Goal: Task Accomplishment & Management: Manage account settings

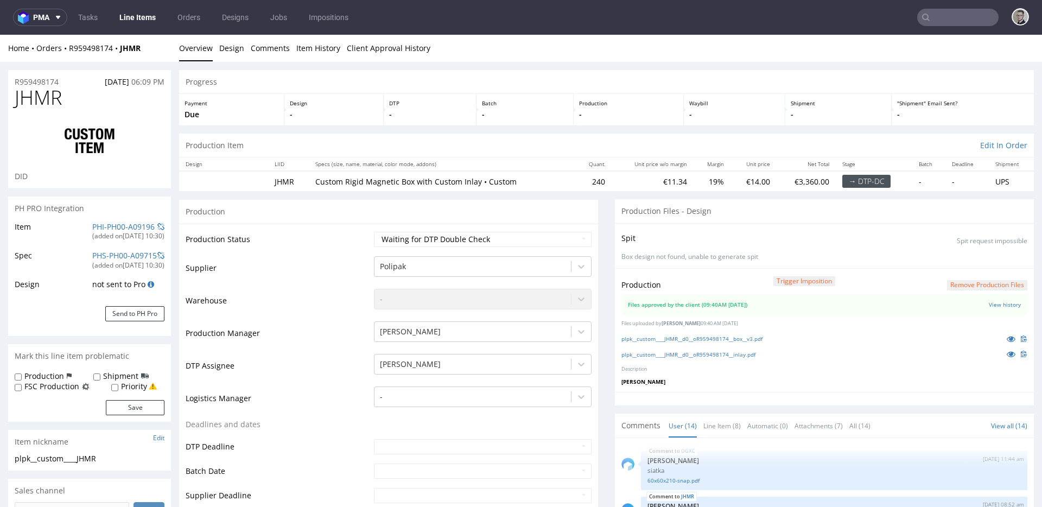
scroll to position [516, 0]
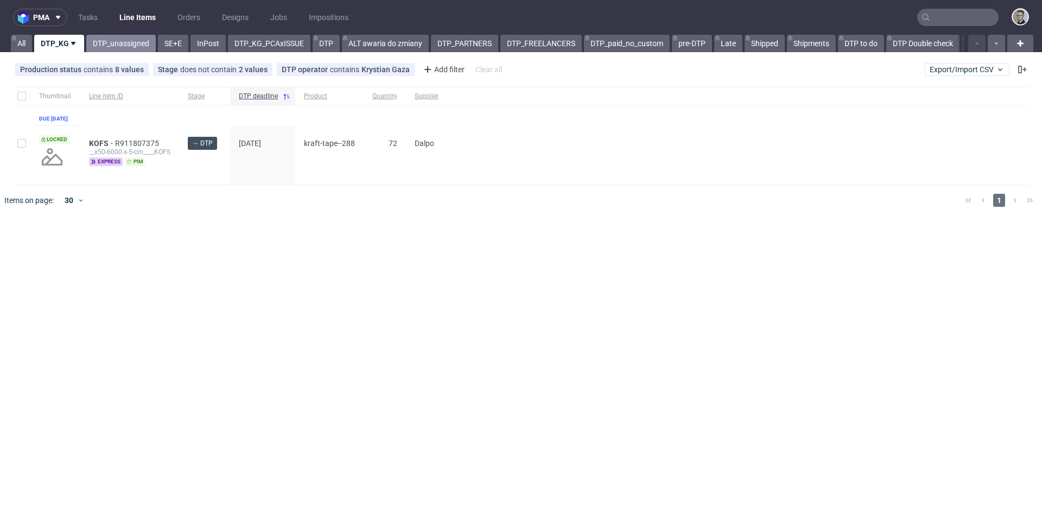
click at [113, 45] on link "DTP_unassigned" at bounding box center [120, 43] width 69 height 17
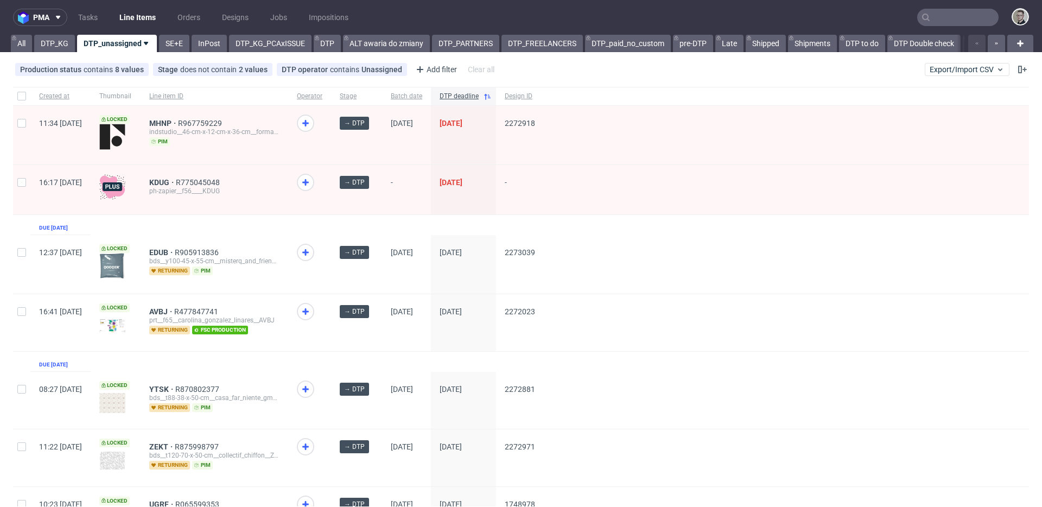
click at [191, 116] on div "MHNP R967759229 indstudio__46-cm-x-12-cm-x-36-cm__formarkivet_aps__MHNP pim" at bounding box center [215, 135] width 148 height 59
click at [178, 119] on span "MHNP" at bounding box center [163, 123] width 29 height 9
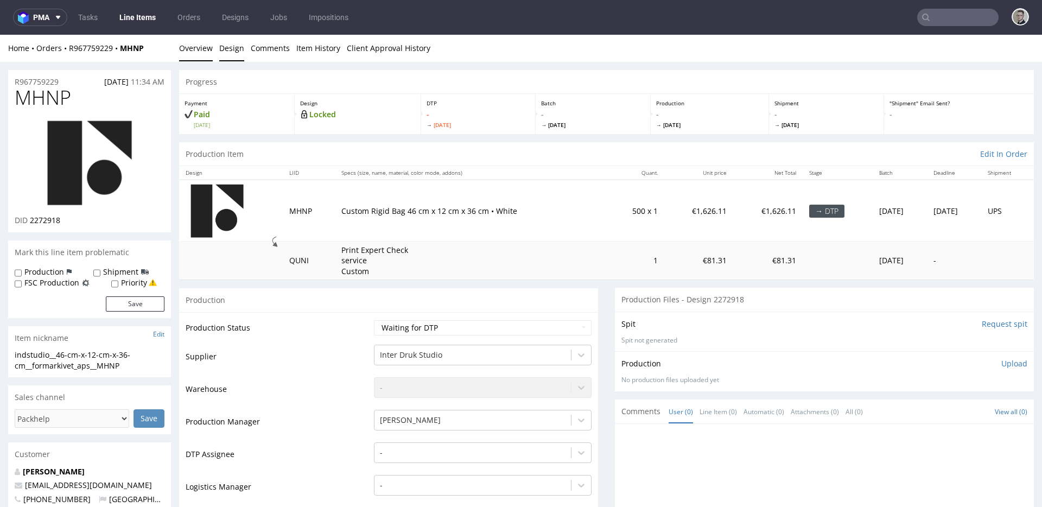
click at [225, 49] on link "Design" at bounding box center [231, 48] width 25 height 27
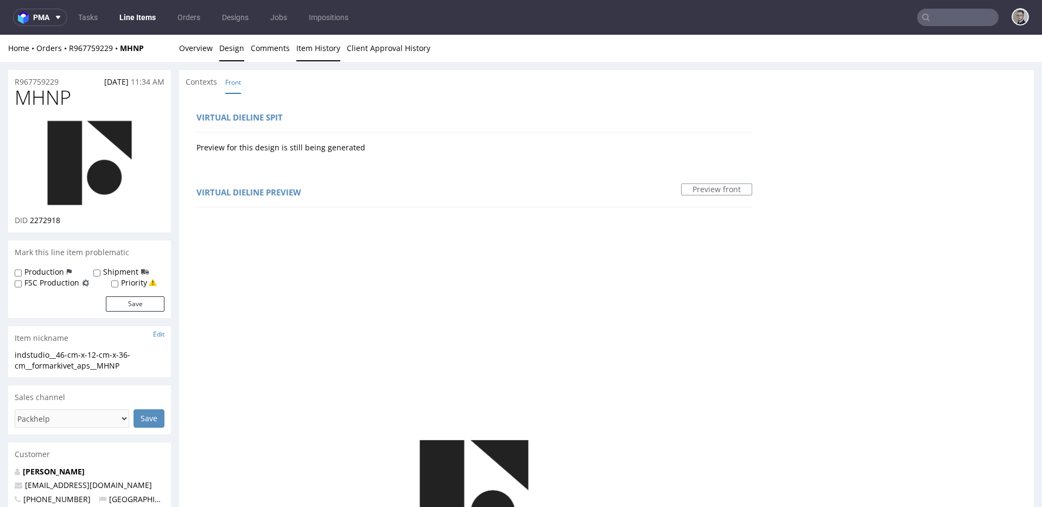
click at [315, 52] on link "Item History" at bounding box center [318, 48] width 44 height 27
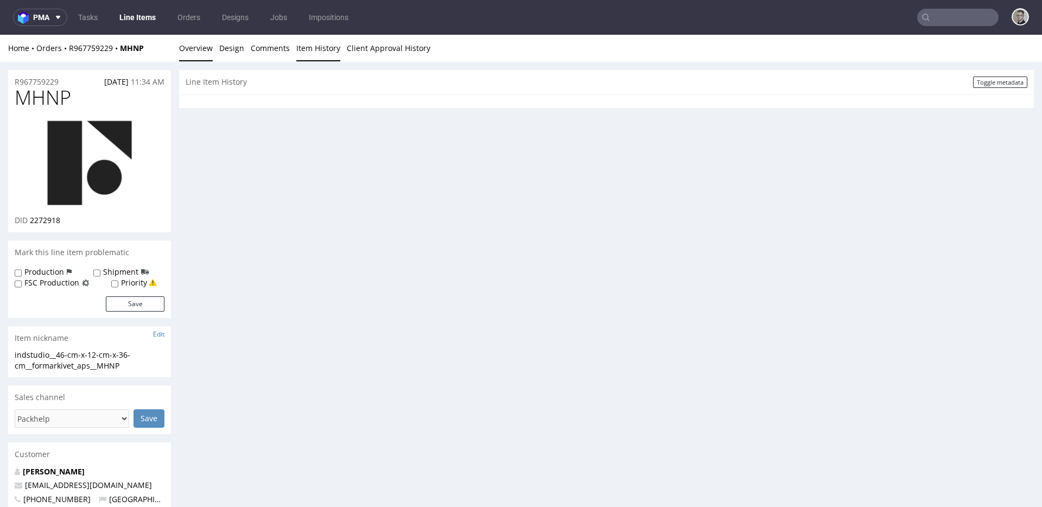
click at [206, 54] on link "Overview" at bounding box center [196, 48] width 34 height 27
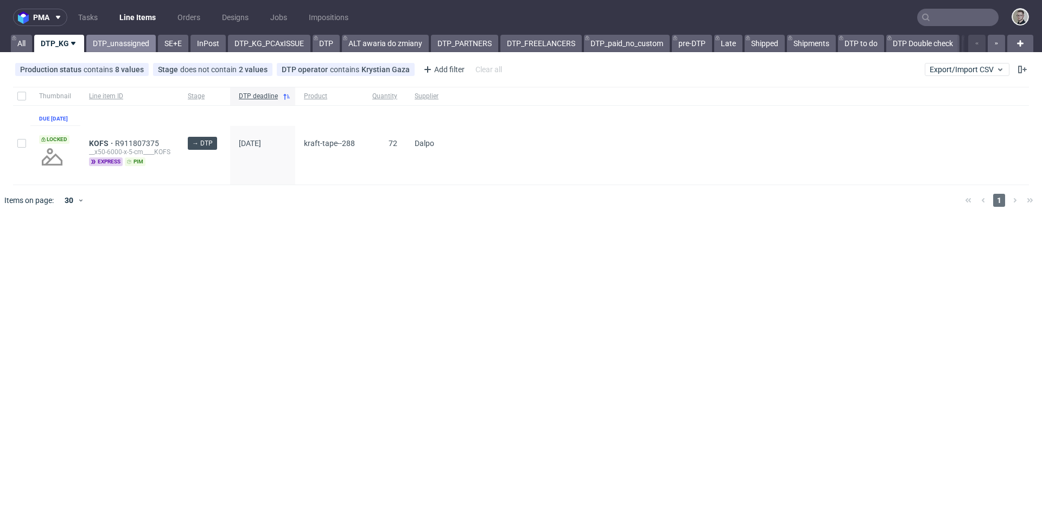
click at [129, 46] on link "DTP_unassigned" at bounding box center [120, 43] width 69 height 17
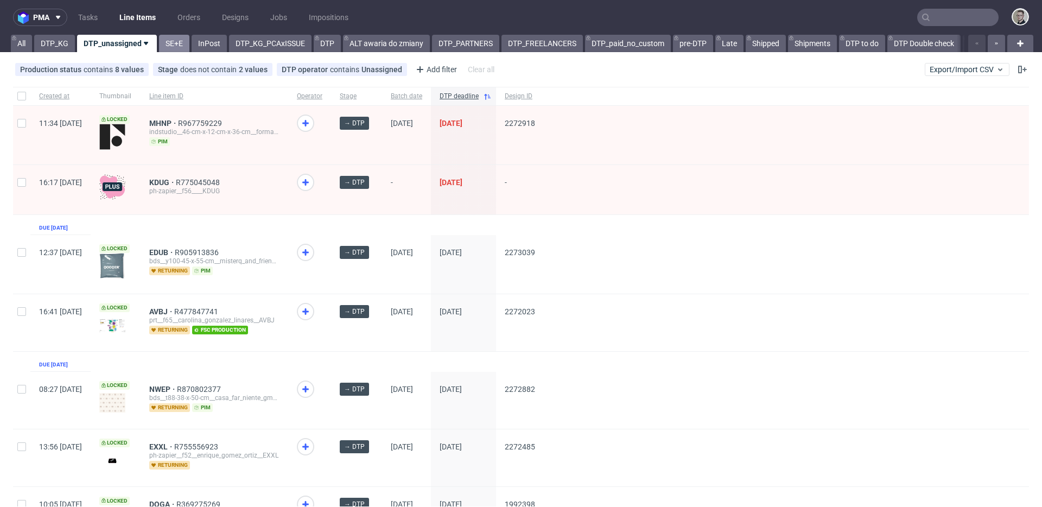
click at [176, 44] on link "SE+E" at bounding box center [174, 43] width 30 height 17
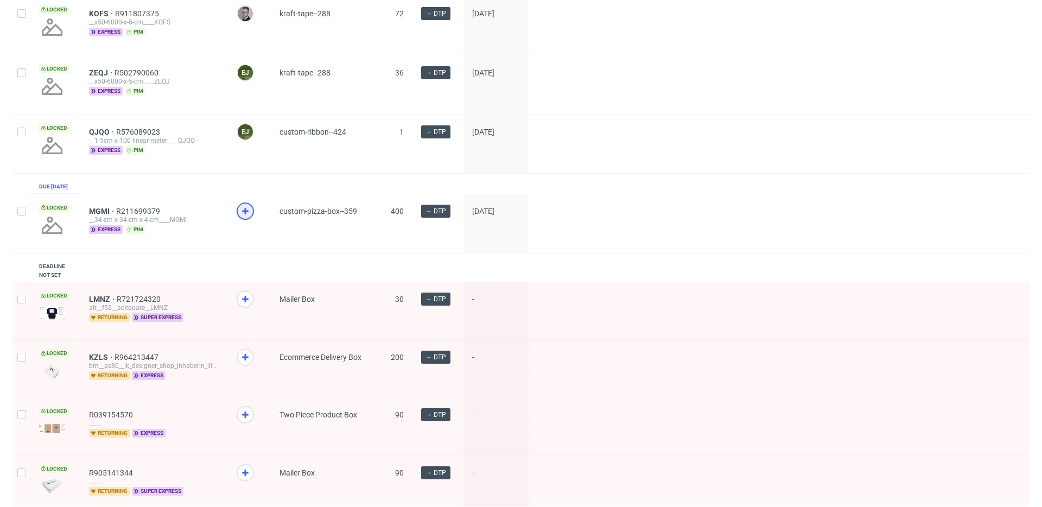
click at [243, 218] on icon at bounding box center [245, 211] width 13 height 13
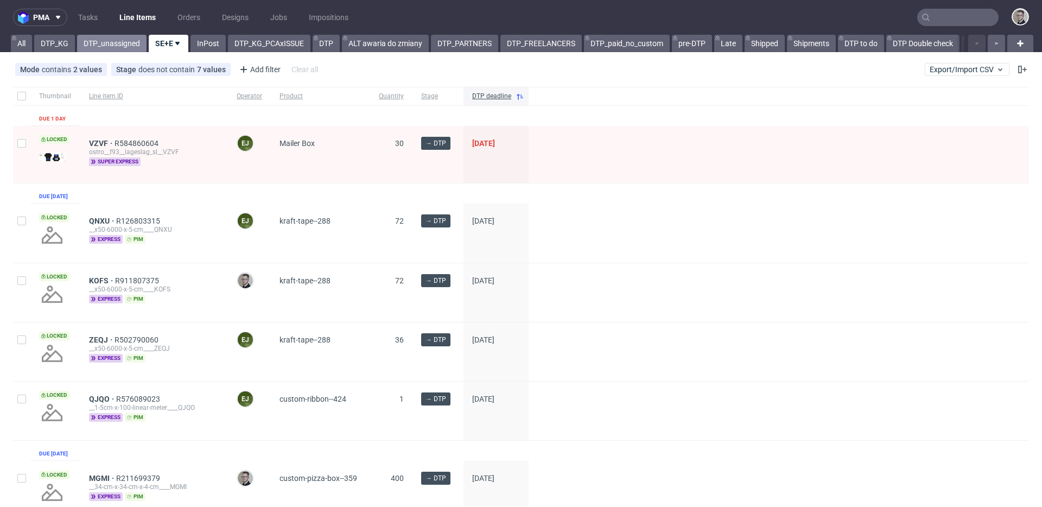
click at [112, 46] on link "DTP_unassigned" at bounding box center [111, 43] width 69 height 17
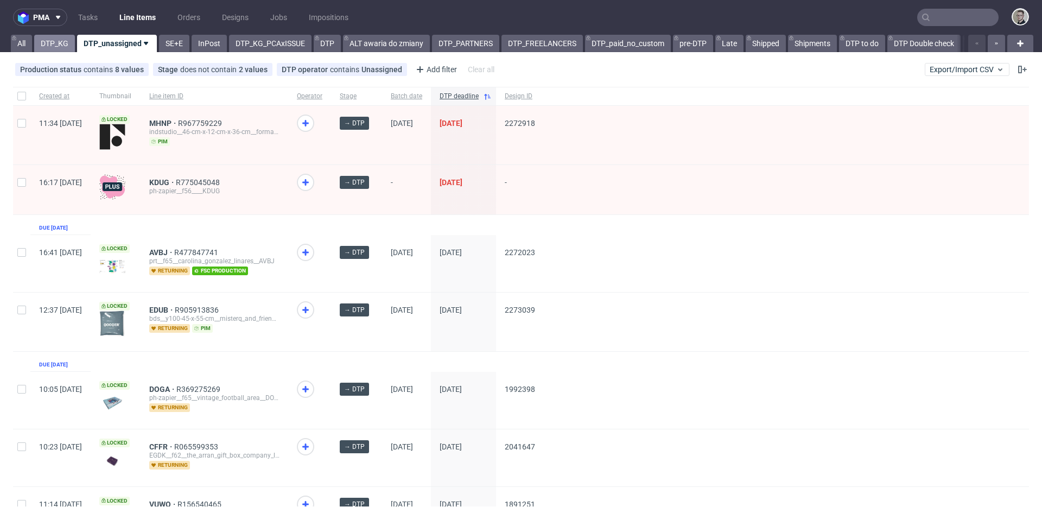
click at [54, 45] on link "DTP_KG" at bounding box center [54, 43] width 41 height 17
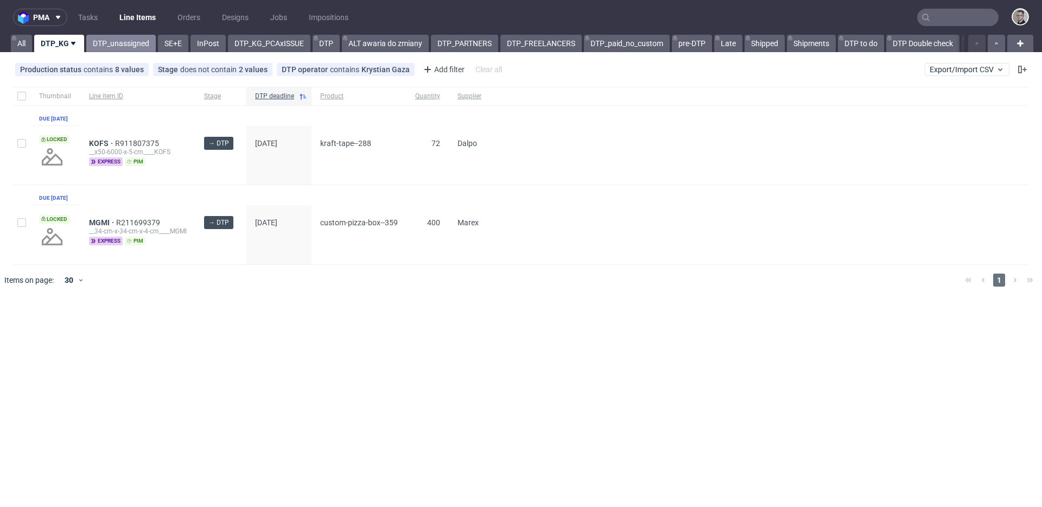
click at [124, 46] on link "DTP_unassigned" at bounding box center [120, 43] width 69 height 17
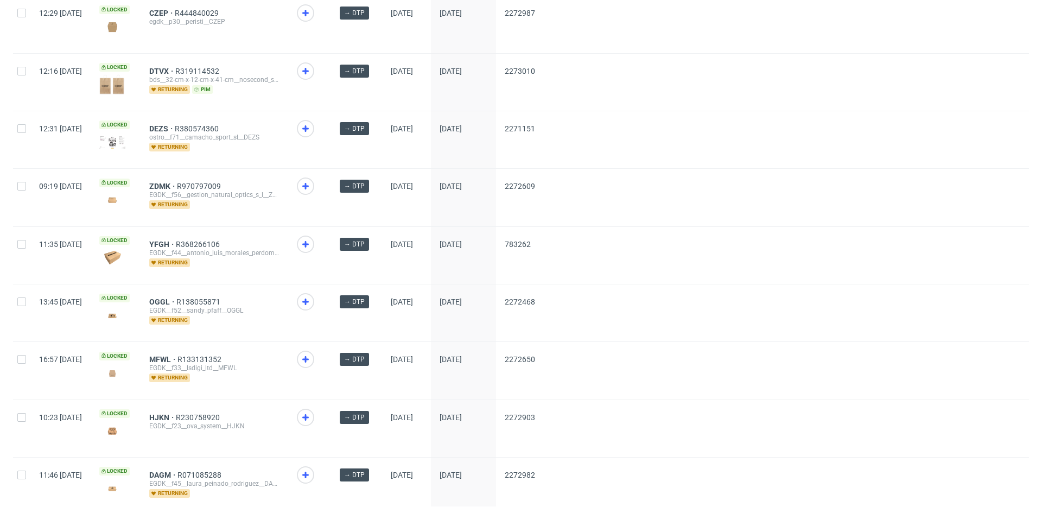
scroll to position [1417, 0]
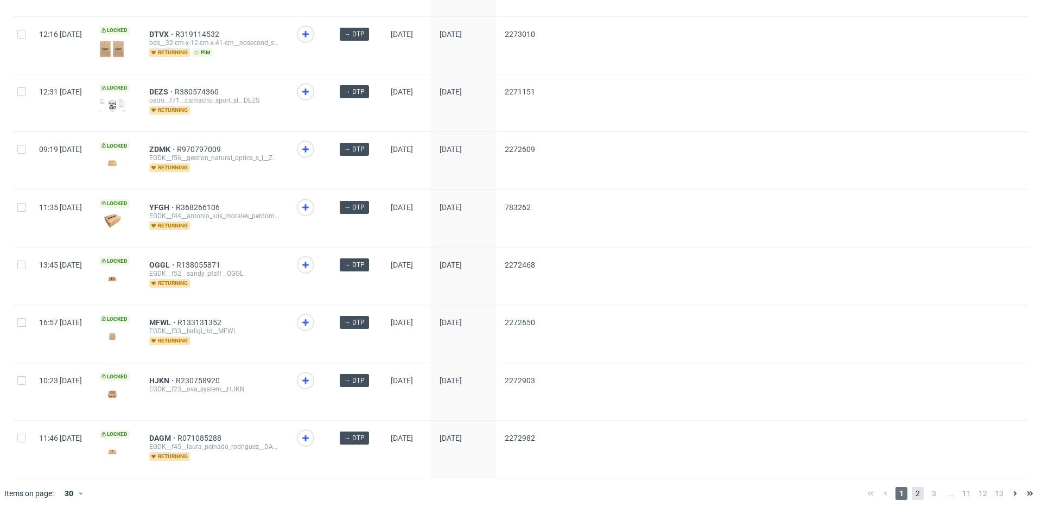
click at [912, 487] on span "2" at bounding box center [918, 493] width 12 height 13
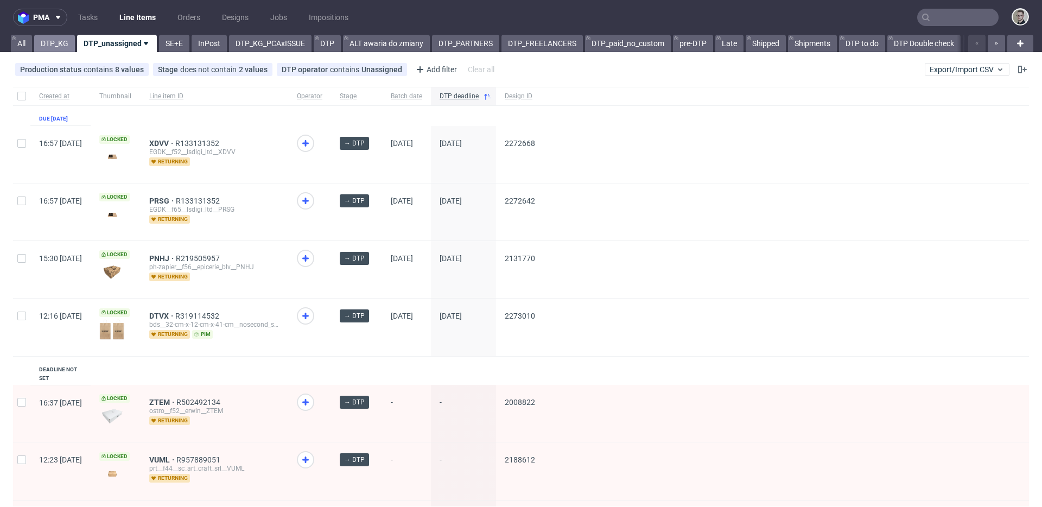
click at [47, 41] on link "DTP_KG" at bounding box center [54, 43] width 41 height 17
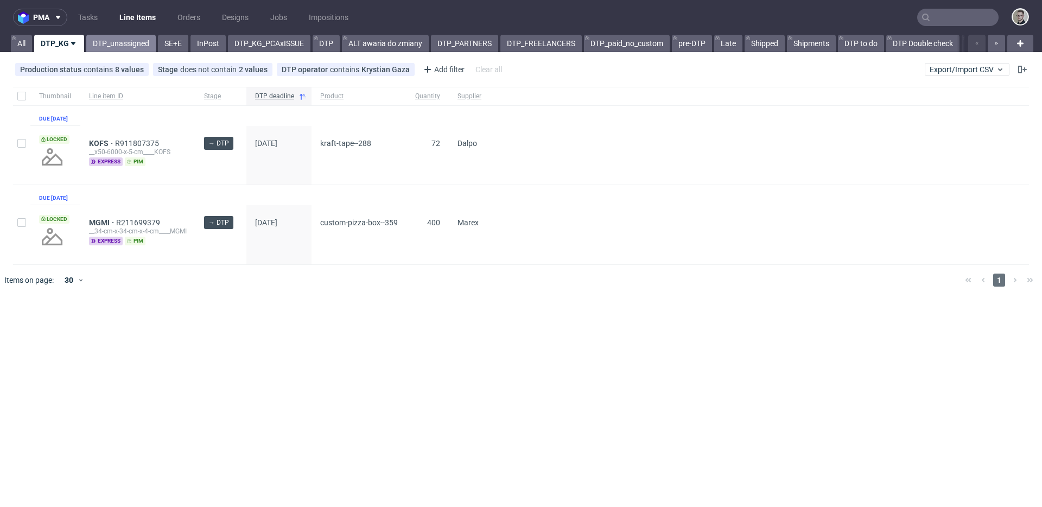
click at [130, 48] on link "DTP_unassigned" at bounding box center [120, 43] width 69 height 17
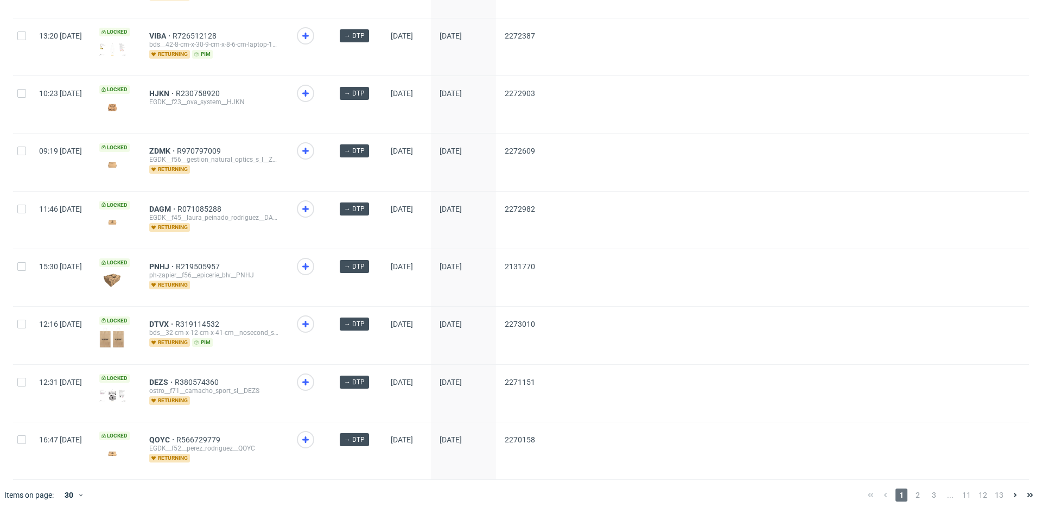
scroll to position [1415, 0]
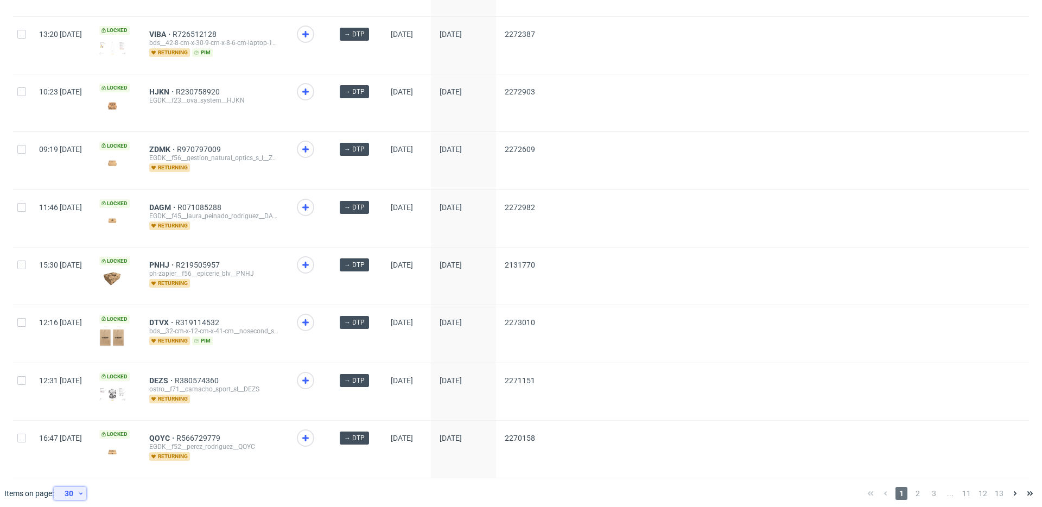
click at [70, 486] on div "30" at bounding box center [68, 493] width 20 height 15
click at [81, 437] on div "60" at bounding box center [74, 436] width 22 height 15
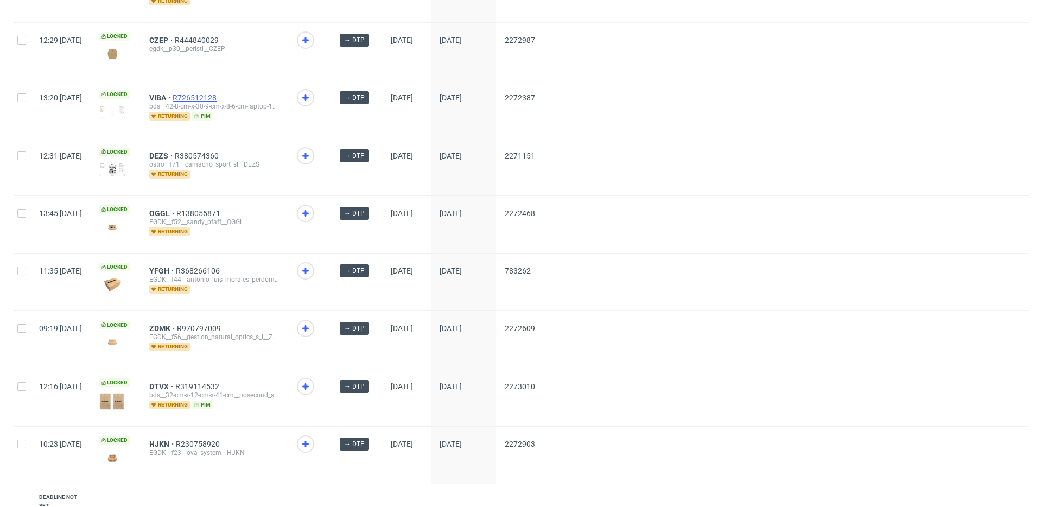
scroll to position [1636, 0]
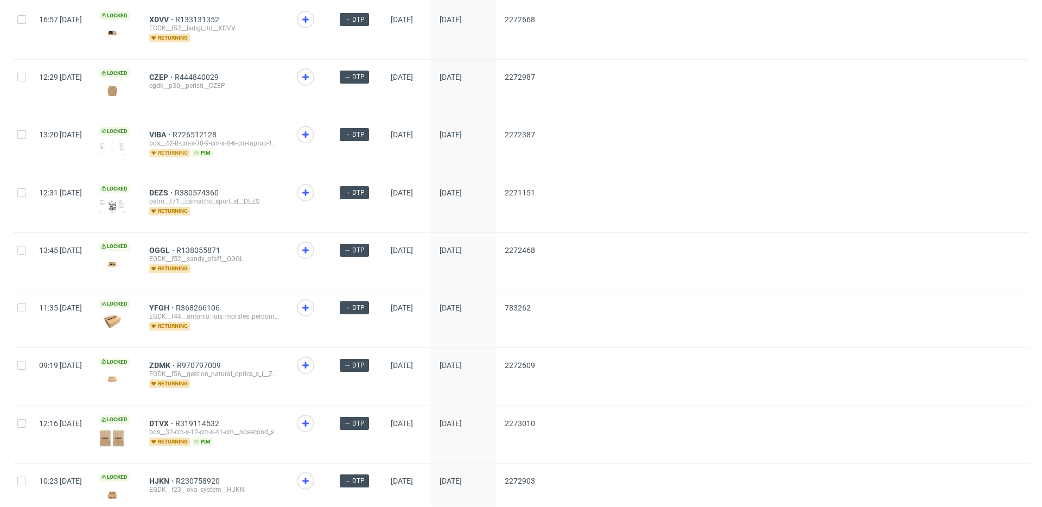
drag, startPoint x: 192, startPoint y: 185, endPoint x: 192, endPoint y: 142, distance: 42.3
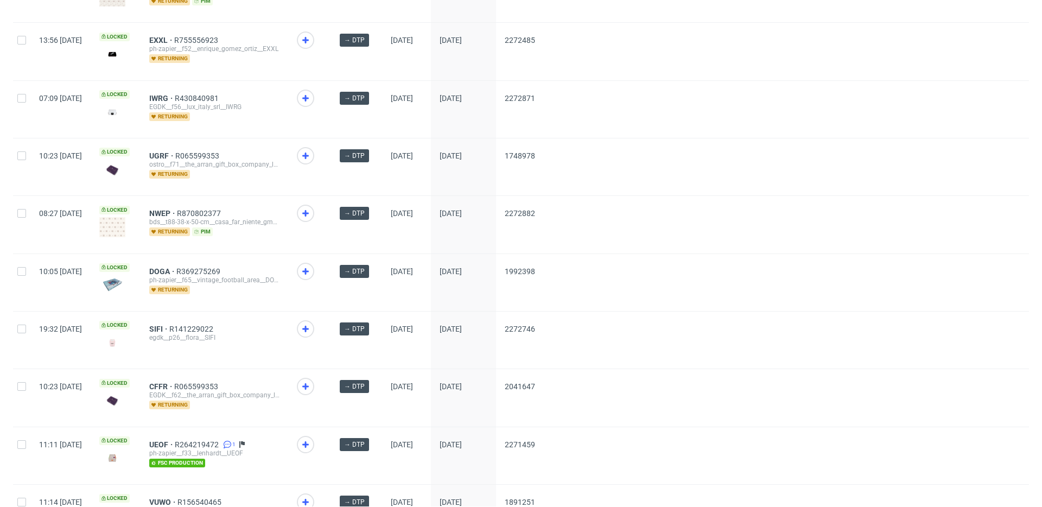
scroll to position [493, 0]
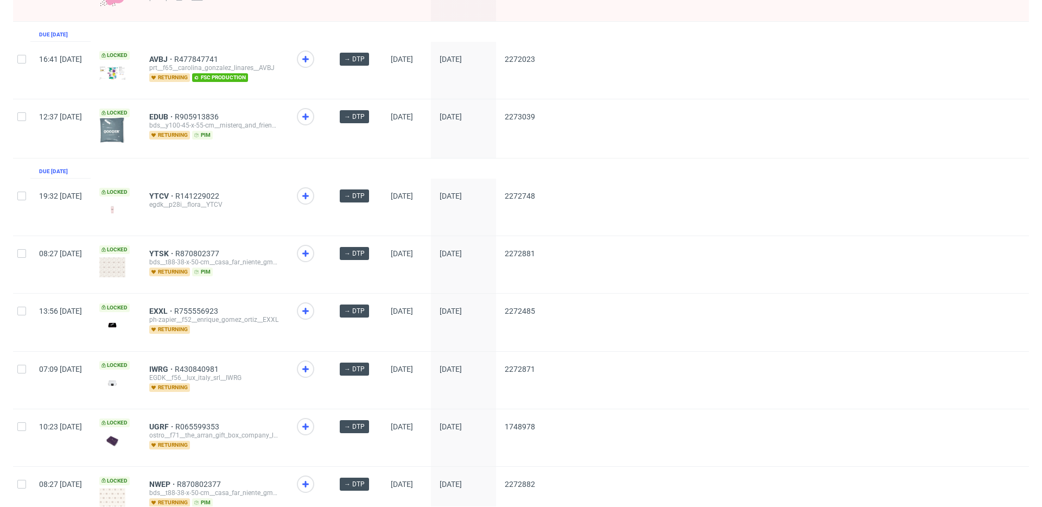
drag, startPoint x: 193, startPoint y: 113, endPoint x: 190, endPoint y: 85, distance: 27.9
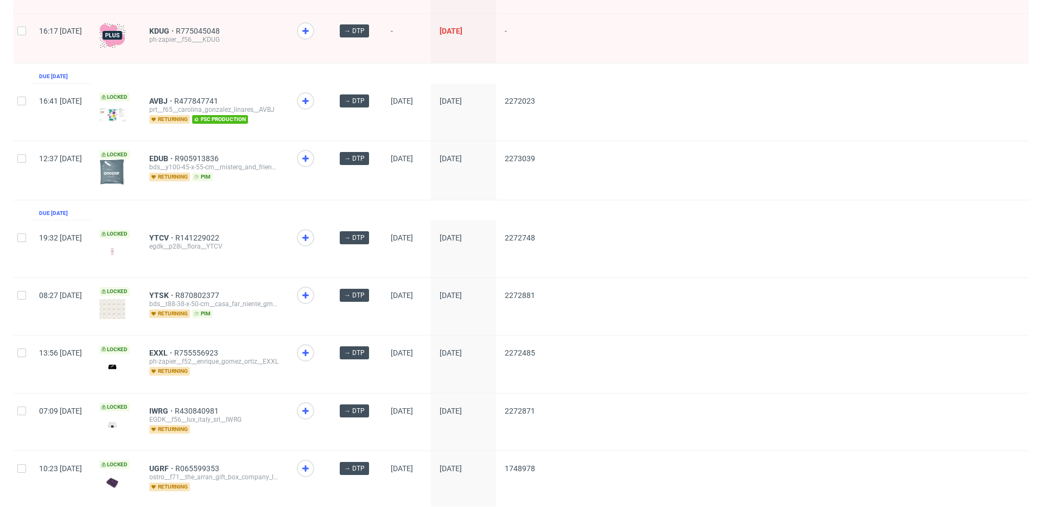
scroll to position [55, 0]
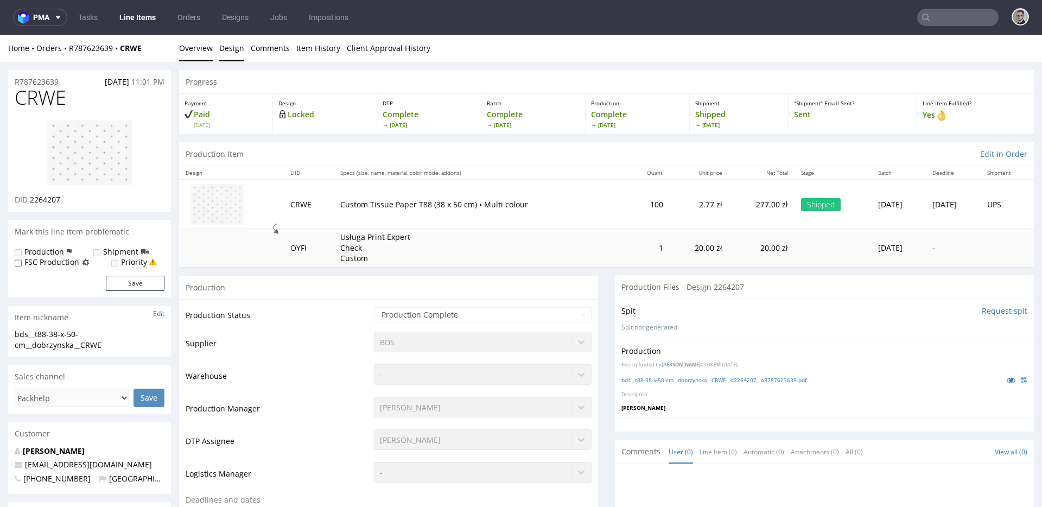
click at [230, 47] on link "Design" at bounding box center [231, 48] width 25 height 27
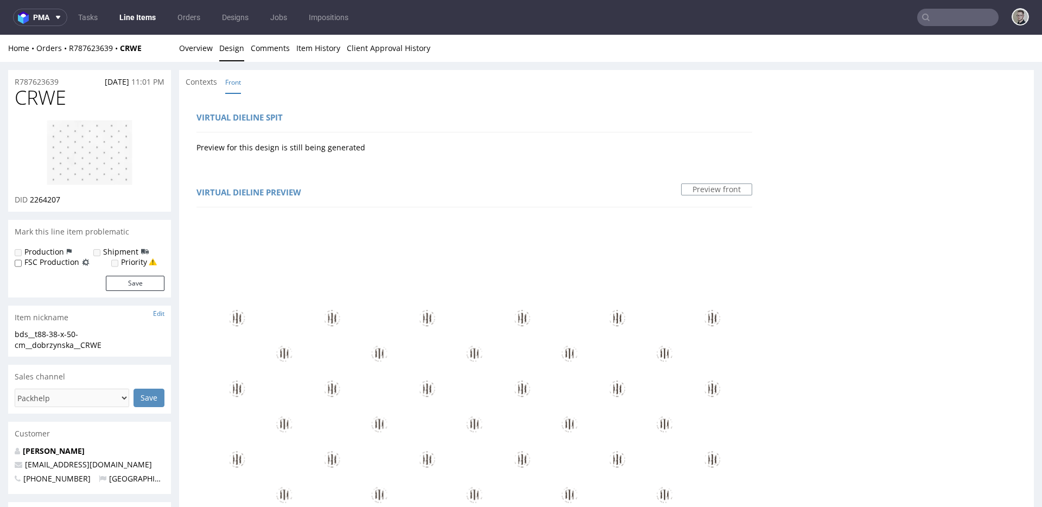
click at [109, 158] on img at bounding box center [89, 152] width 87 height 67
click at [202, 45] on link "Overview" at bounding box center [196, 48] width 34 height 27
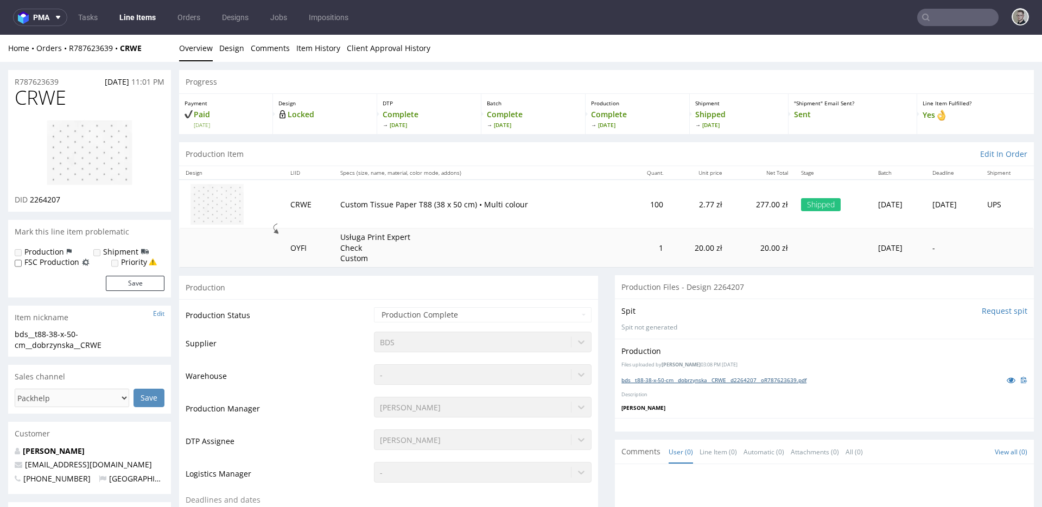
click at [732, 382] on link "bds__t88-38-x-50-cm__dobrzynska__CRWE__d2264207__oR787623639.pdf" at bounding box center [713, 380] width 185 height 8
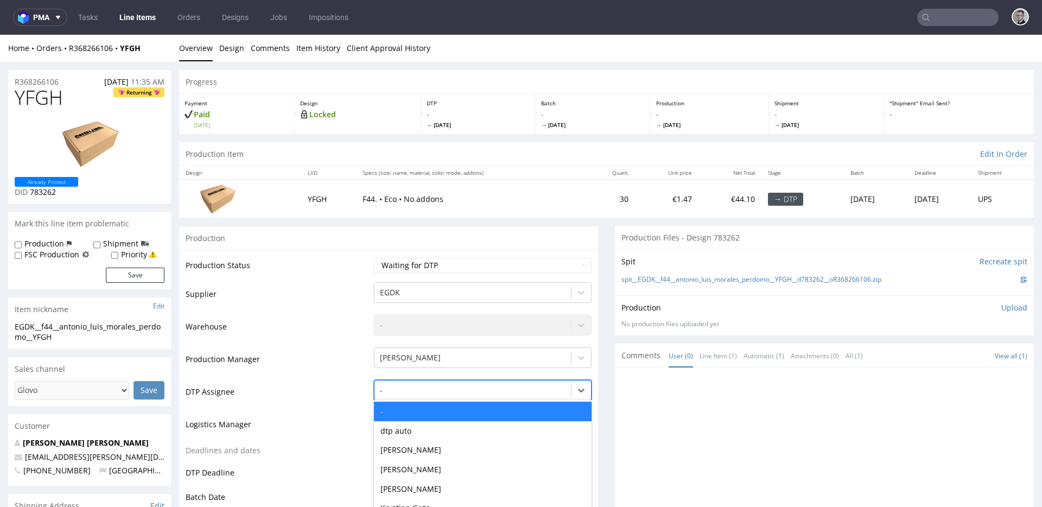
click at [454, 395] on div "- selected, 1 of 31. 31 results available. Use Up and Down to choose options, p…" at bounding box center [483, 387] width 218 height 15
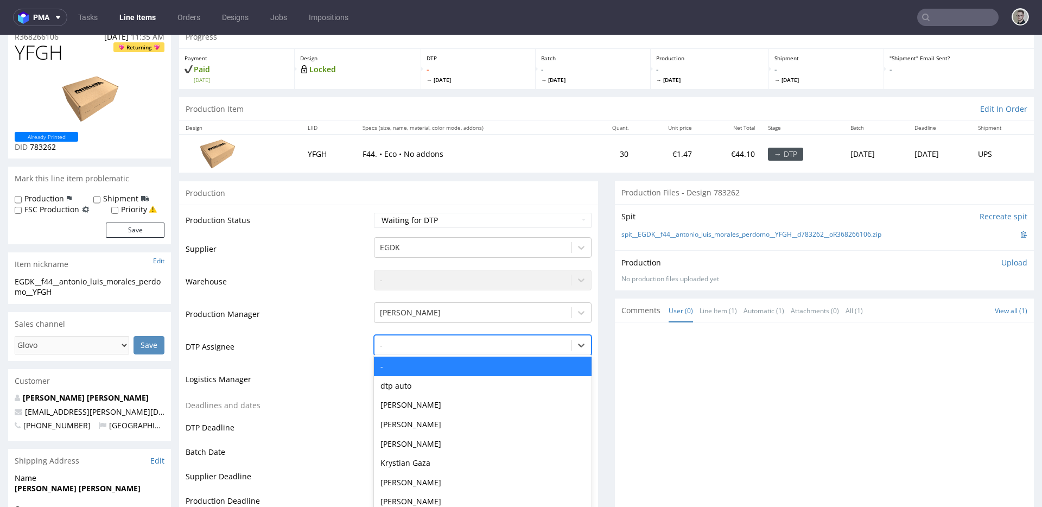
scroll to position [60, 0]
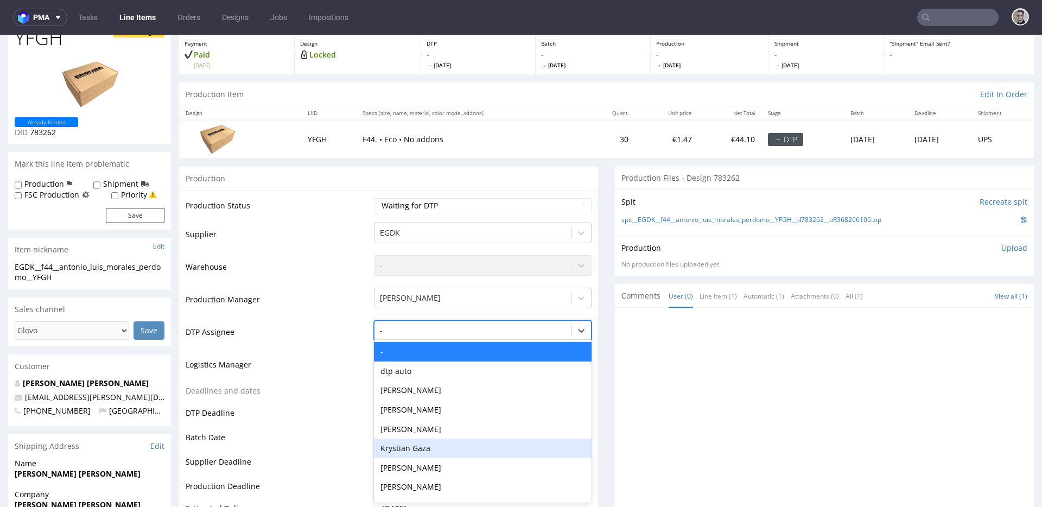
click at [423, 446] on div "Krystian Gaza" at bounding box center [483, 449] width 218 height 20
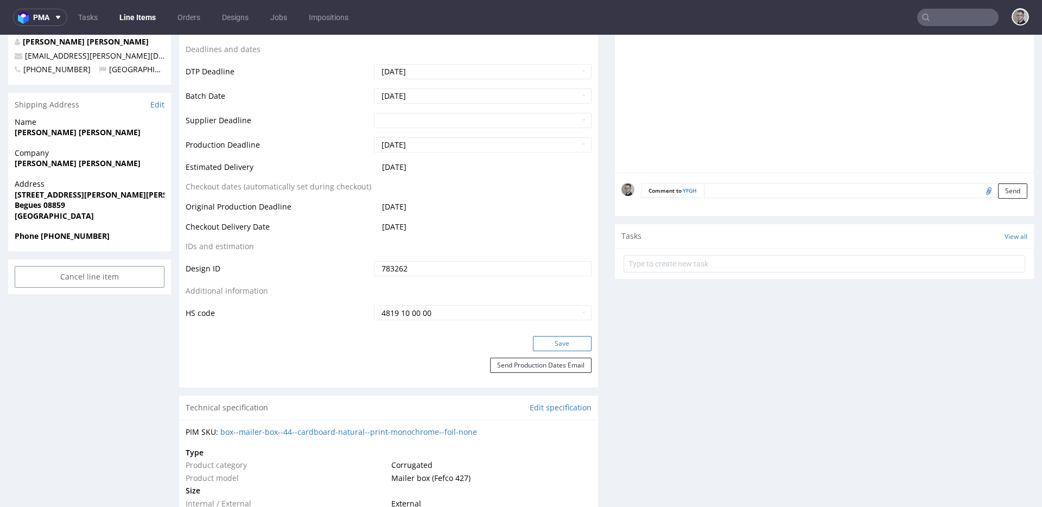
click at [561, 345] on button "Save" at bounding box center [562, 343] width 59 height 15
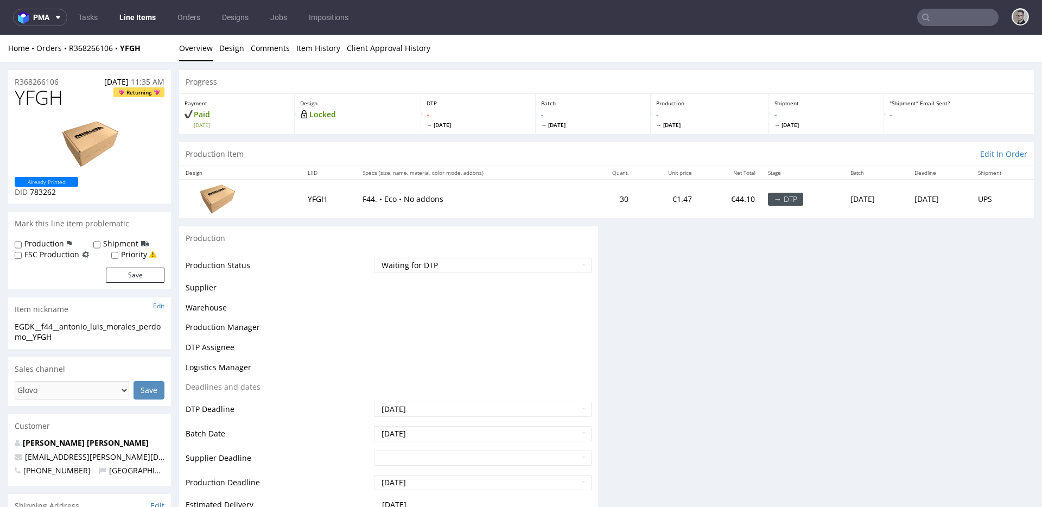
scroll to position [0, 0]
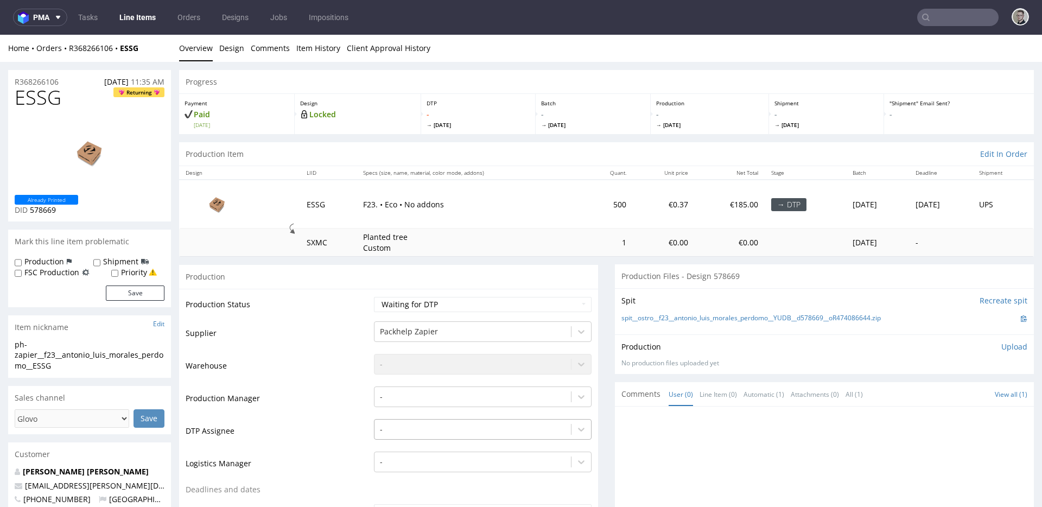
click at [441, 424] on div "-" at bounding box center [483, 426] width 218 height 15
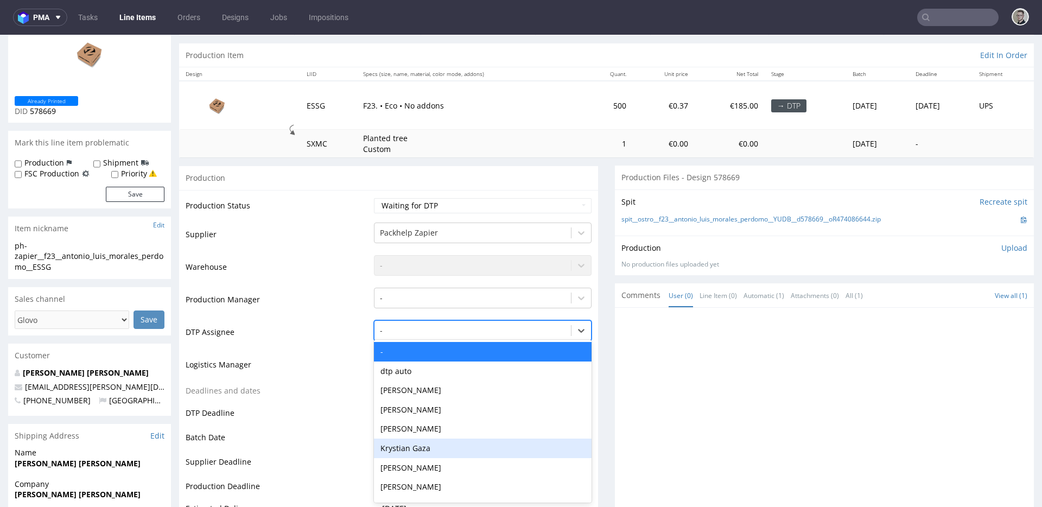
click at [439, 453] on div "Krystian Gaza" at bounding box center [483, 449] width 218 height 20
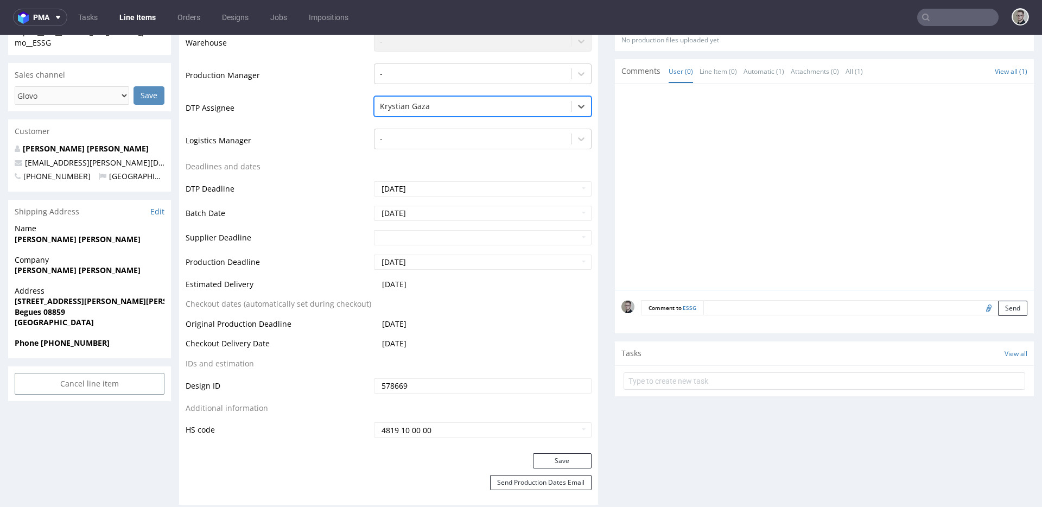
scroll to position [462, 0]
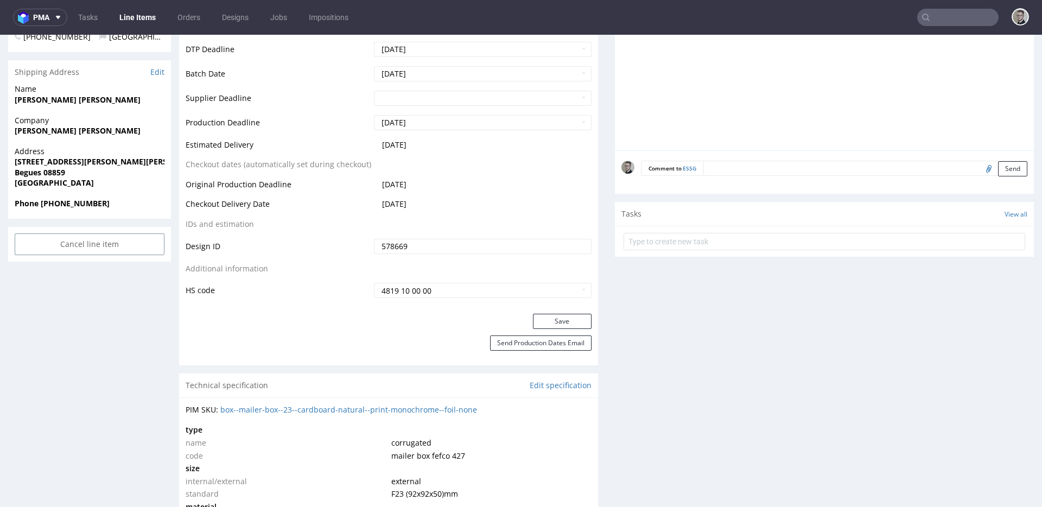
click at [547, 310] on div "Production Status Waiting for Artwork Waiting for Diecut Waiting for Mockup Wai…" at bounding box center [388, 69] width 419 height 487
click at [555, 316] on button "Save" at bounding box center [562, 321] width 59 height 15
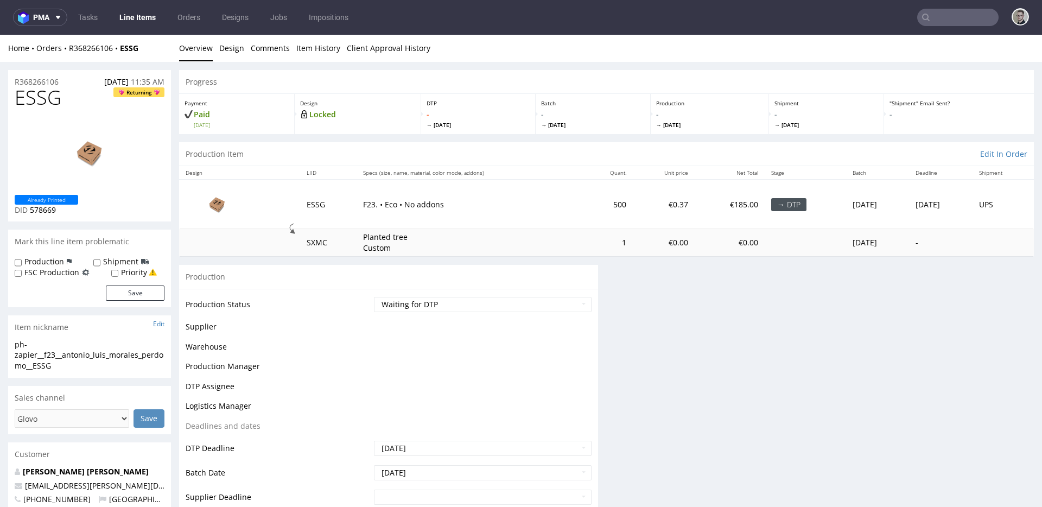
scroll to position [0, 0]
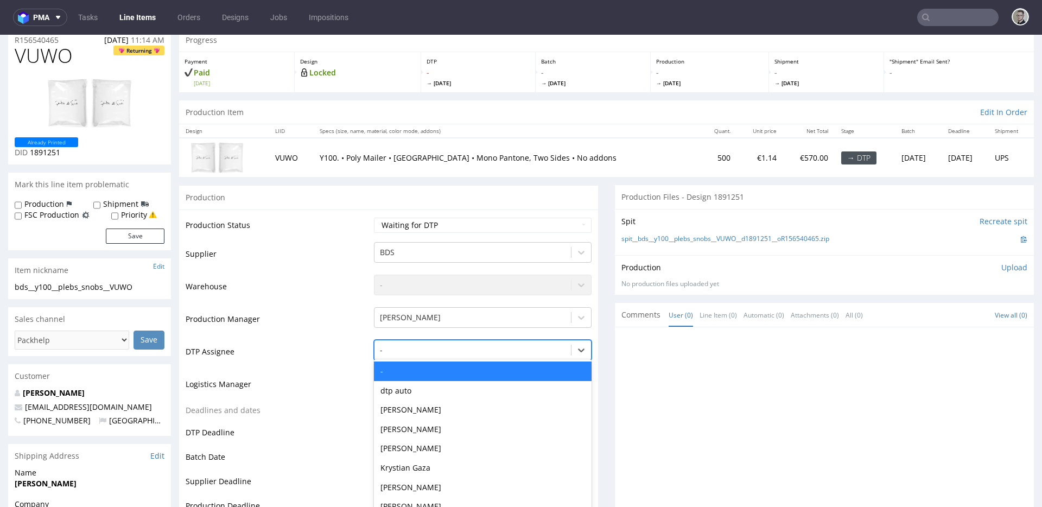
click at [419, 355] on div "- selected, 1 of 31. 31 results available. Use Up and Down to choose options, p…" at bounding box center [483, 347] width 218 height 15
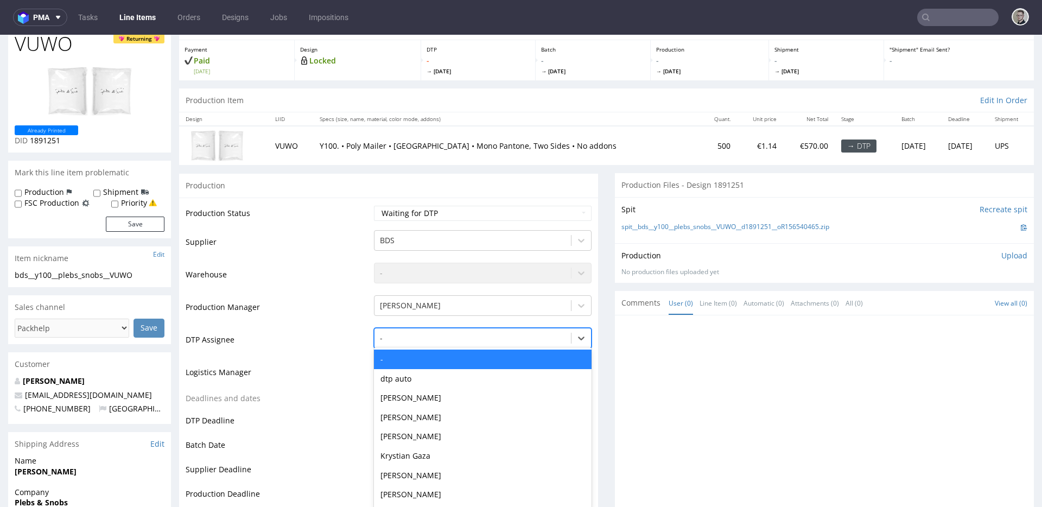
scroll to position [61, 0]
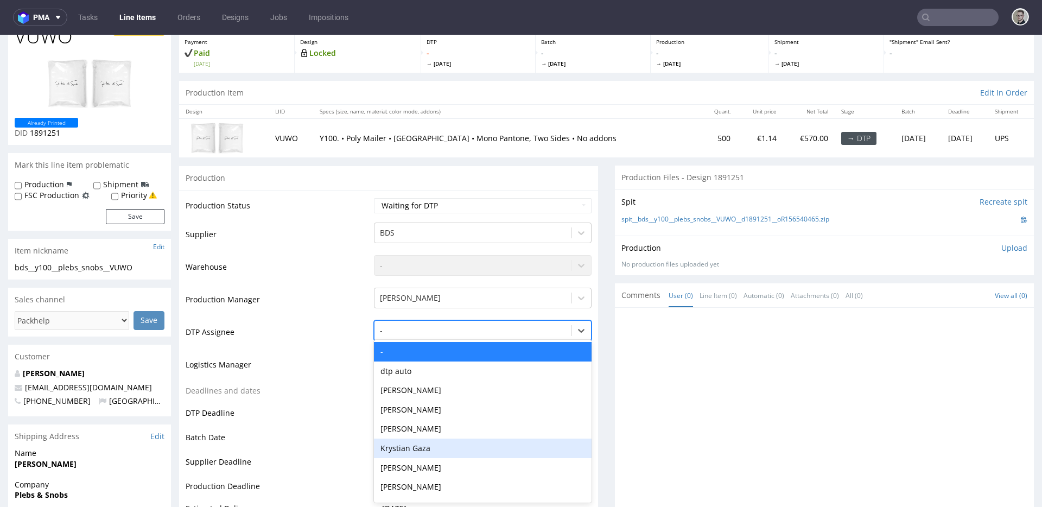
click at [428, 445] on div "Krystian Gaza" at bounding box center [483, 449] width 218 height 20
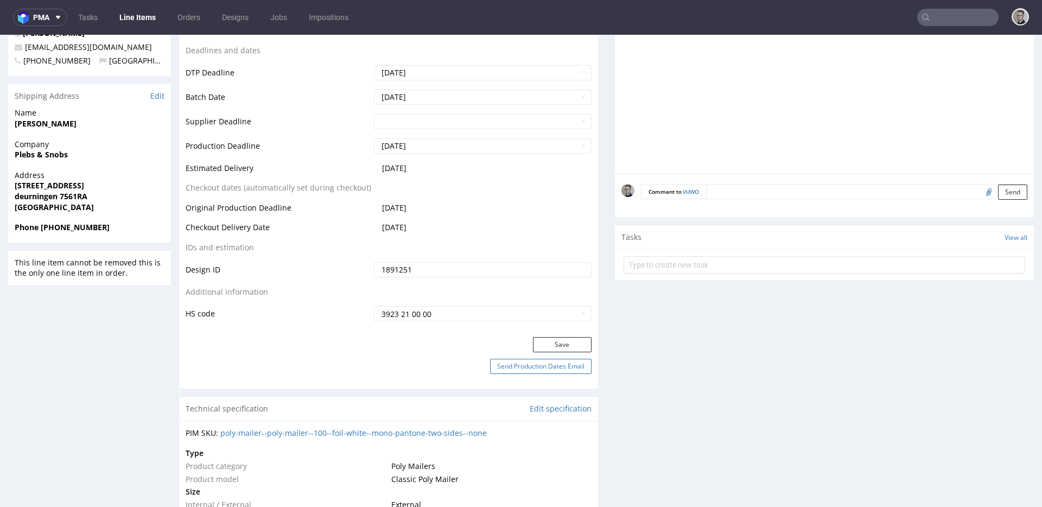
scroll to position [404, 0]
click at [570, 341] on button "Save" at bounding box center [562, 341] width 59 height 15
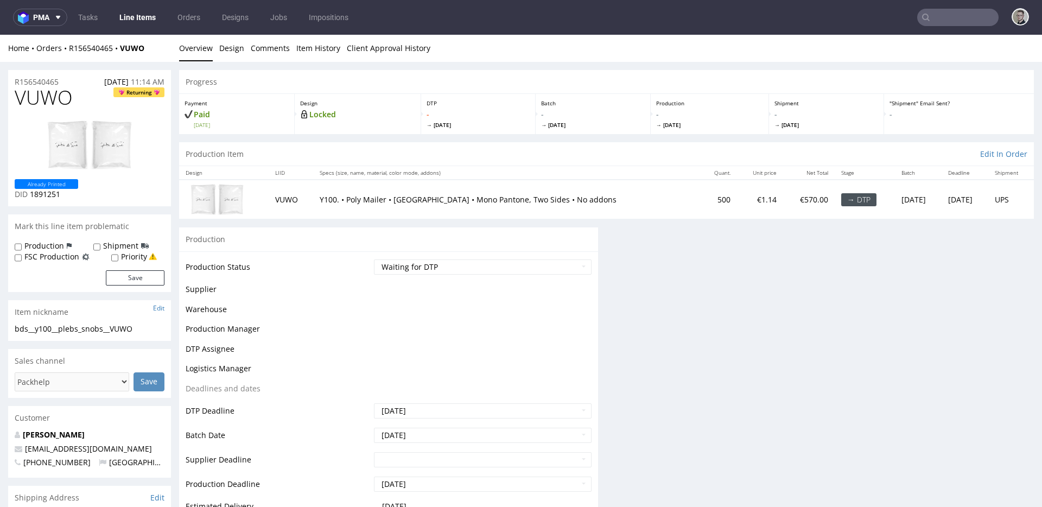
scroll to position [0, 0]
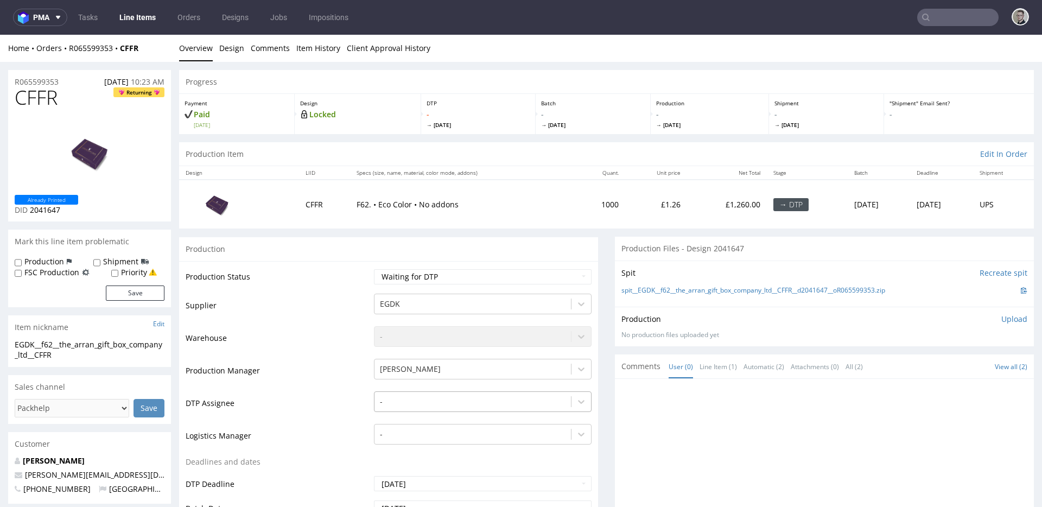
click at [418, 403] on div "-" at bounding box center [483, 398] width 218 height 15
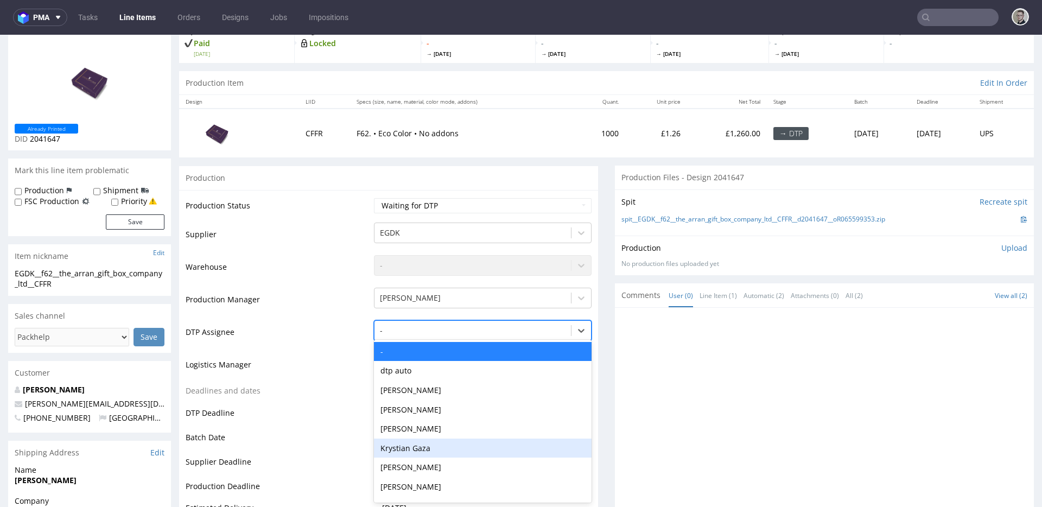
click at [432, 450] on div "Krystian Gaza" at bounding box center [483, 449] width 218 height 20
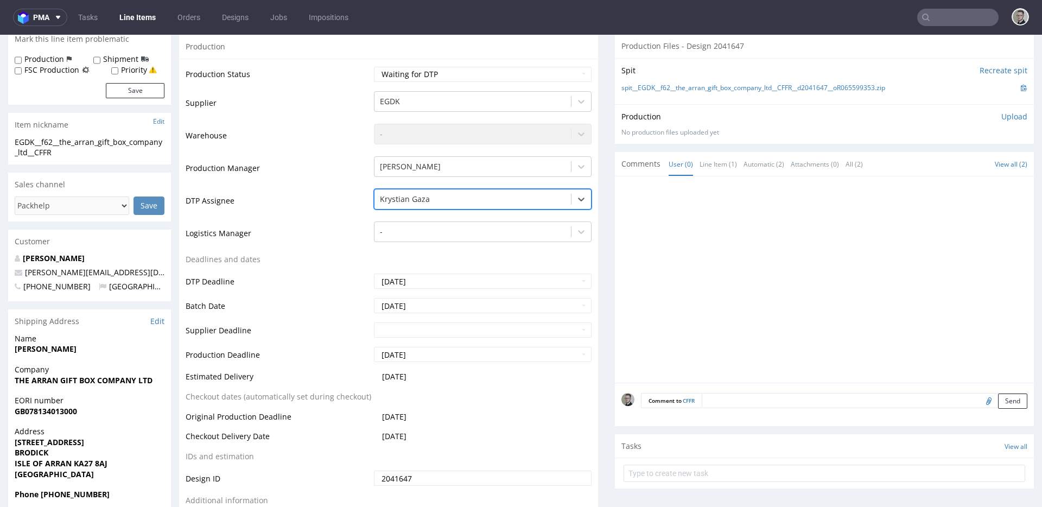
scroll to position [418, 0]
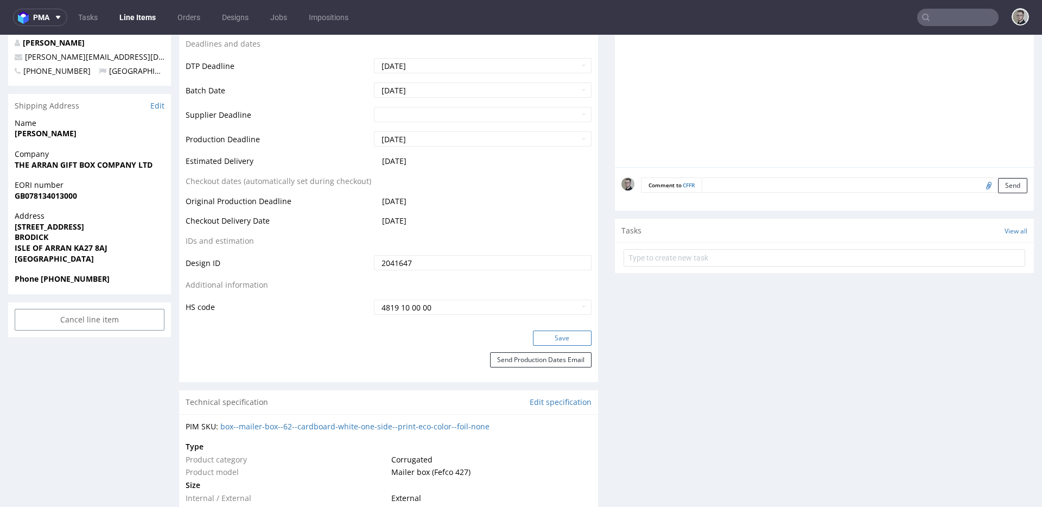
click at [576, 339] on button "Save" at bounding box center [562, 338] width 59 height 15
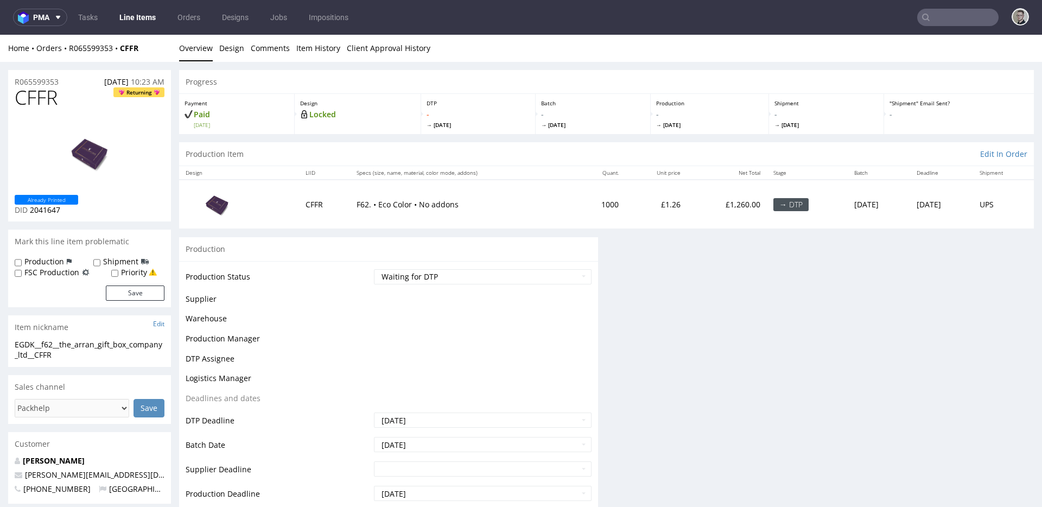
scroll to position [0, 0]
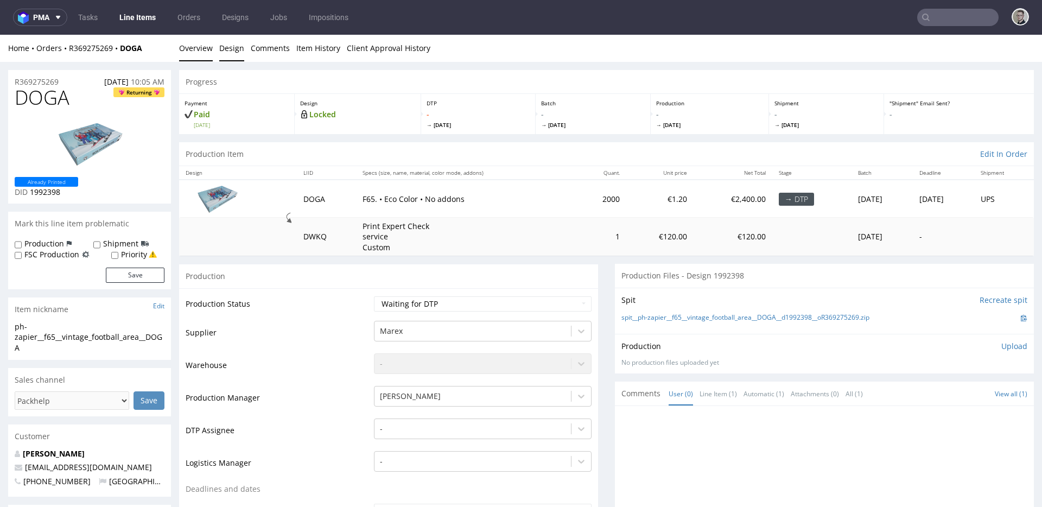
click at [229, 47] on link "Design" at bounding box center [231, 48] width 25 height 27
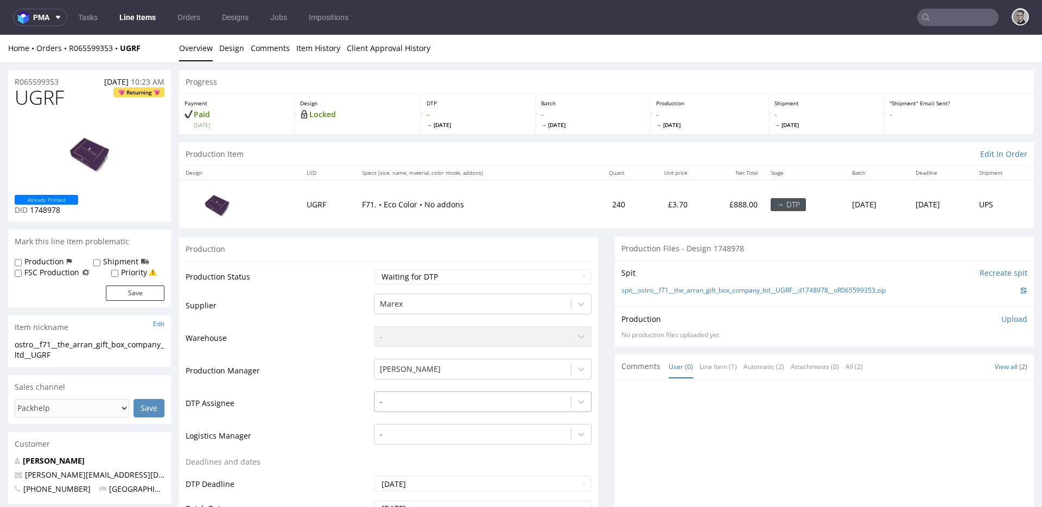
click at [456, 401] on div "-" at bounding box center [483, 398] width 218 height 15
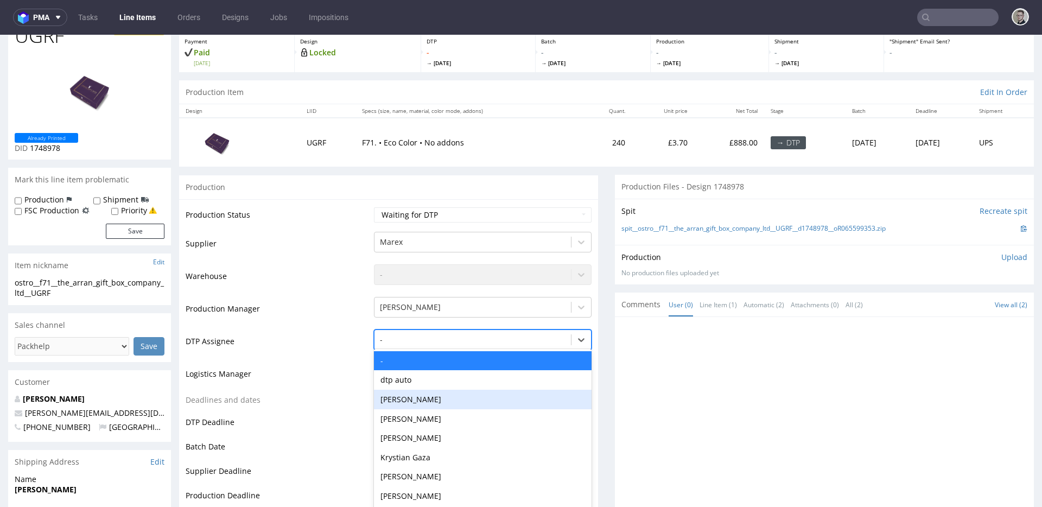
scroll to position [71, 0]
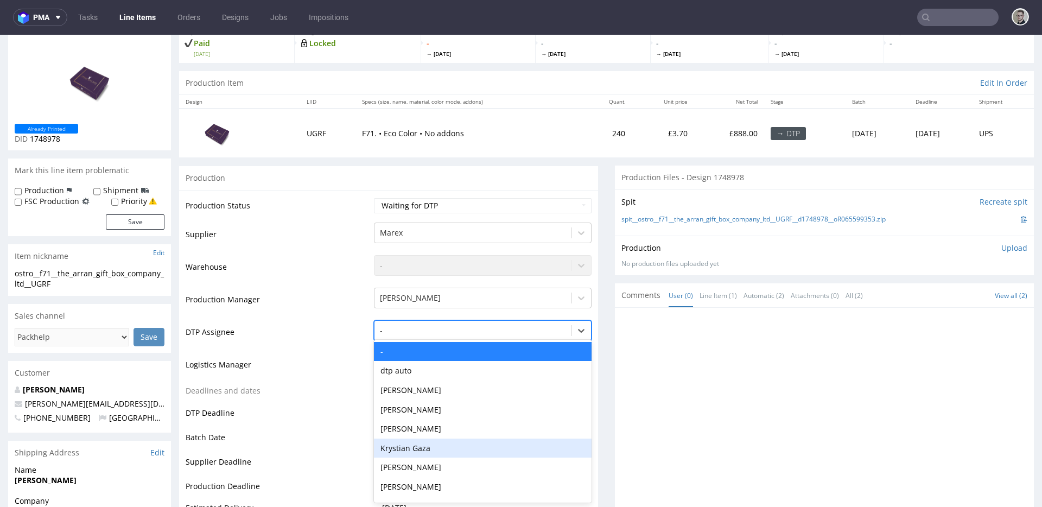
click at [440, 447] on div "Krystian Gaza" at bounding box center [483, 449] width 218 height 20
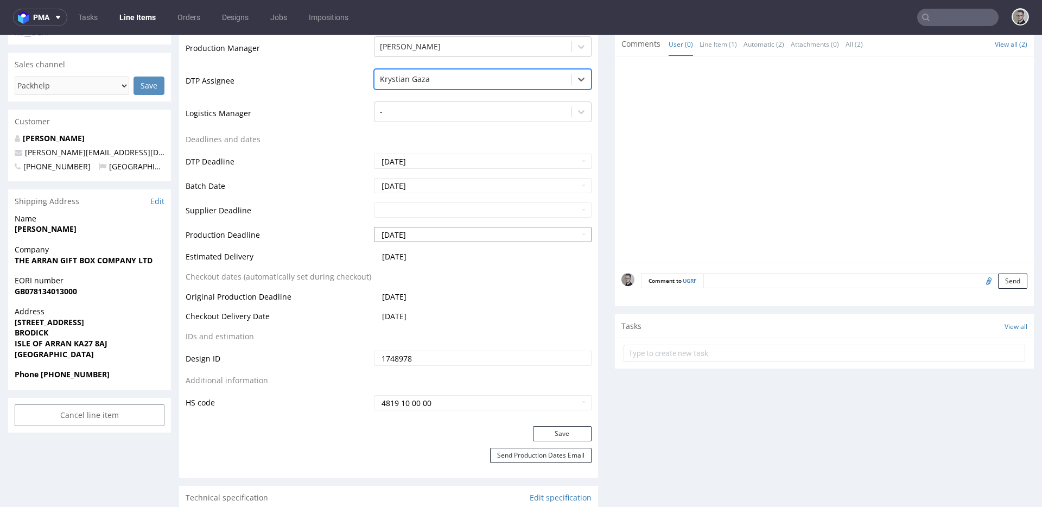
scroll to position [435, 0]
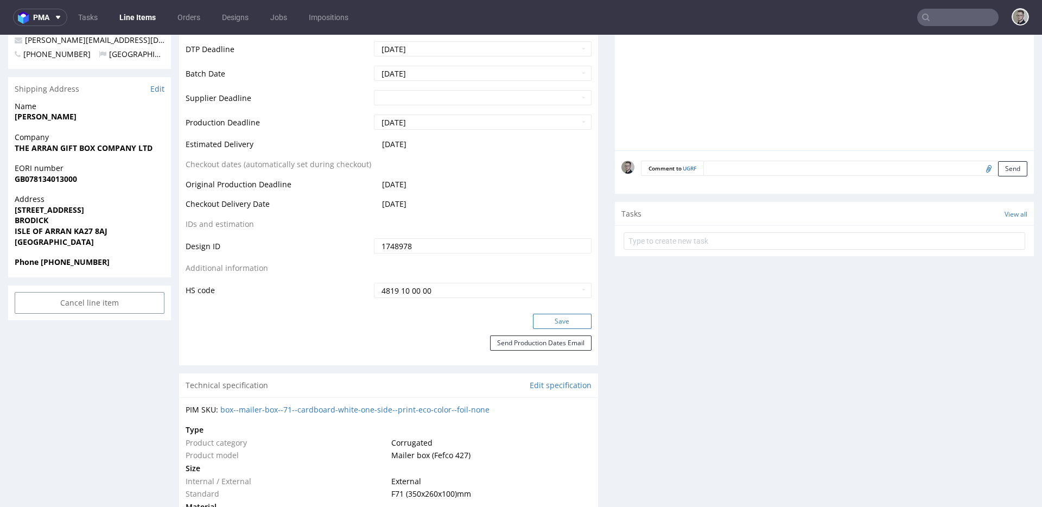
click at [574, 325] on button "Save" at bounding box center [562, 321] width 59 height 15
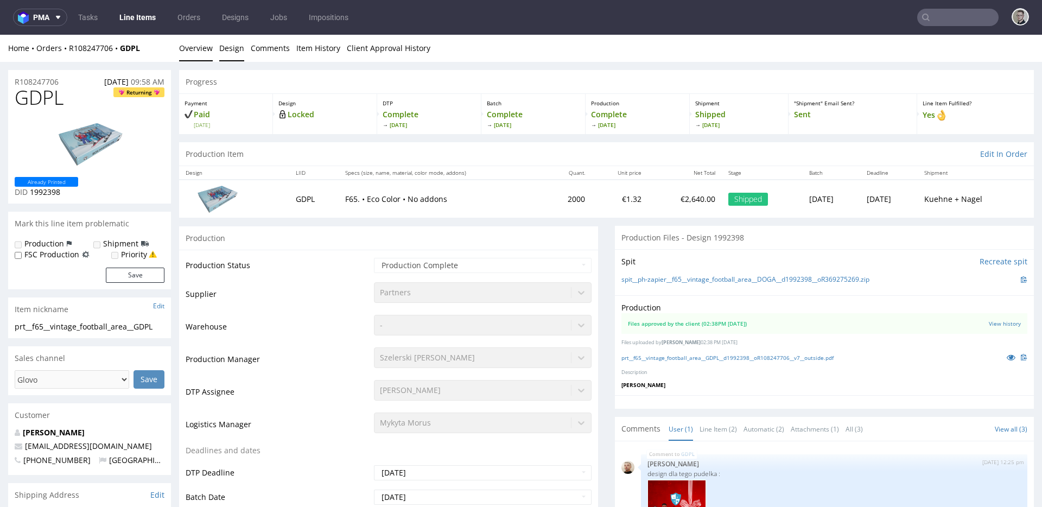
click at [232, 53] on link "Design" at bounding box center [231, 48] width 25 height 27
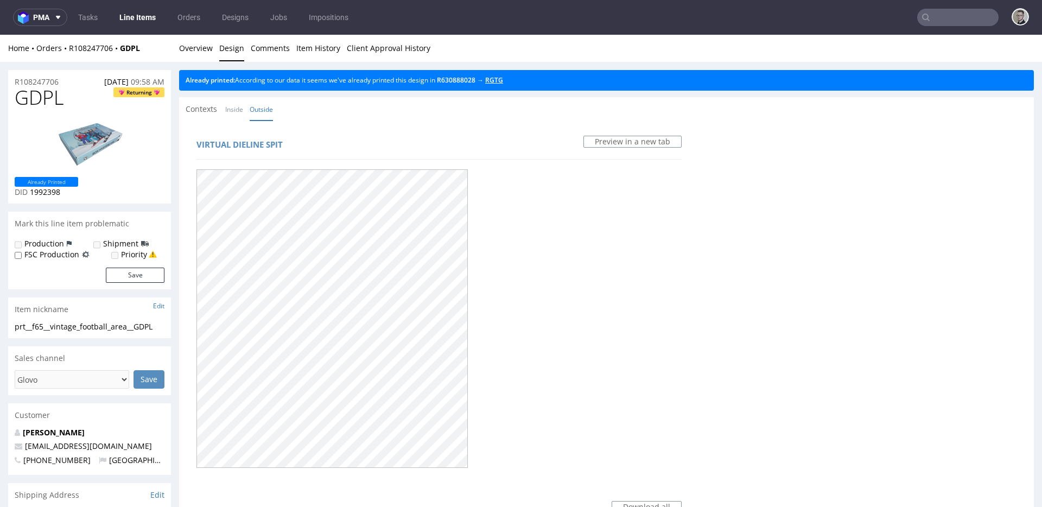
click at [503, 79] on link "RGTG" at bounding box center [494, 79] width 18 height 9
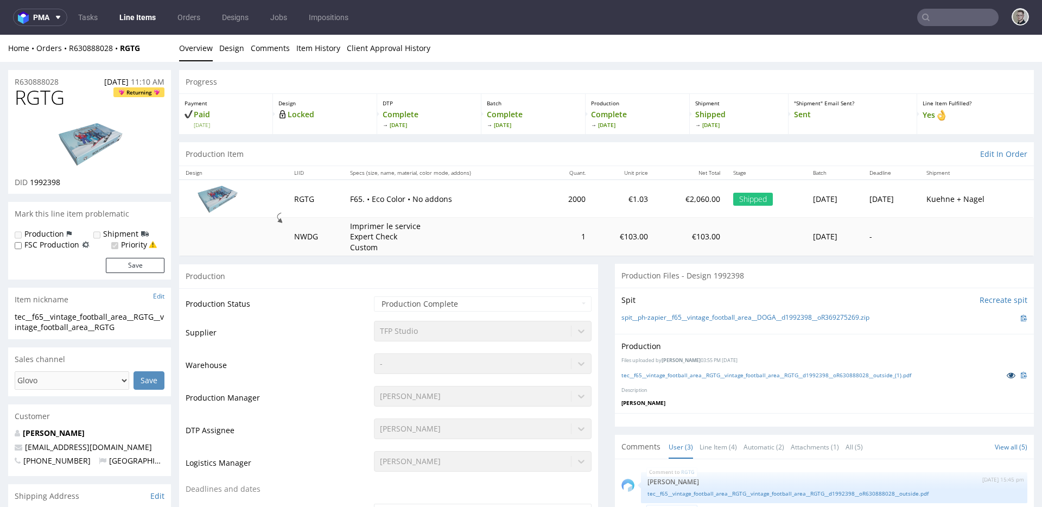
click at [1007, 372] on icon at bounding box center [1011, 375] width 9 height 8
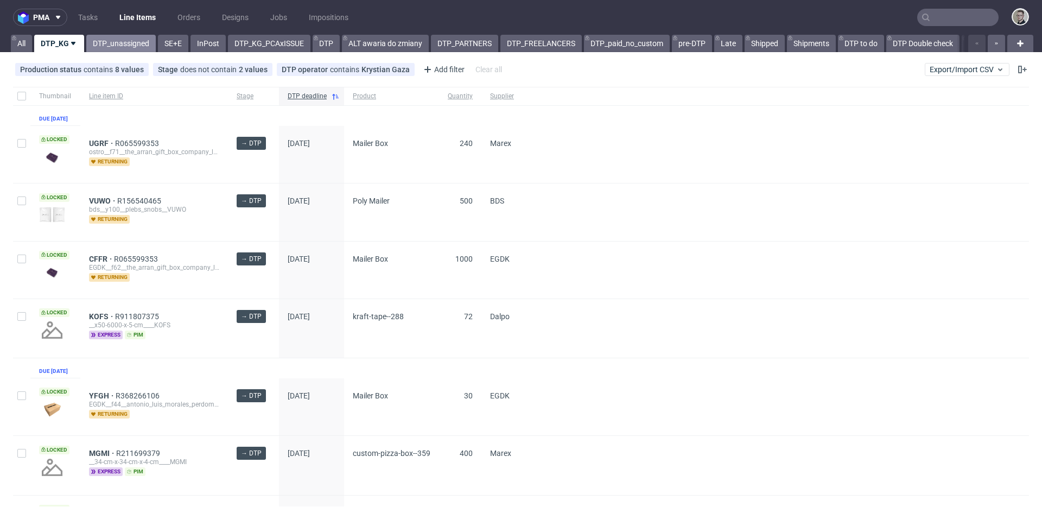
click at [117, 43] on link "DTP_unassigned" at bounding box center [120, 43] width 69 height 17
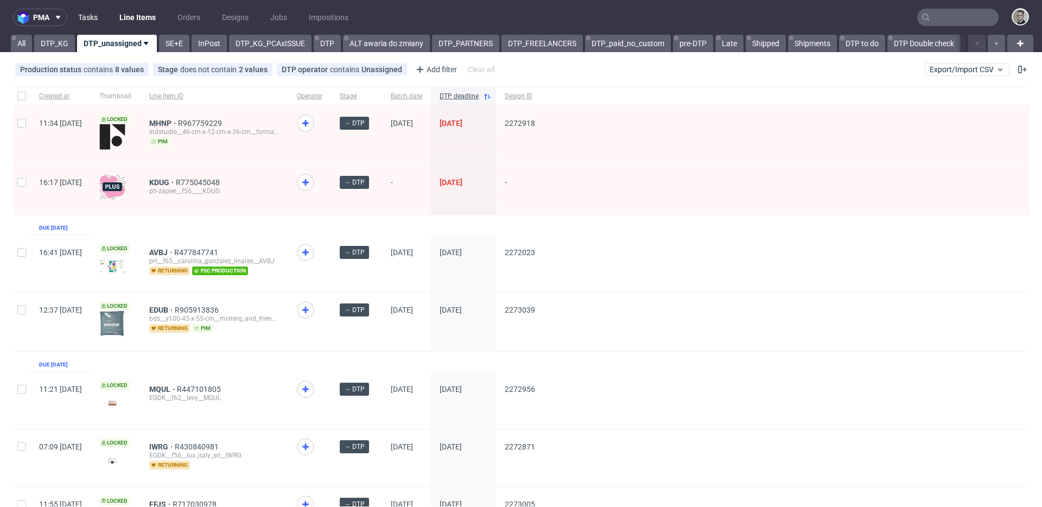
click at [84, 22] on link "Tasks" at bounding box center [88, 17] width 33 height 17
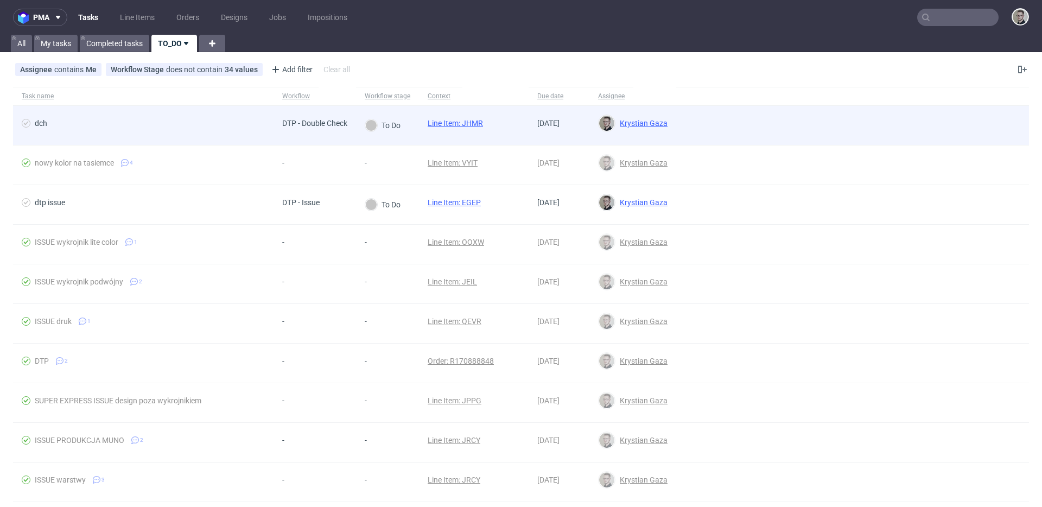
click at [456, 121] on link "Line Item: JHMR" at bounding box center [455, 123] width 55 height 9
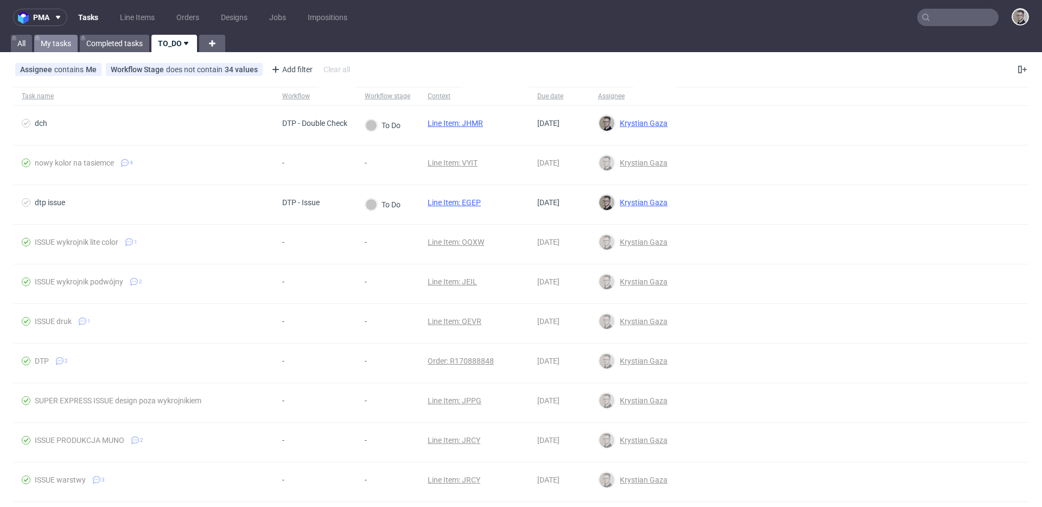
click at [50, 42] on link "My tasks" at bounding box center [55, 43] width 43 height 17
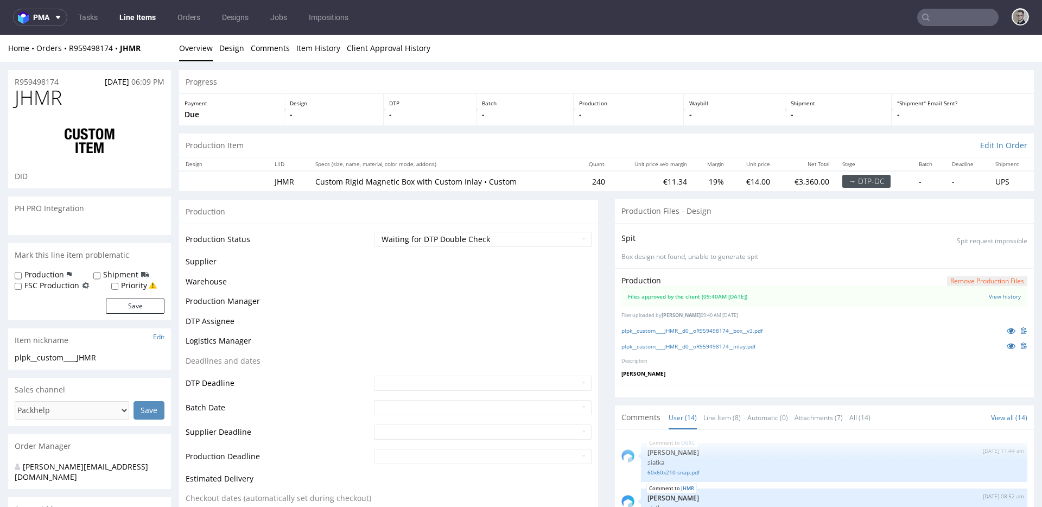
scroll to position [516, 0]
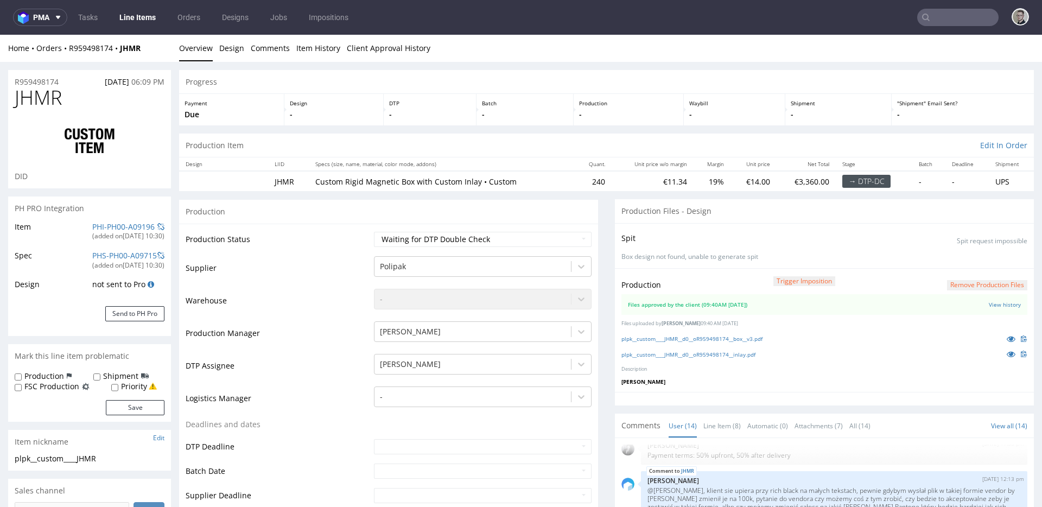
click at [707, 264] on div "Spit Spit request impossible Box design not found, unable to generate spit" at bounding box center [824, 245] width 419 height 45
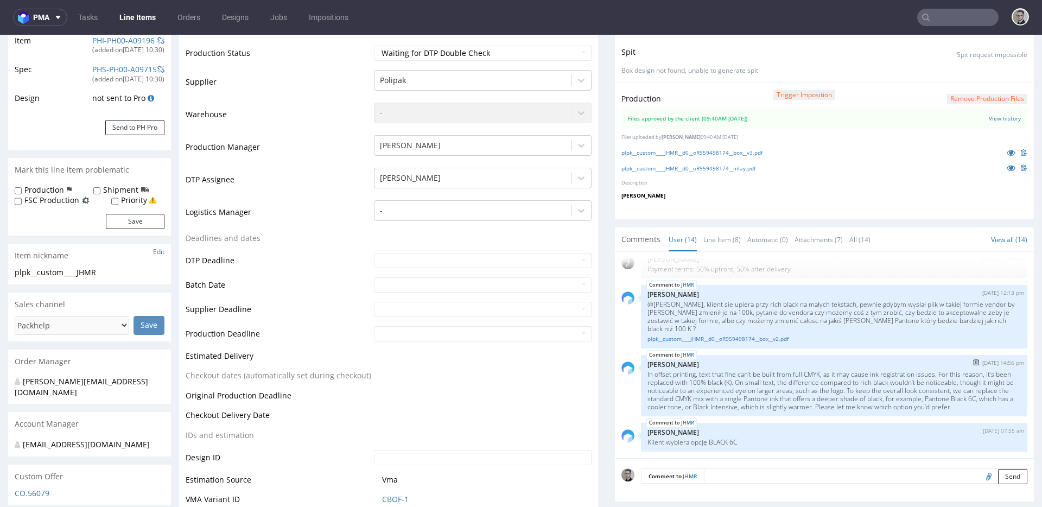
scroll to position [310, 0]
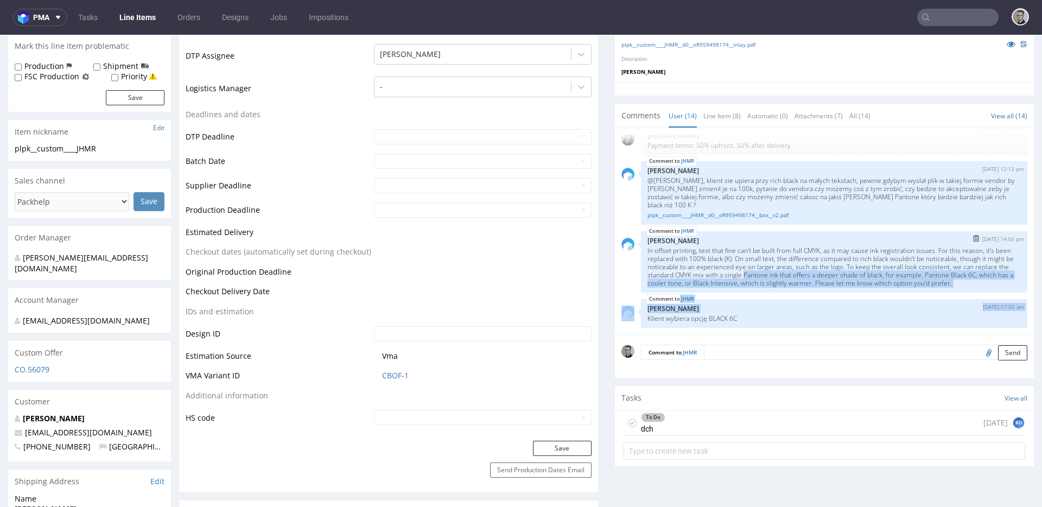
drag, startPoint x: 738, startPoint y: 313, endPoint x: 835, endPoint y: 268, distance: 107.1
click at [835, 268] on div "OGXC 1st Oct 25 | 11:44 am Sebastian Markut siatka 60x60x210-snap.pdf JHMR 2nd …" at bounding box center [827, 235] width 413 height 200
click at [835, 268] on p "In offset printing, text that fine can’t be built from full CMYK, as it may cau…" at bounding box center [834, 266] width 373 height 41
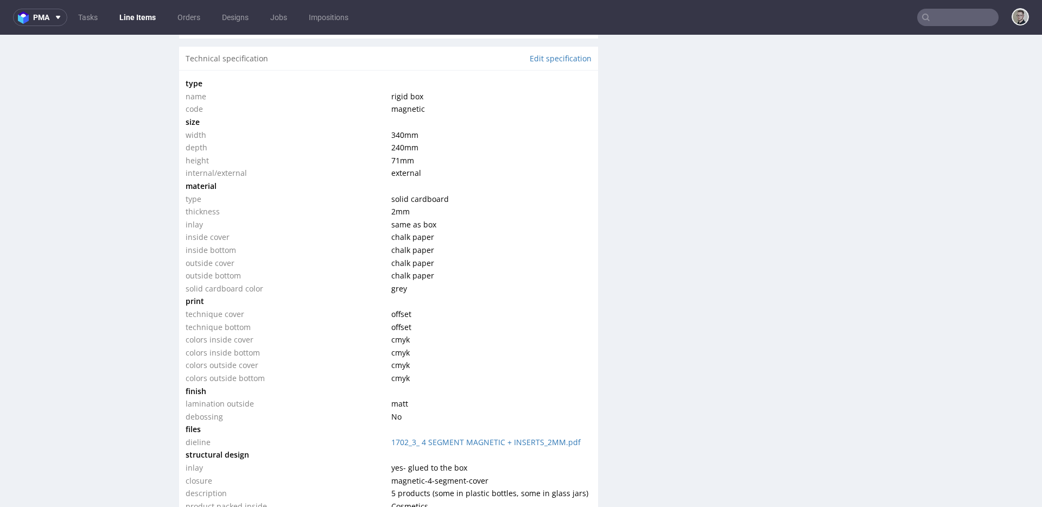
scroll to position [0, 0]
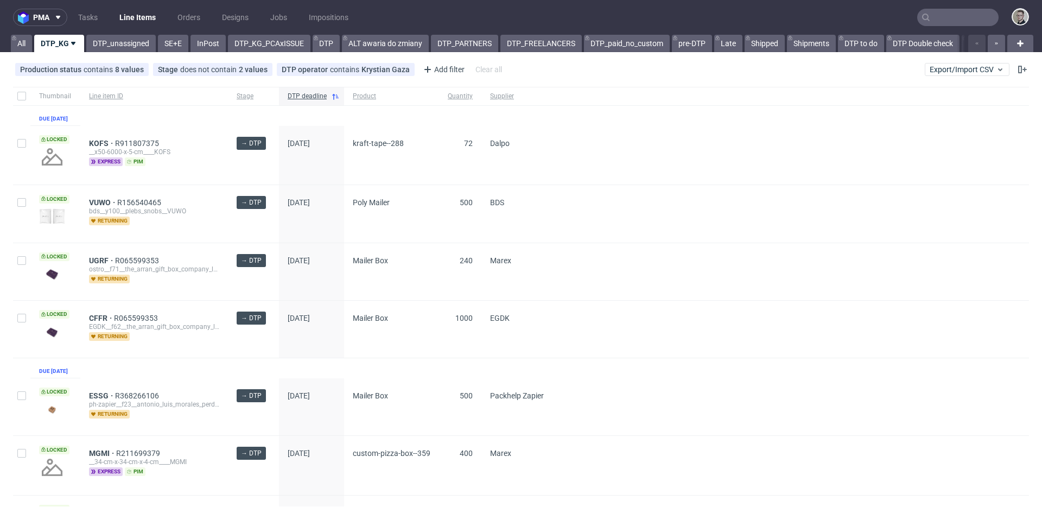
click at [113, 56] on div "Production status contains 8 values Not Defined, Waiting for DTP, Waiting for D…" at bounding box center [521, 69] width 1042 height 26
click at [18, 95] on input "checkbox" at bounding box center [21, 96] width 9 height 9
checkbox input "true"
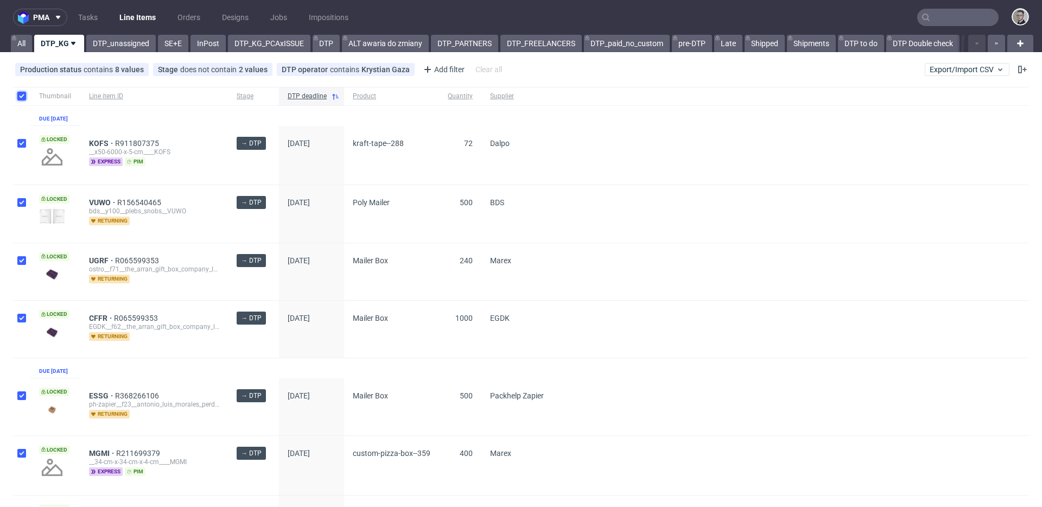
checkbox input "true"
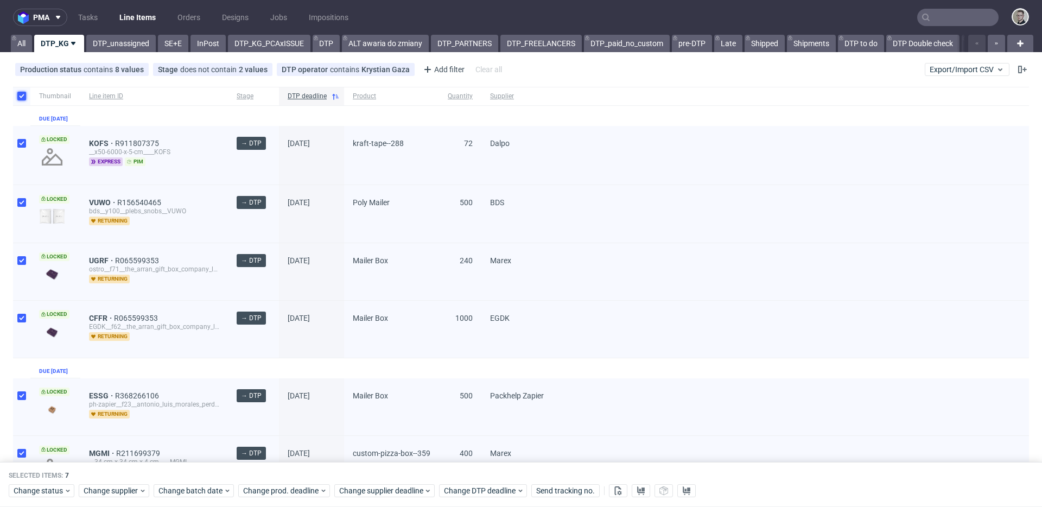
click at [19, 95] on input "checkbox" at bounding box center [21, 96] width 9 height 9
checkbox input "false"
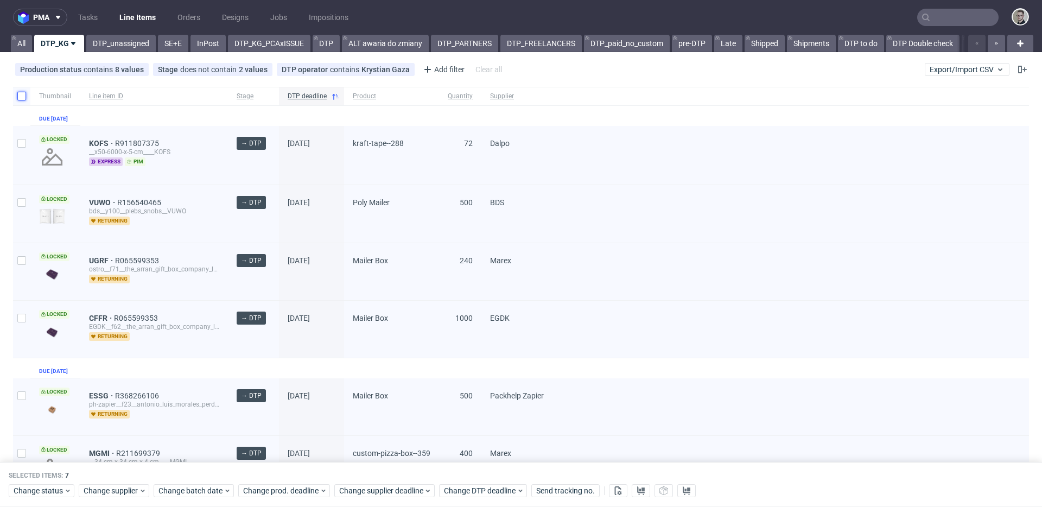
checkbox input "false"
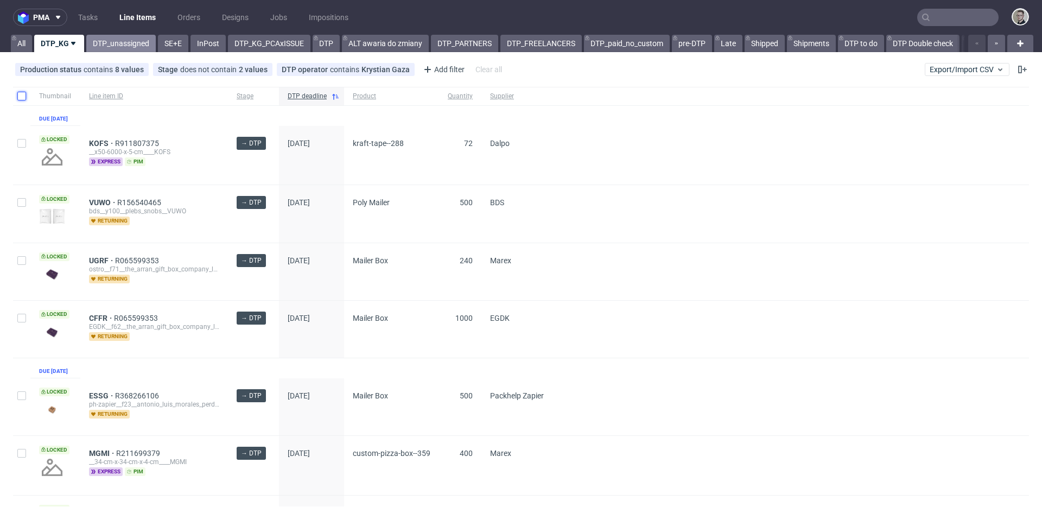
click at [111, 48] on link "DTP_unassigned" at bounding box center [120, 43] width 69 height 17
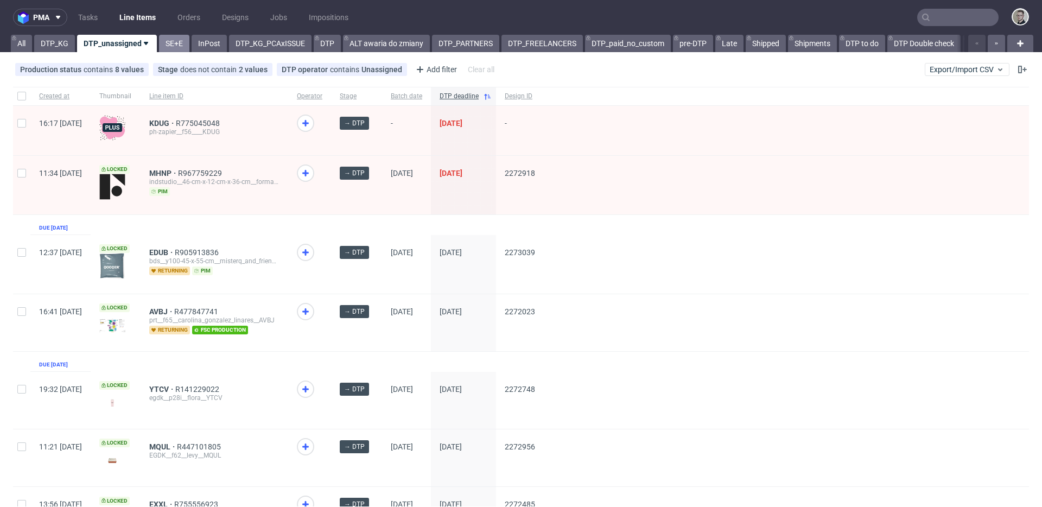
click at [176, 39] on link "SE+E" at bounding box center [174, 43] width 30 height 17
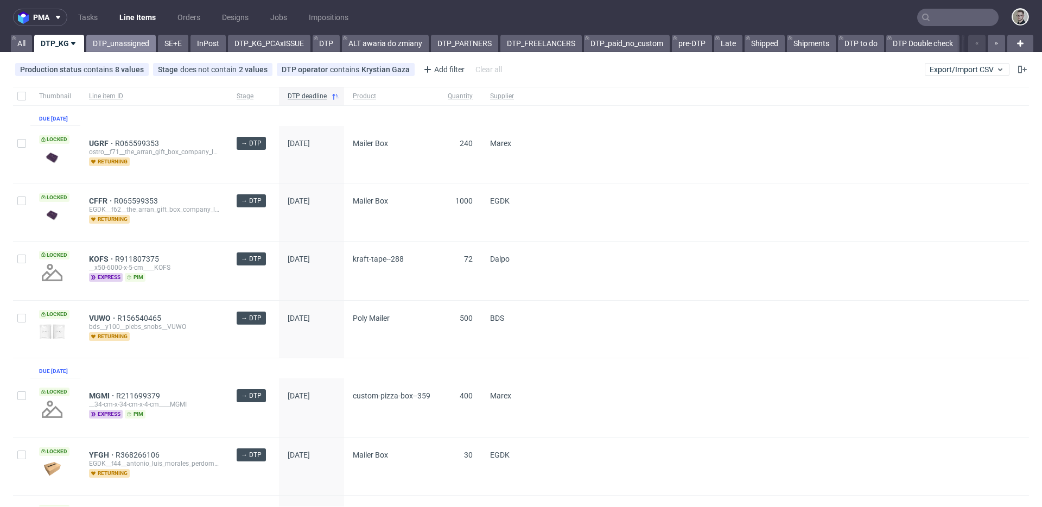
click at [102, 42] on link "DTP_unassigned" at bounding box center [120, 43] width 69 height 17
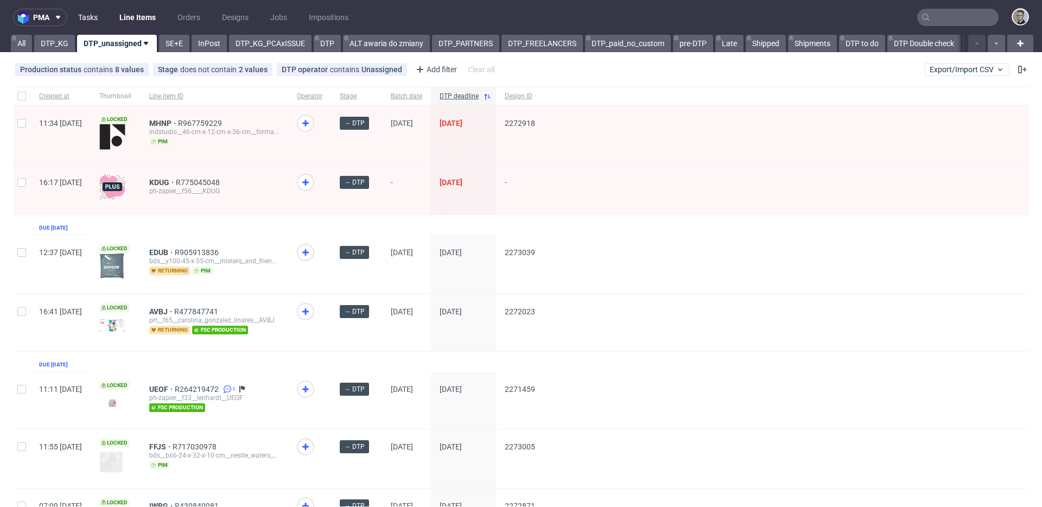
click at [92, 21] on link "Tasks" at bounding box center [88, 17] width 33 height 17
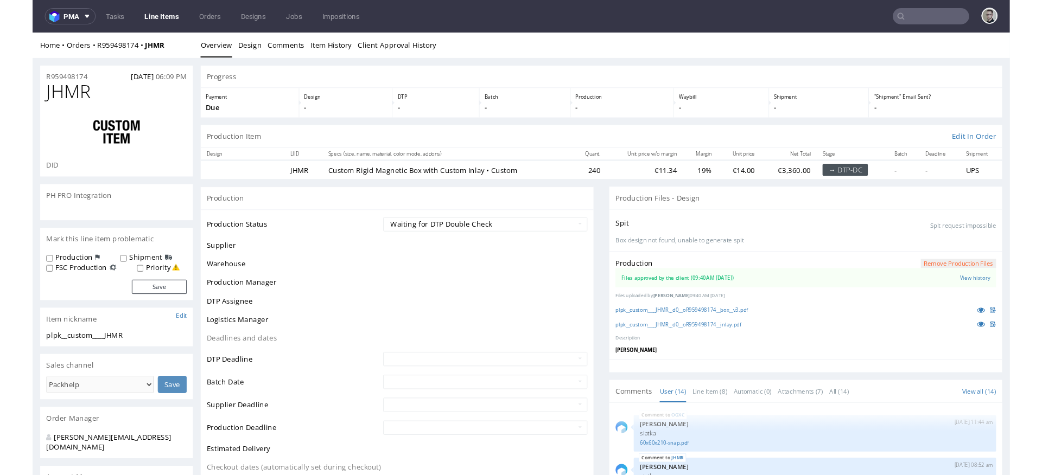
scroll to position [516, 0]
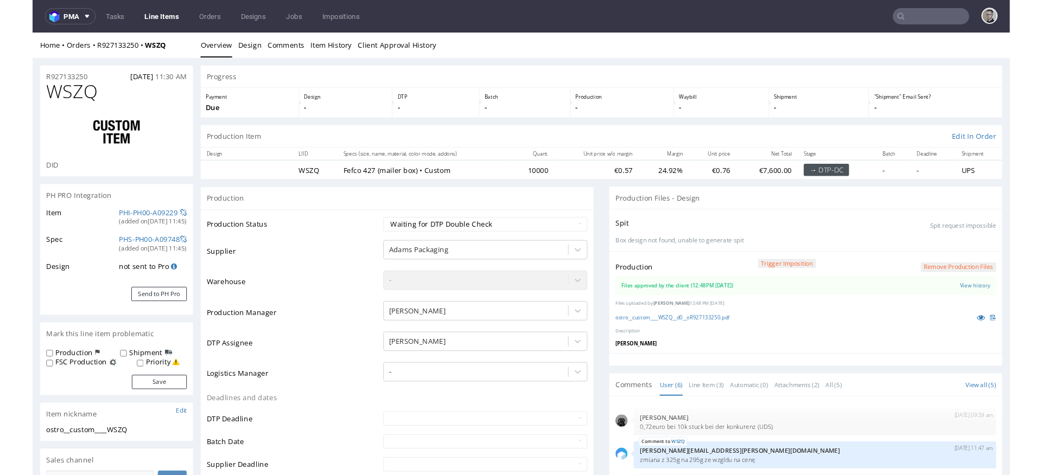
scroll to position [47, 0]
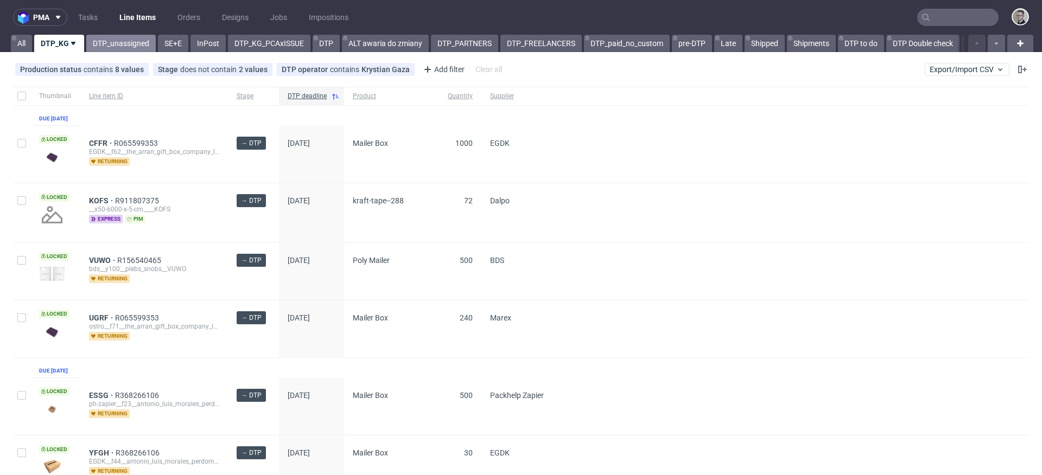
click at [122, 45] on link "DTP_unassigned" at bounding box center [120, 43] width 69 height 17
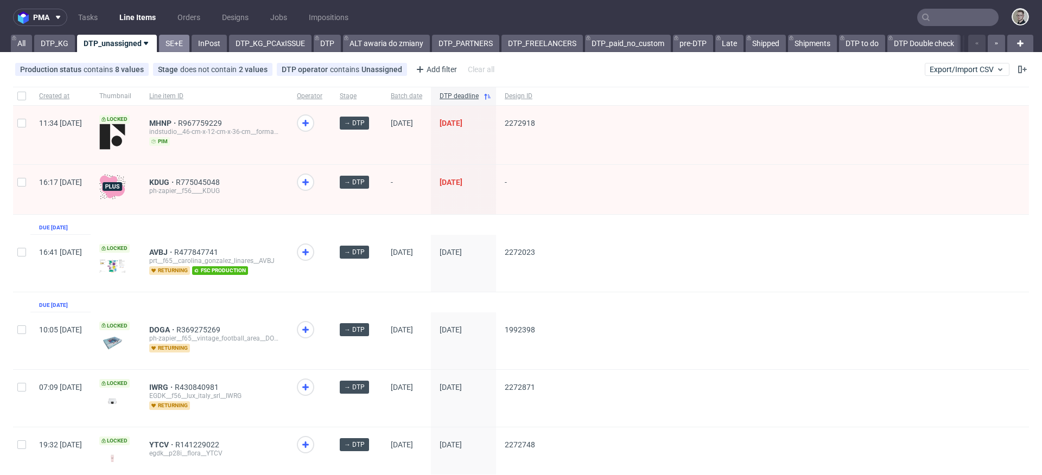
click at [177, 40] on link "SE+E" at bounding box center [174, 43] width 30 height 17
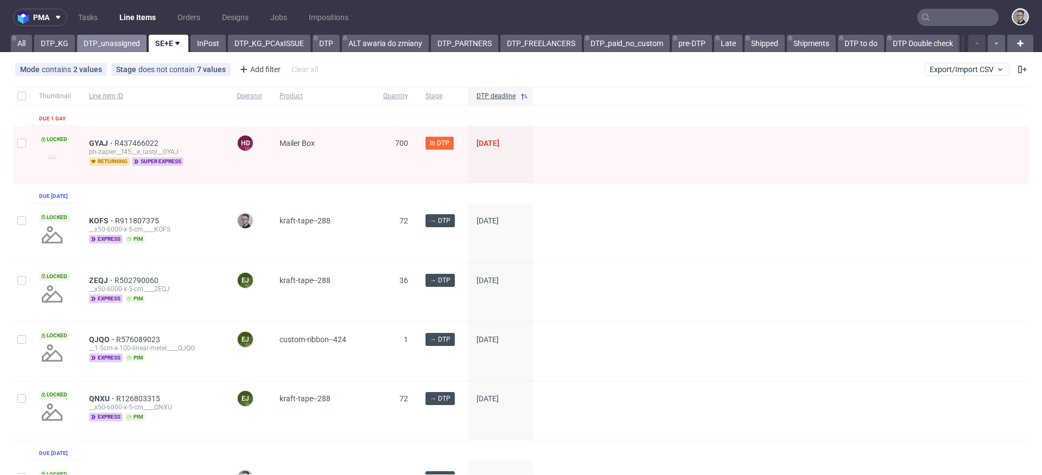
click at [92, 41] on link "DTP_unassigned" at bounding box center [111, 43] width 69 height 17
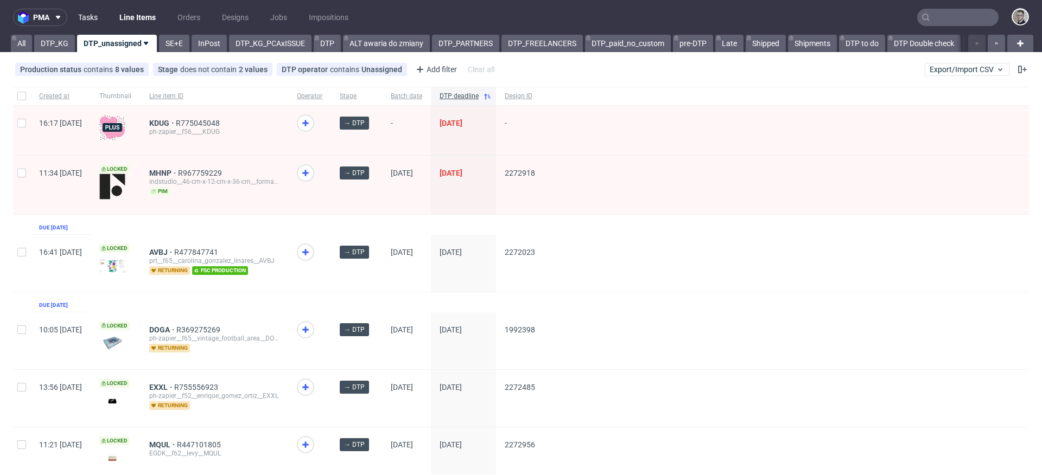
click at [87, 17] on link "Tasks" at bounding box center [88, 17] width 33 height 17
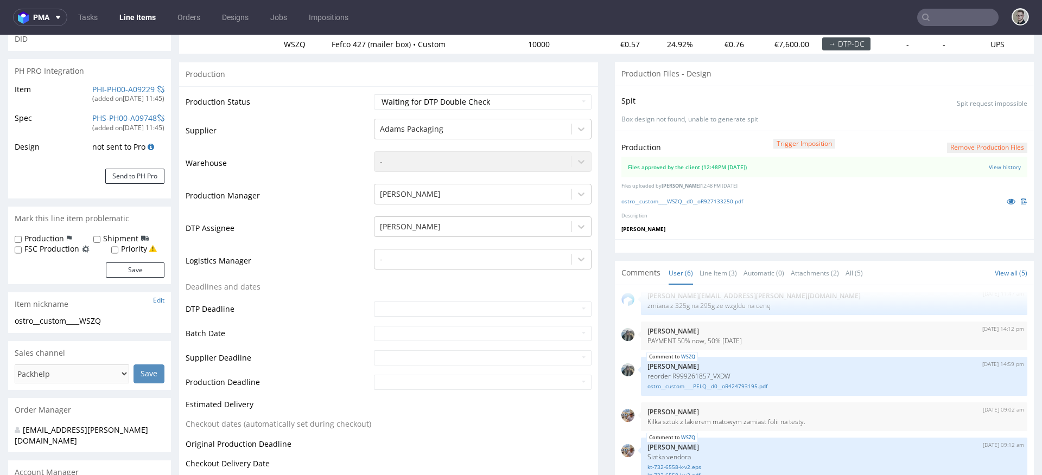
scroll to position [207, 0]
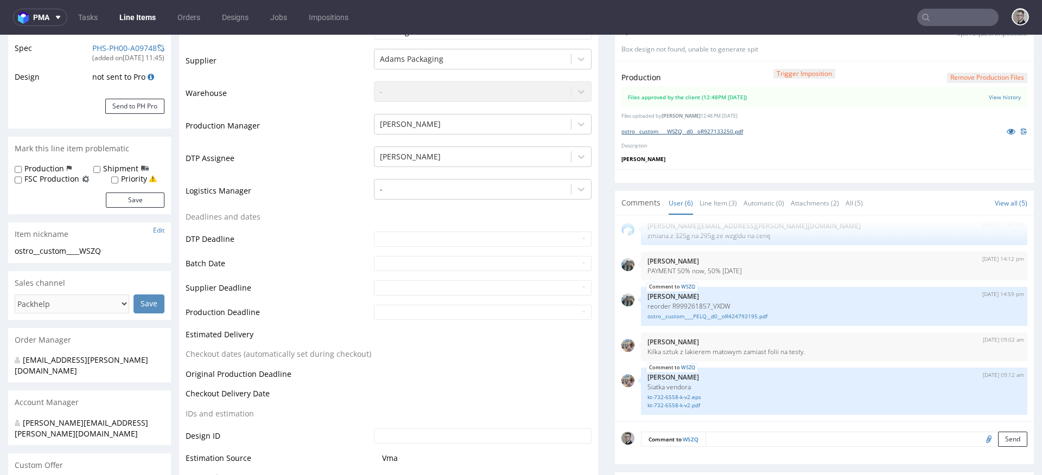
click at [709, 130] on link "ostro__custom____WSZQ__d0__oR927133250.pdf" at bounding box center [682, 132] width 122 height 8
click at [726, 318] on link "ostro__custom____PELQ__d0__oR424793195.pdf" at bounding box center [834, 317] width 373 height 8
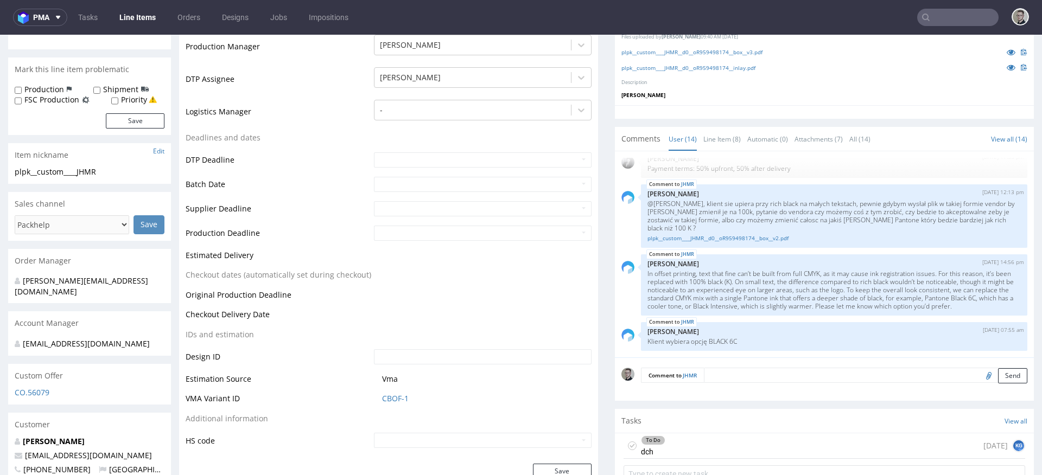
scroll to position [231, 0]
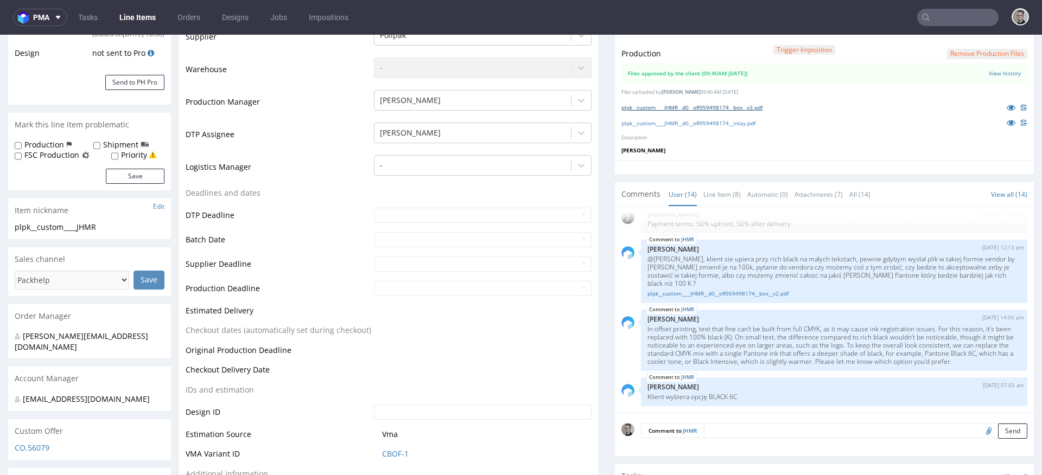
click at [749, 104] on link "plpk__custom____JHMR__d0__oR959498174__box__v3.pdf" at bounding box center [691, 108] width 141 height 8
click at [744, 119] on link "plpk__custom____JHMR__d0__oR959498174__inlay.pdf" at bounding box center [688, 123] width 134 height 8
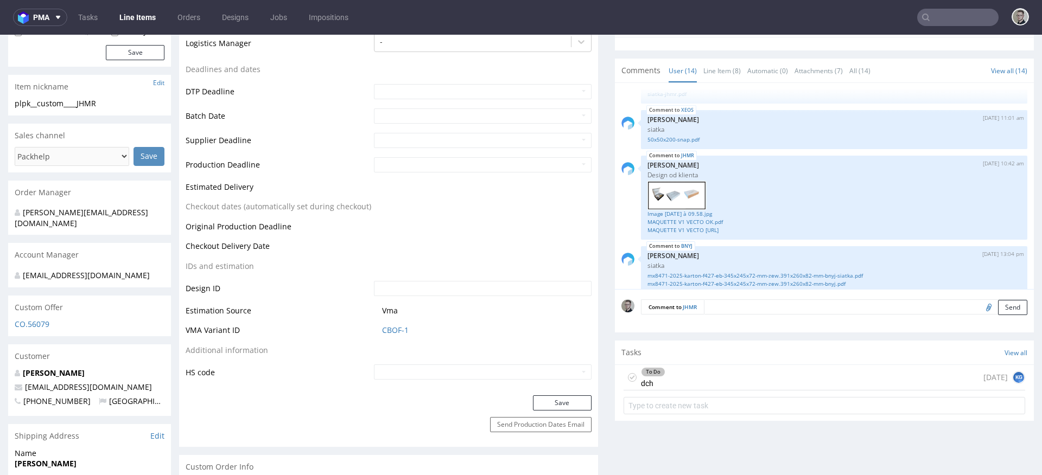
scroll to position [281, 0]
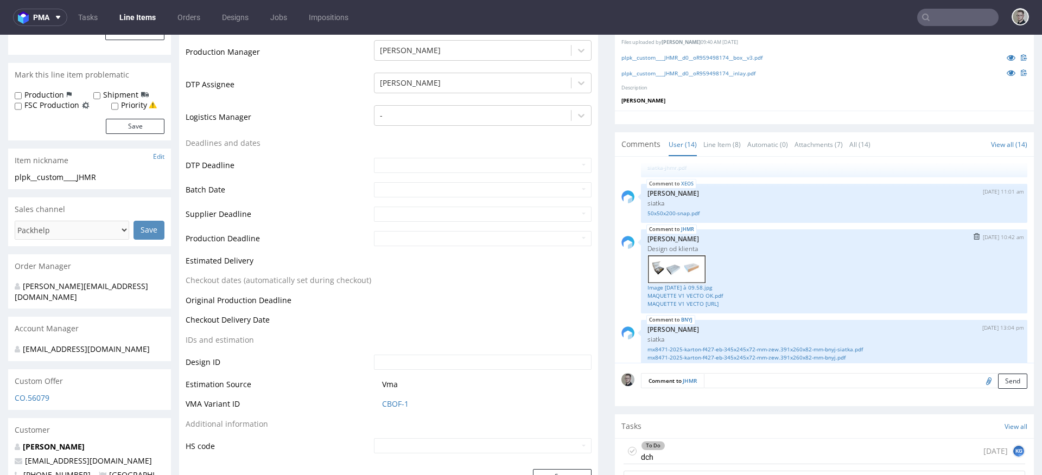
click at [759, 276] on div at bounding box center [834, 269] width 373 height 29
click at [709, 294] on link "MAQUETTE V1 VECTO OK.pdf" at bounding box center [834, 296] width 373 height 8
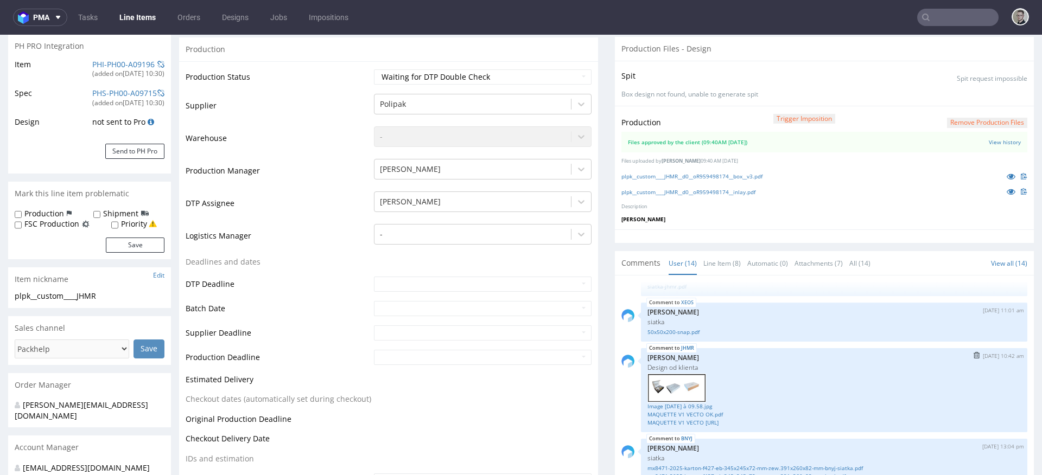
scroll to position [368, 0]
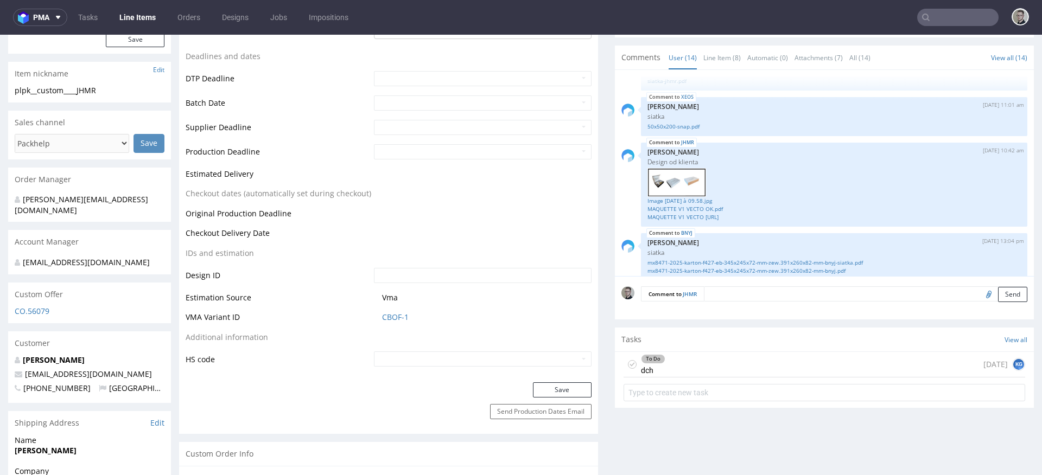
click at [624, 359] on div "To Do dch" at bounding box center [645, 364] width 42 height 25
click at [628, 362] on icon at bounding box center [632, 364] width 9 height 9
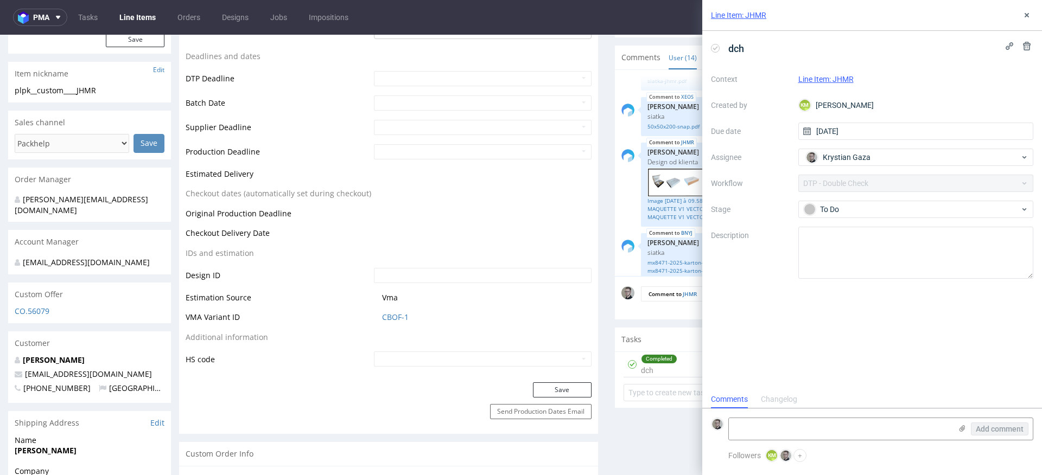
scroll to position [9, 0]
click at [1028, 13] on icon at bounding box center [1027, 15] width 9 height 9
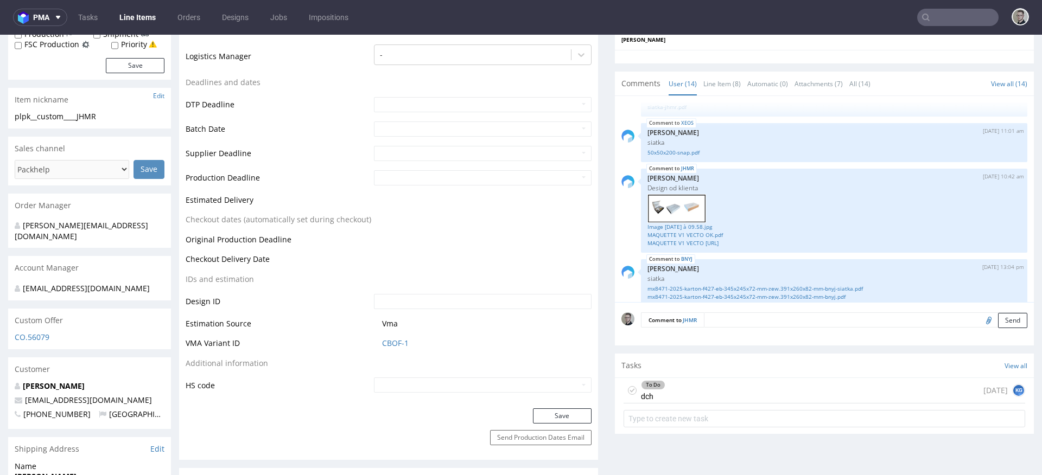
scroll to position [537, 0]
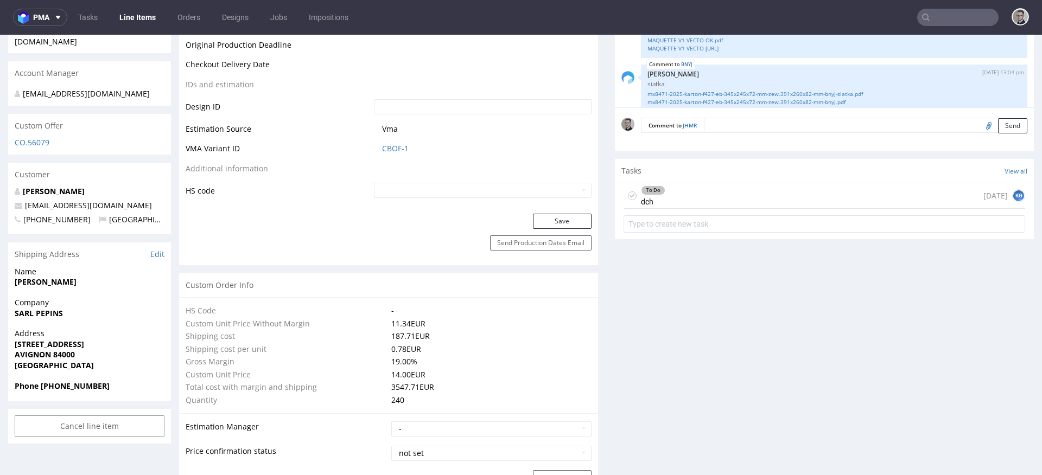
click at [628, 194] on icon at bounding box center [632, 196] width 9 height 9
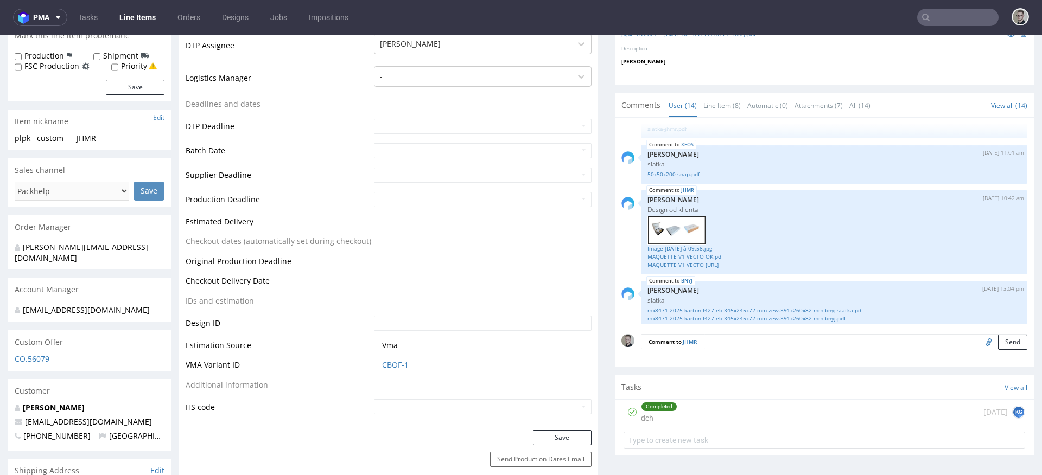
scroll to position [0, 0]
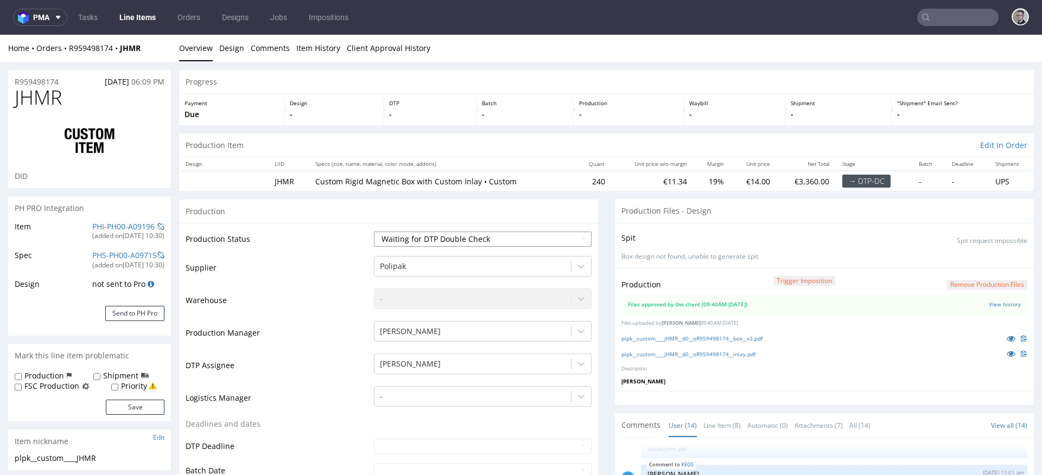
click at [493, 246] on select "Waiting for Artwork Waiting for Diecut Waiting for Mockup Waiting for DTP Waiti…" at bounding box center [483, 239] width 218 height 15
click at [374, 232] on select "Waiting for Artwork Waiting for Diecut Waiting for Mockup Waiting for DTP Waiti…" at bounding box center [483, 239] width 218 height 15
click at [461, 235] on select "Waiting for Artwork Waiting for Diecut Waiting for Mockup Waiting for DTP Waiti…" at bounding box center [483, 239] width 218 height 15
select select "dtp_production_ready"
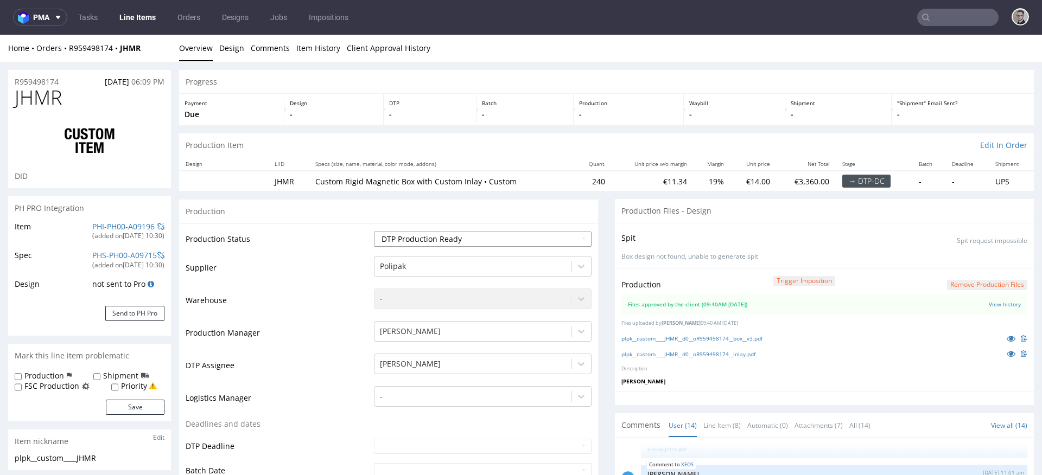
click at [374, 232] on select "Waiting for Artwork Waiting for Diecut Waiting for Mockup Waiting for DTP Waiti…" at bounding box center [483, 239] width 218 height 15
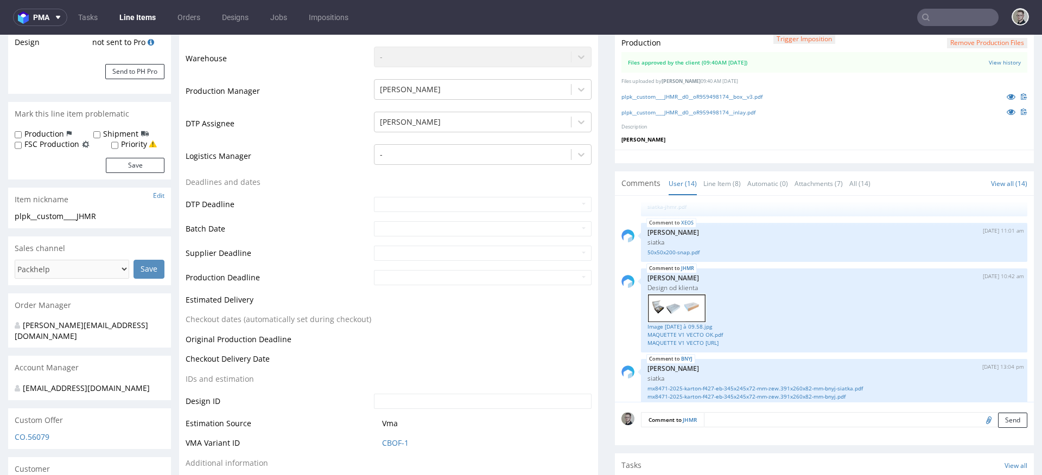
scroll to position [358, 0]
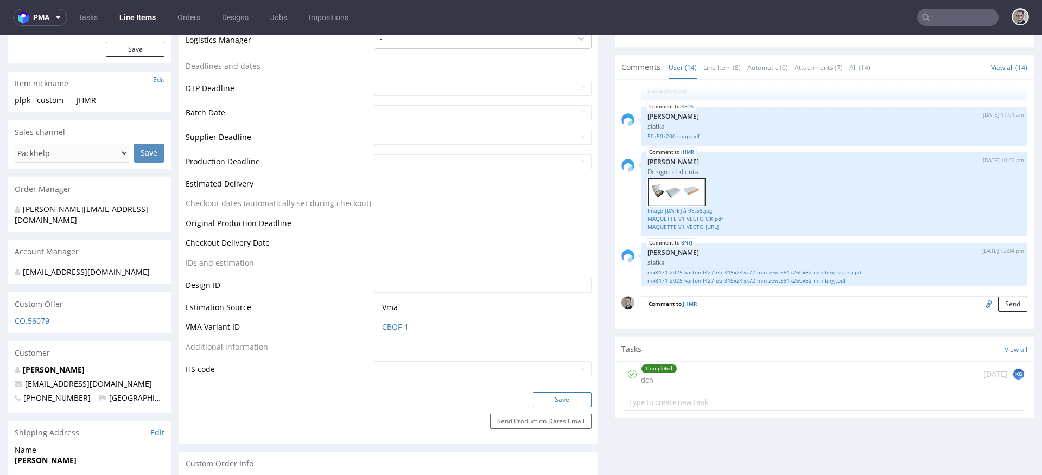
click at [575, 398] on button "Save" at bounding box center [562, 399] width 59 height 15
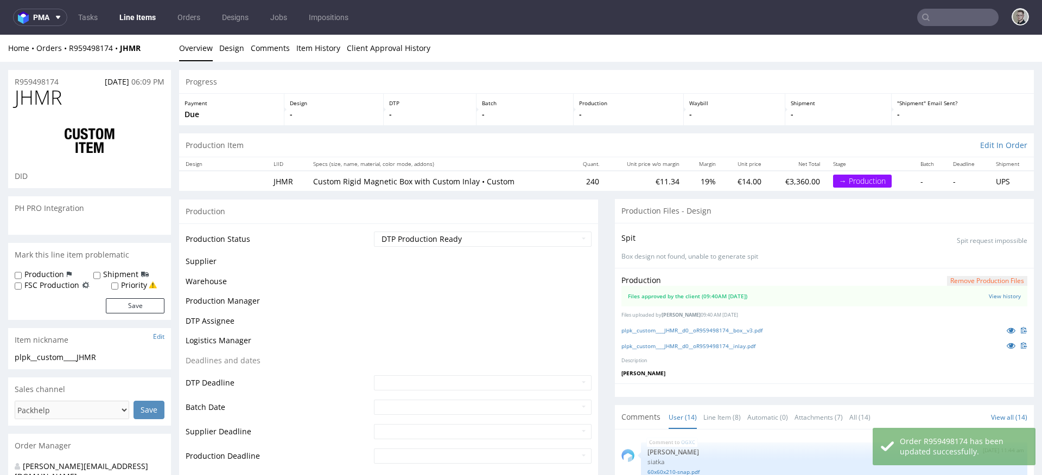
scroll to position [516, 0]
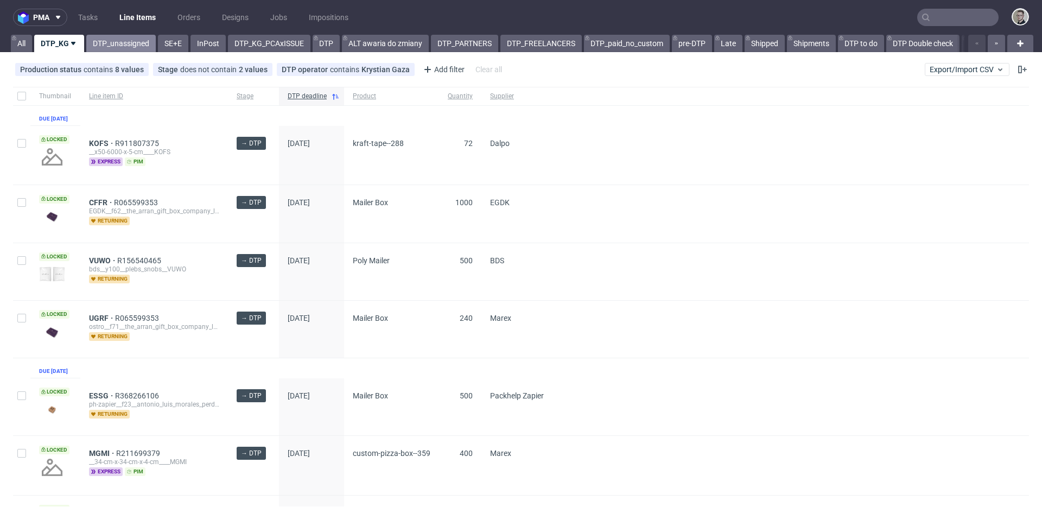
click at [126, 43] on link "DTP_unassigned" at bounding box center [120, 43] width 69 height 17
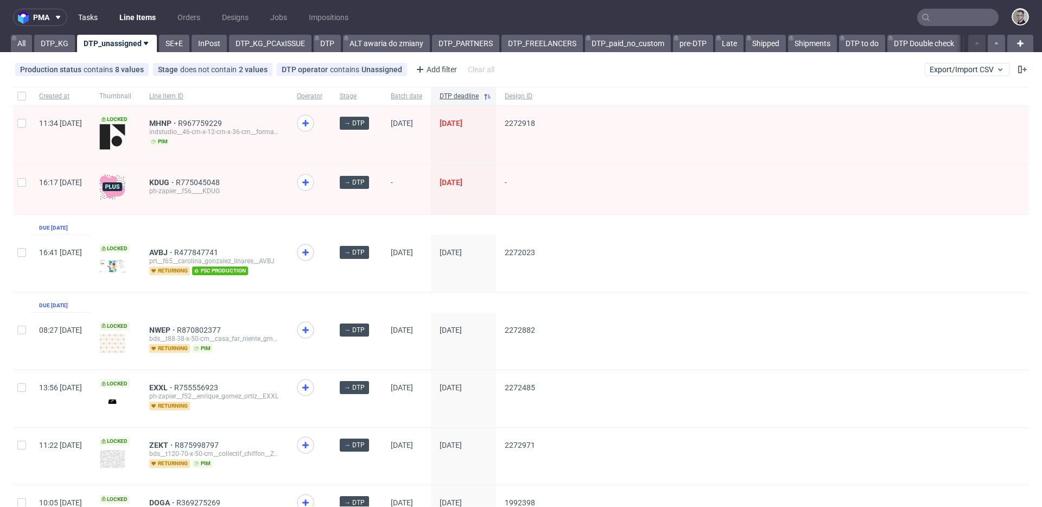
click at [88, 18] on link "Tasks" at bounding box center [88, 17] width 33 height 17
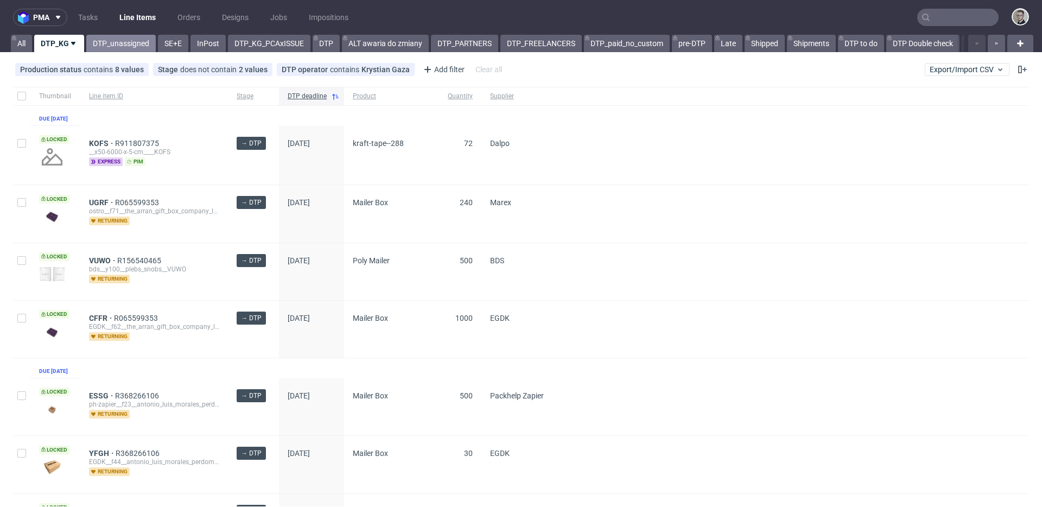
click at [125, 42] on link "DTP_unassigned" at bounding box center [120, 43] width 69 height 17
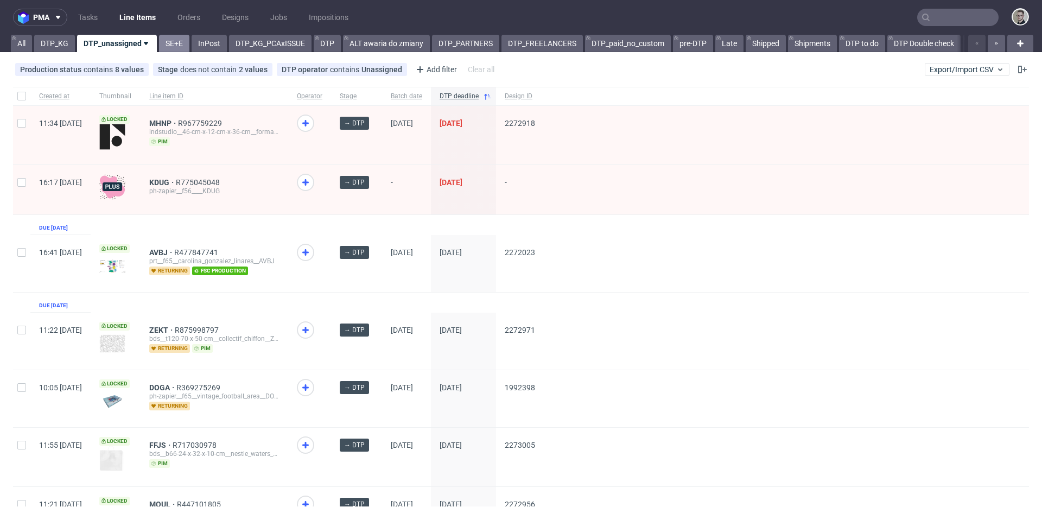
click at [169, 46] on link "SE+E" at bounding box center [174, 43] width 30 height 17
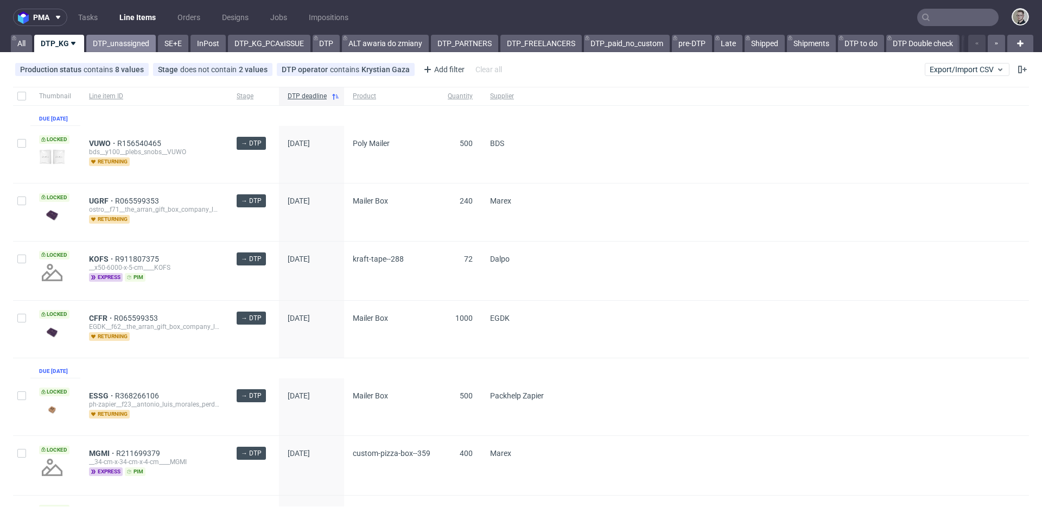
click at [113, 44] on link "DTP_unassigned" at bounding box center [120, 43] width 69 height 17
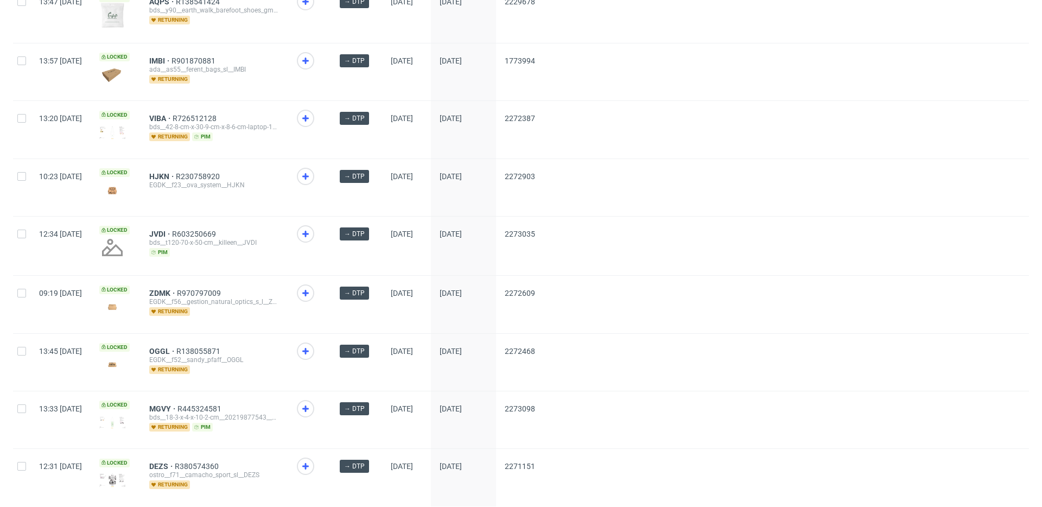
scroll to position [1456, 0]
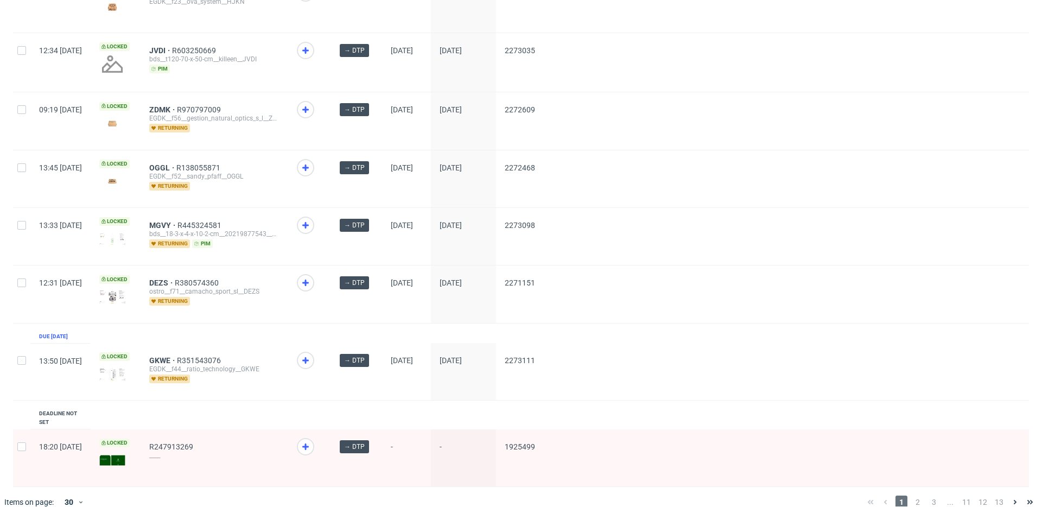
click at [177, 356] on span "GKWE" at bounding box center [163, 360] width 28 height 9
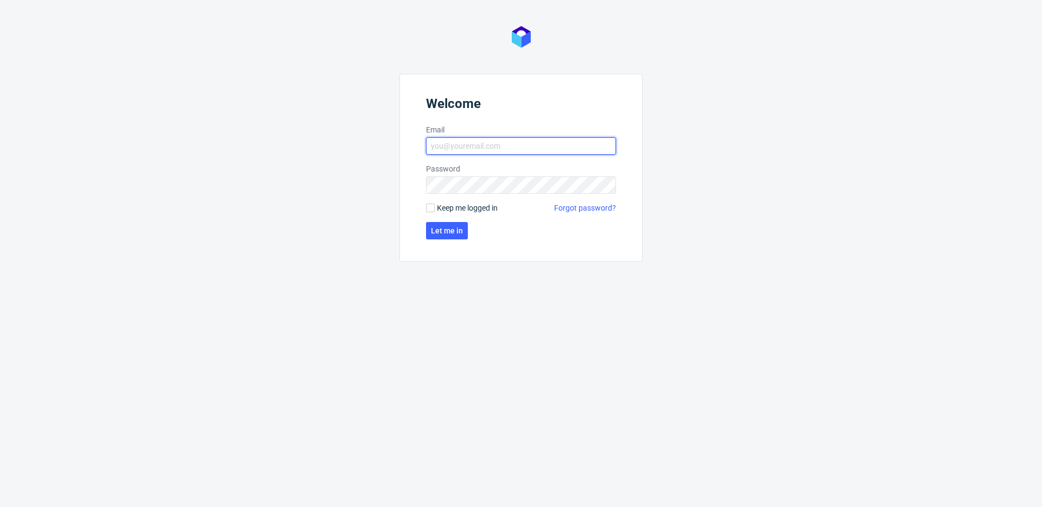
type input "[EMAIL_ADDRESS][DOMAIN_NAME]"
drag, startPoint x: 478, startPoint y: 210, endPoint x: 465, endPoint y: 225, distance: 20.0
click at [478, 210] on span "Keep me logged in" at bounding box center [467, 207] width 61 height 11
click at [435, 210] on input "Keep me logged in" at bounding box center [430, 208] width 9 height 9
checkbox input "true"
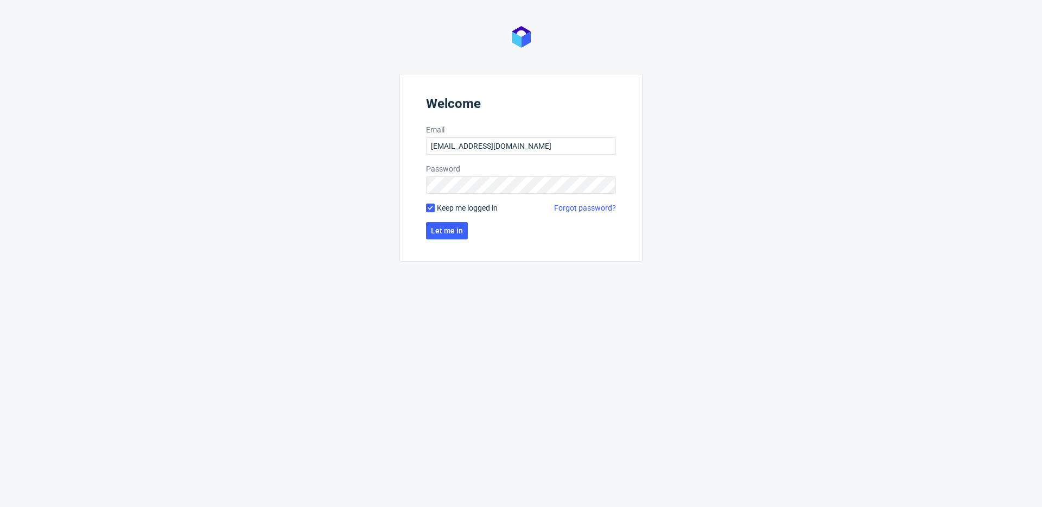
click at [453, 246] on form "Welcome Email [EMAIL_ADDRESS][DOMAIN_NAME] Password Keep me logged in Forgot pa…" at bounding box center [520, 168] width 243 height 188
click at [454, 231] on span "Let me in" at bounding box center [447, 231] width 32 height 8
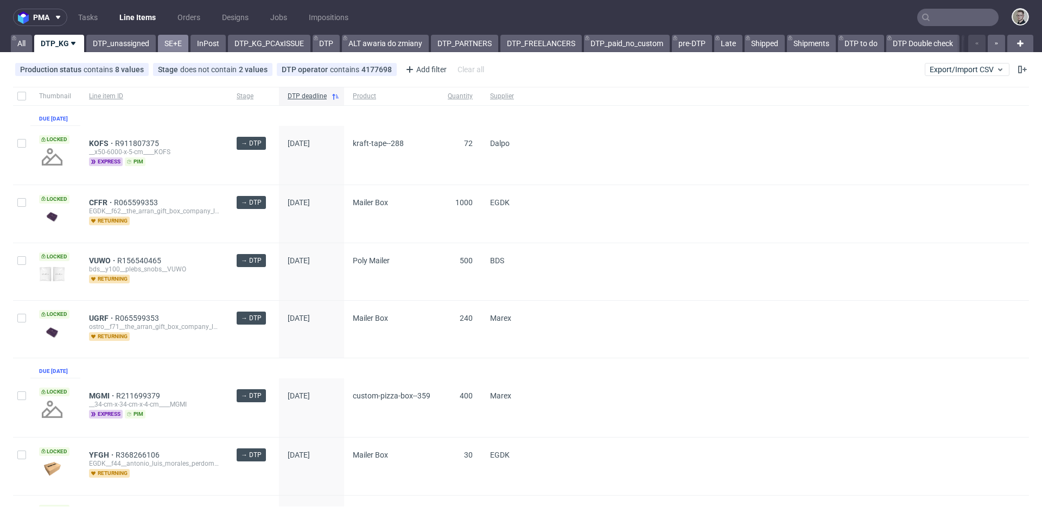
click at [171, 41] on link "SE+E" at bounding box center [173, 43] width 30 height 17
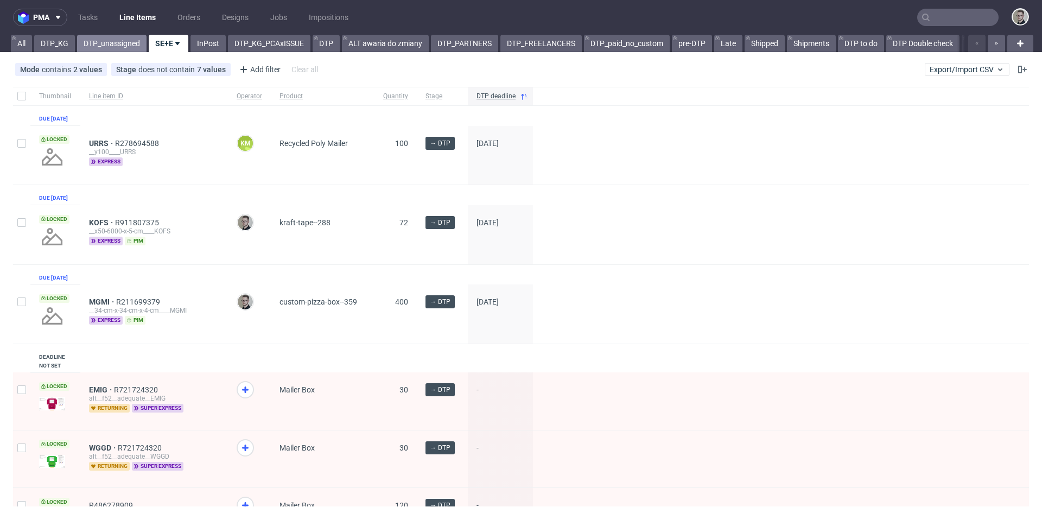
click at [102, 38] on link "DTP_unassigned" at bounding box center [111, 43] width 69 height 17
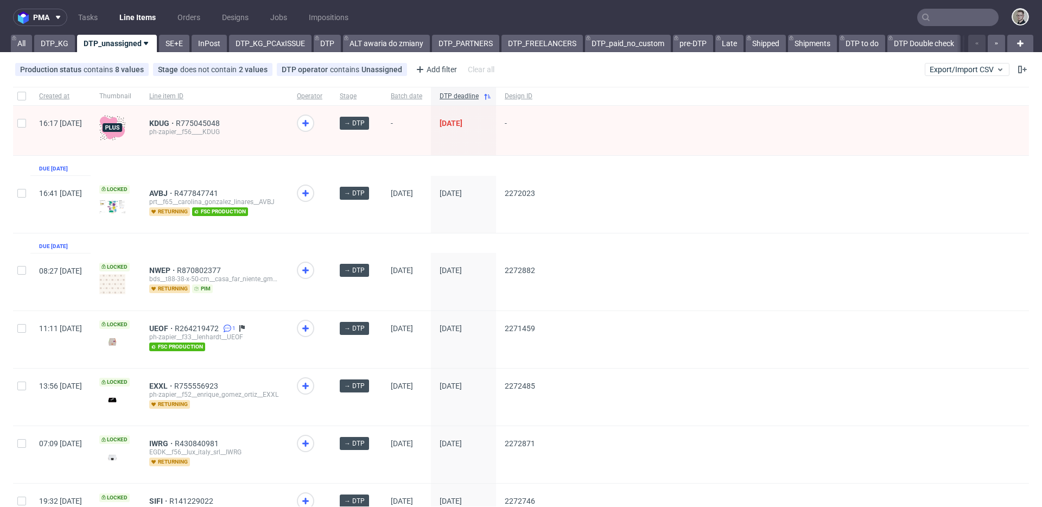
scroll to position [20, 0]
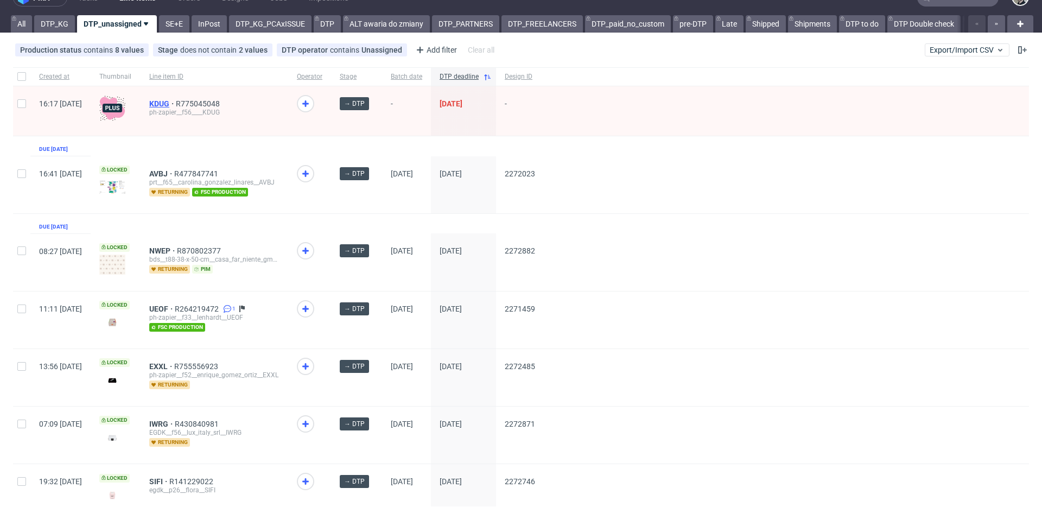
click at [176, 100] on span "KDUG" at bounding box center [162, 103] width 27 height 9
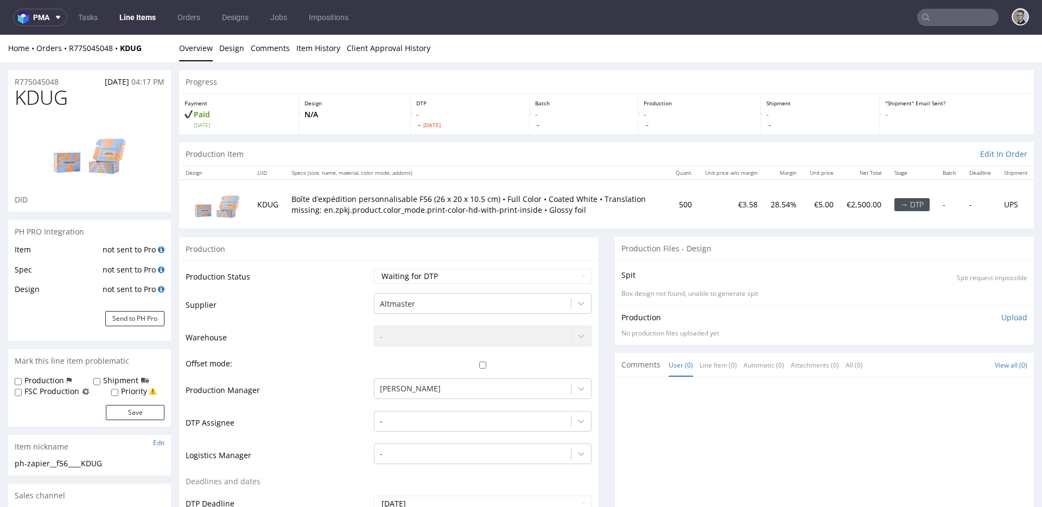
click at [318, 239] on div "Production" at bounding box center [388, 249] width 419 height 24
click at [505, 280] on select "Waiting for Artwork Waiting for Diecut Waiting for Mockup Waiting for DTP Waiti…" at bounding box center [483, 276] width 218 height 15
select select "pre_dtp_waiting_for_artwork"
click at [374, 269] on select "Waiting for Artwork Waiting for Diecut Waiting for Mockup Waiting for DTP Waiti…" at bounding box center [483, 276] width 218 height 15
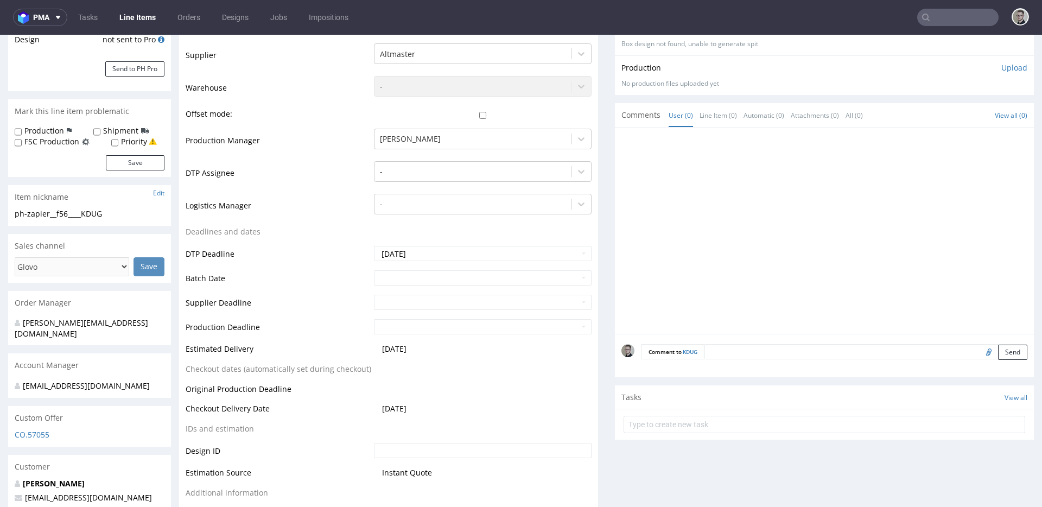
scroll to position [370, 0]
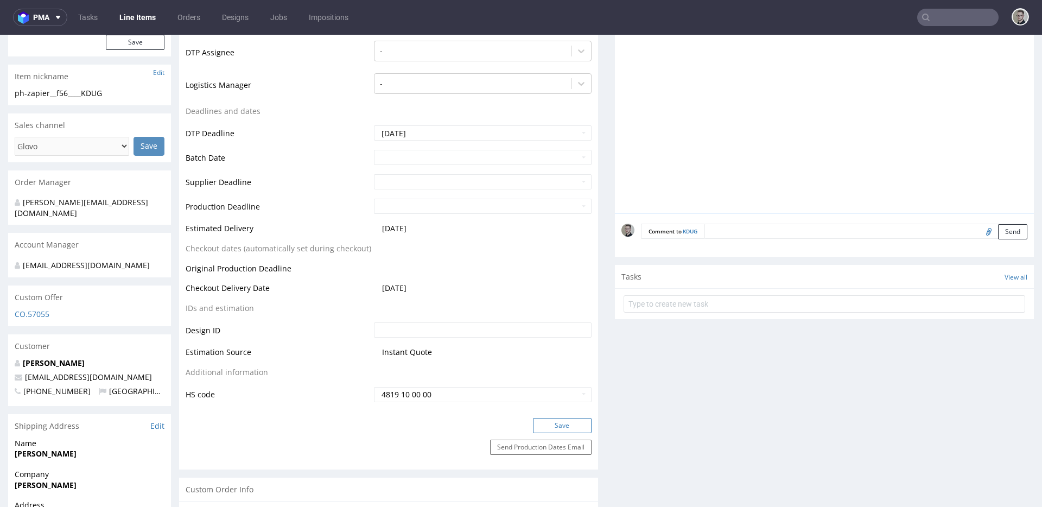
click at [561, 415] on div "Production Status Waiting for Artwork Waiting for Diecut Waiting for Mockup Wai…" at bounding box center [388, 153] width 419 height 527
click at [564, 421] on button "Save" at bounding box center [562, 425] width 59 height 15
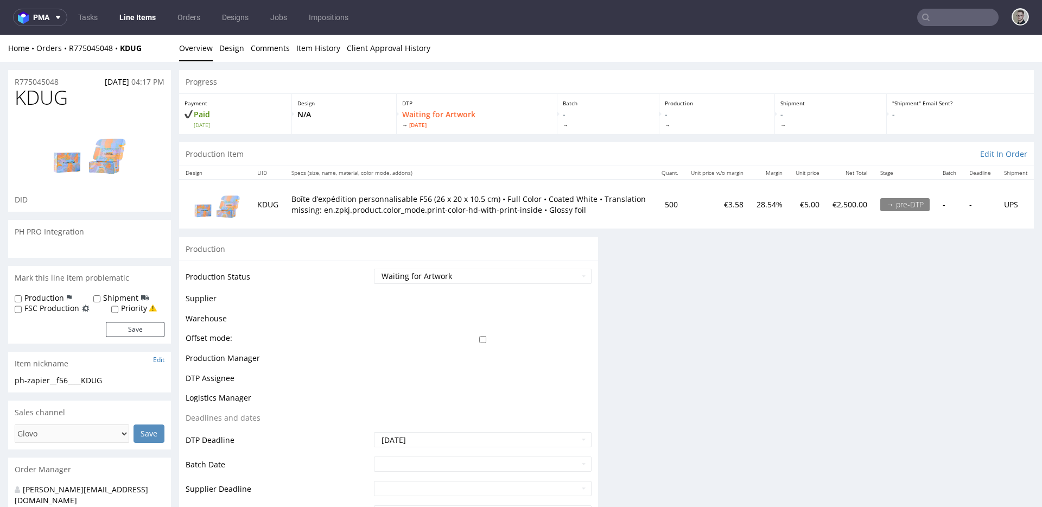
scroll to position [0, 0]
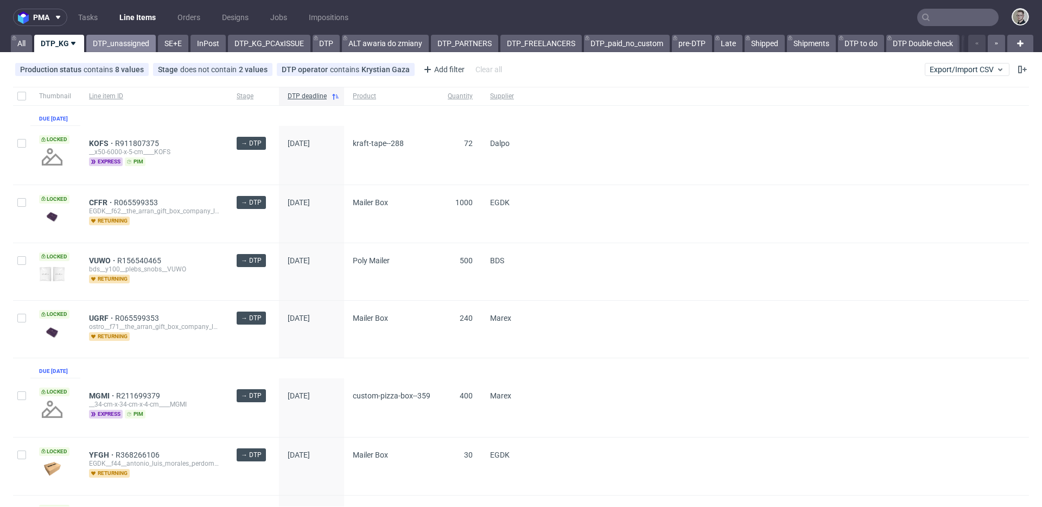
click at [139, 50] on link "DTP_unassigned" at bounding box center [120, 43] width 69 height 17
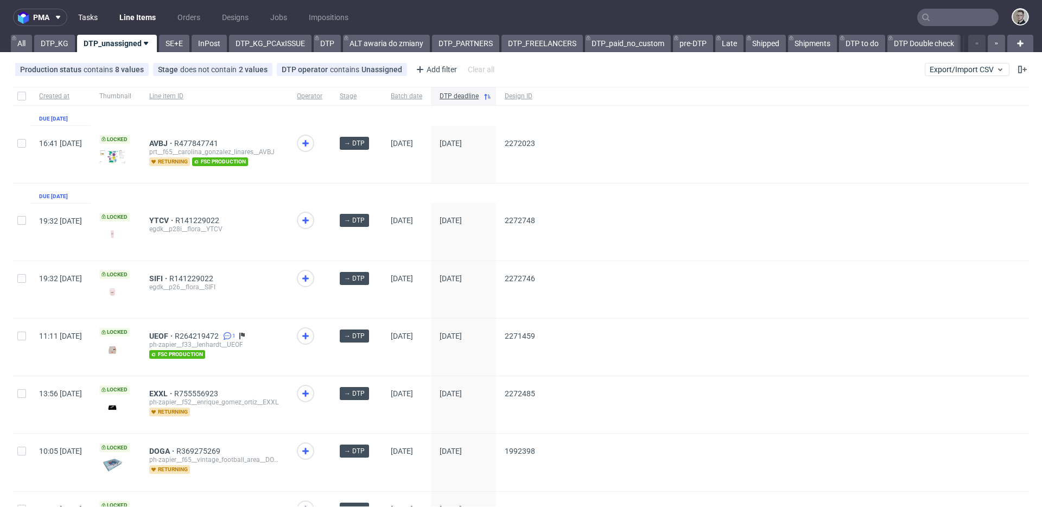
click at [83, 19] on link "Tasks" at bounding box center [88, 17] width 33 height 17
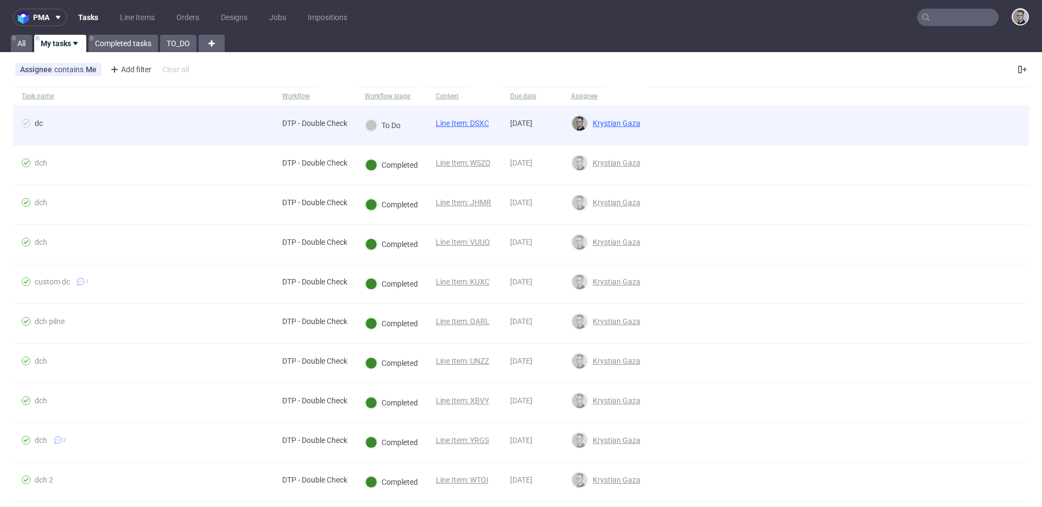
click at [481, 122] on link "Line Item: DSXC" at bounding box center [462, 123] width 53 height 9
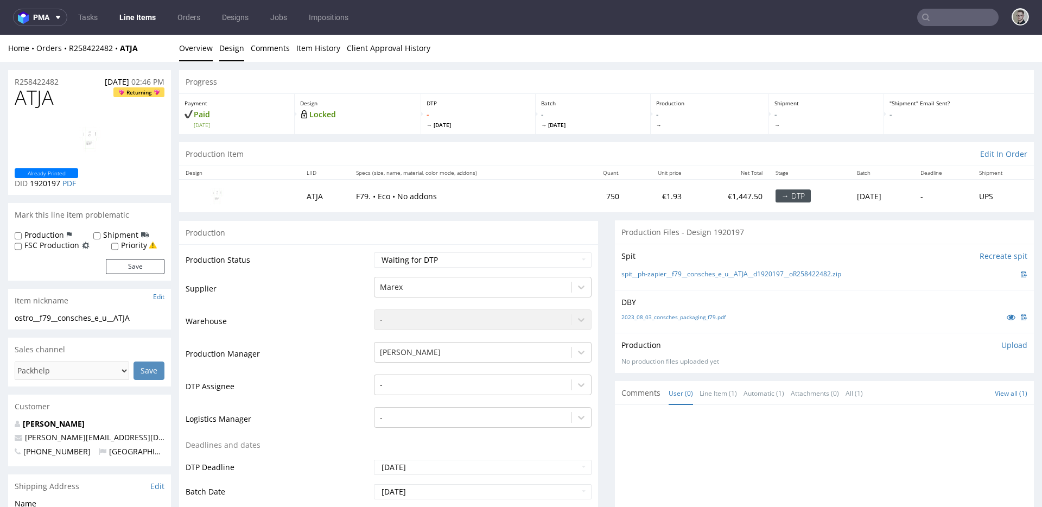
click at [239, 58] on link "Design" at bounding box center [231, 48] width 25 height 27
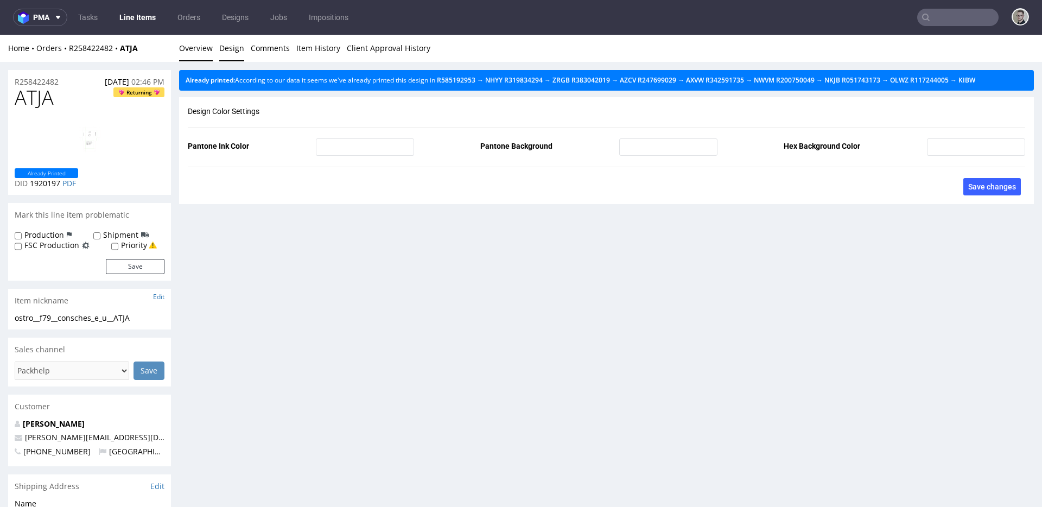
click at [189, 42] on link "Overview" at bounding box center [196, 48] width 34 height 27
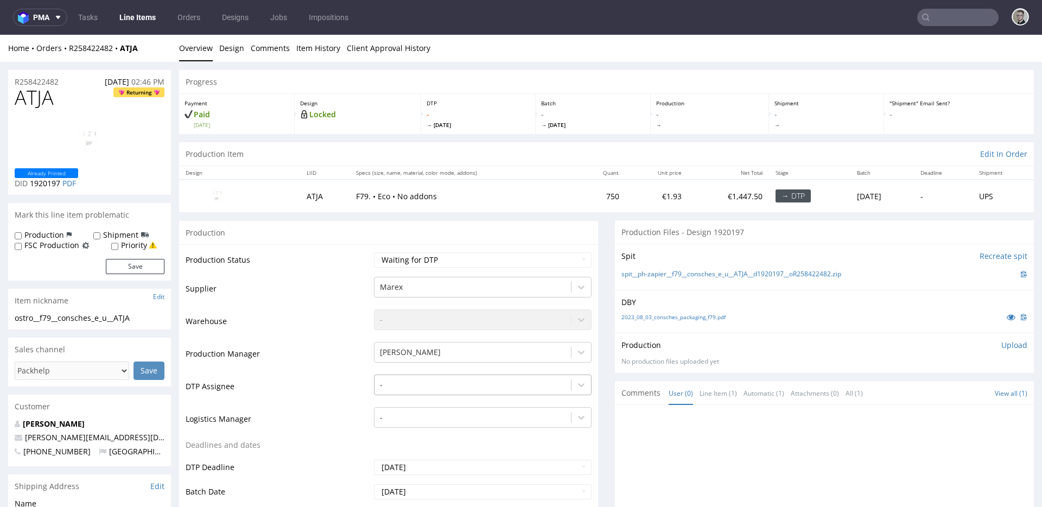
click at [437, 380] on div "-" at bounding box center [483, 382] width 218 height 15
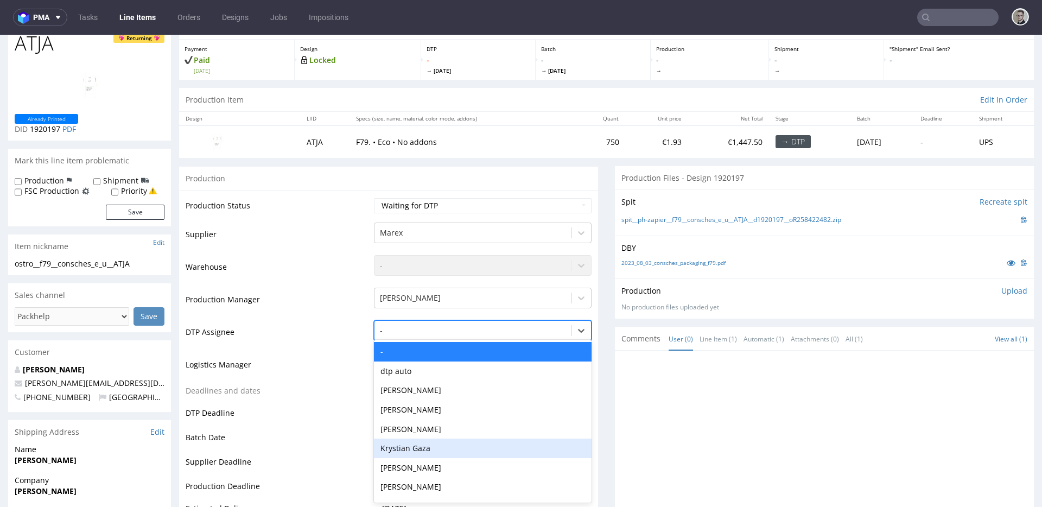
click at [428, 455] on div "Krystian Gaza" at bounding box center [483, 449] width 218 height 20
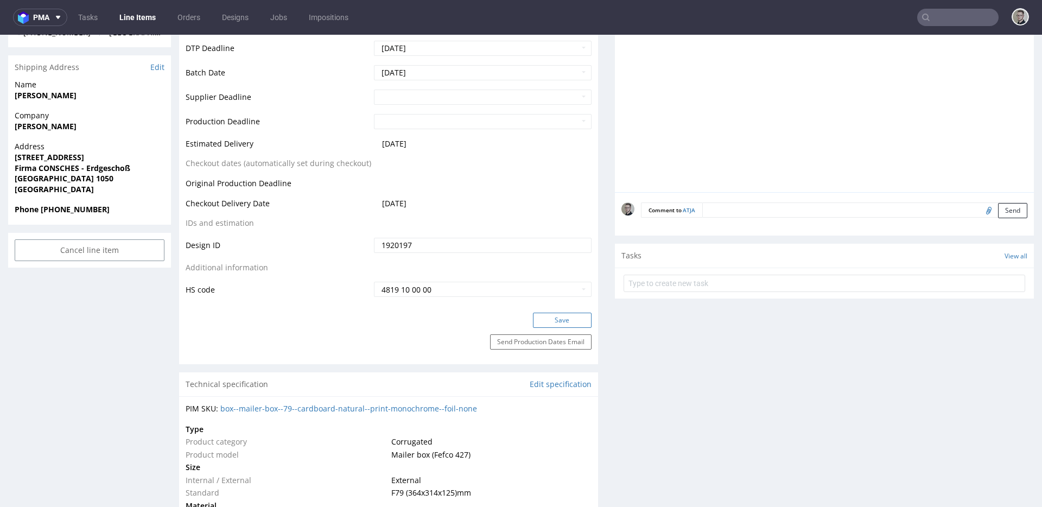
click at [559, 319] on button "Save" at bounding box center [562, 320] width 59 height 15
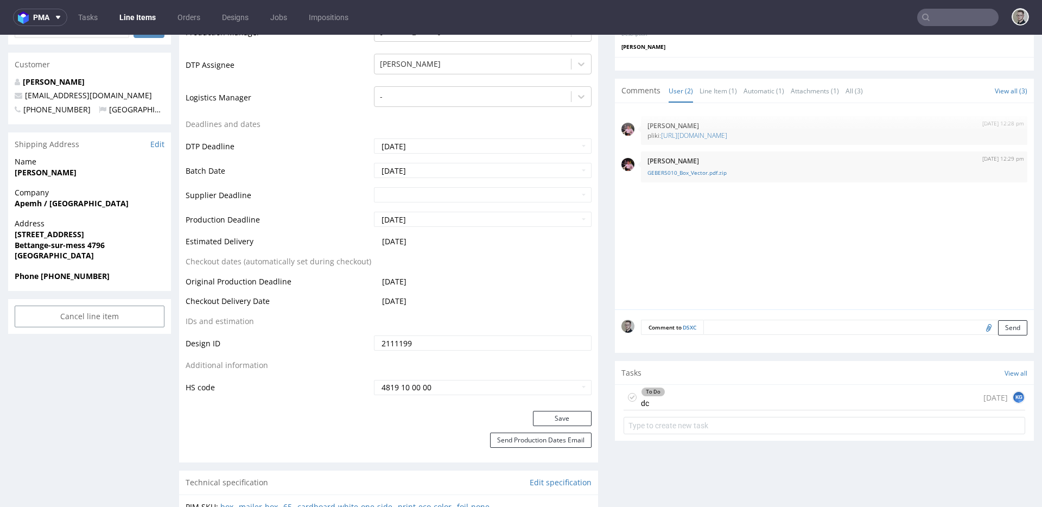
scroll to position [451, 0]
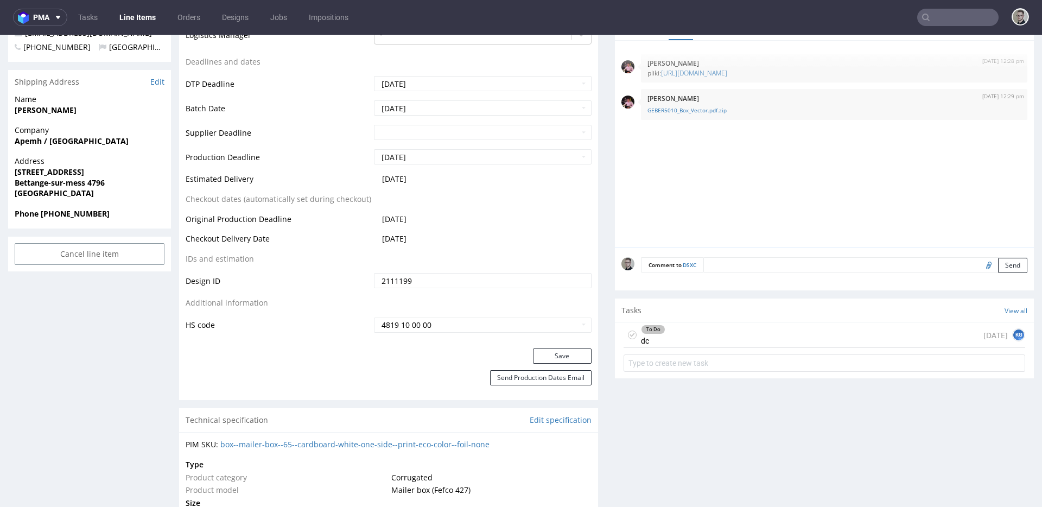
click at [725, 333] on div "To Do dc today KG" at bounding box center [825, 335] width 402 height 26
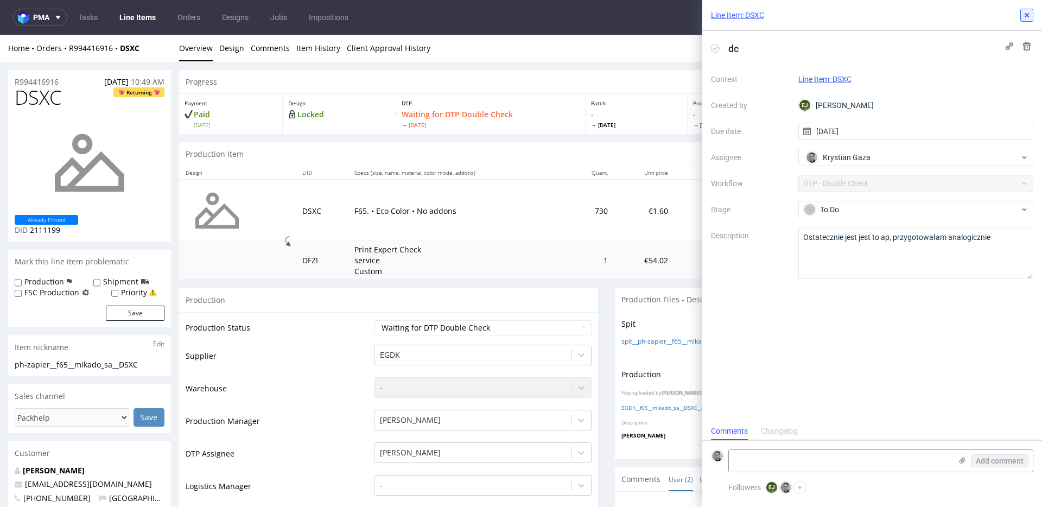
click at [1027, 12] on icon at bounding box center [1027, 15] width 9 height 9
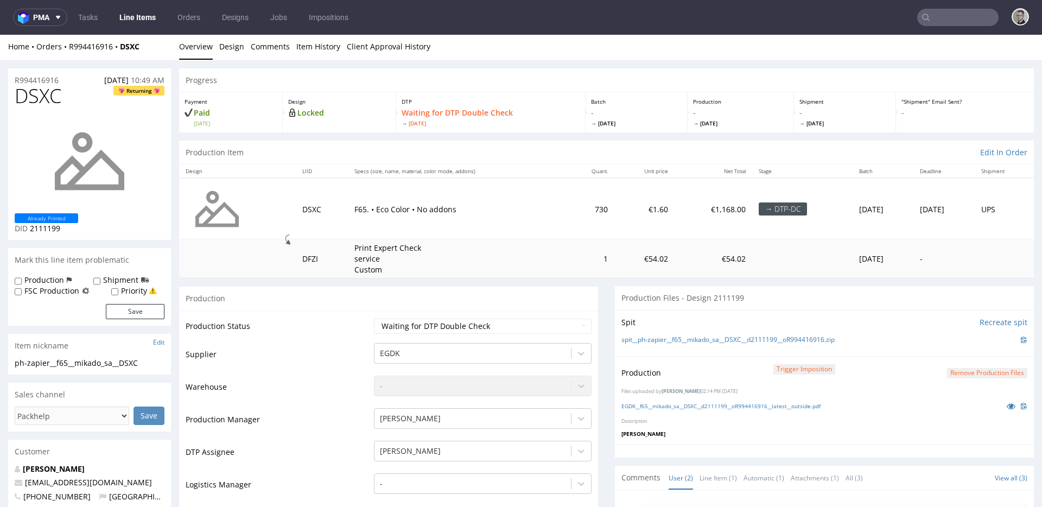
scroll to position [2, 0]
click at [1001, 404] on link at bounding box center [1011, 405] width 20 height 12
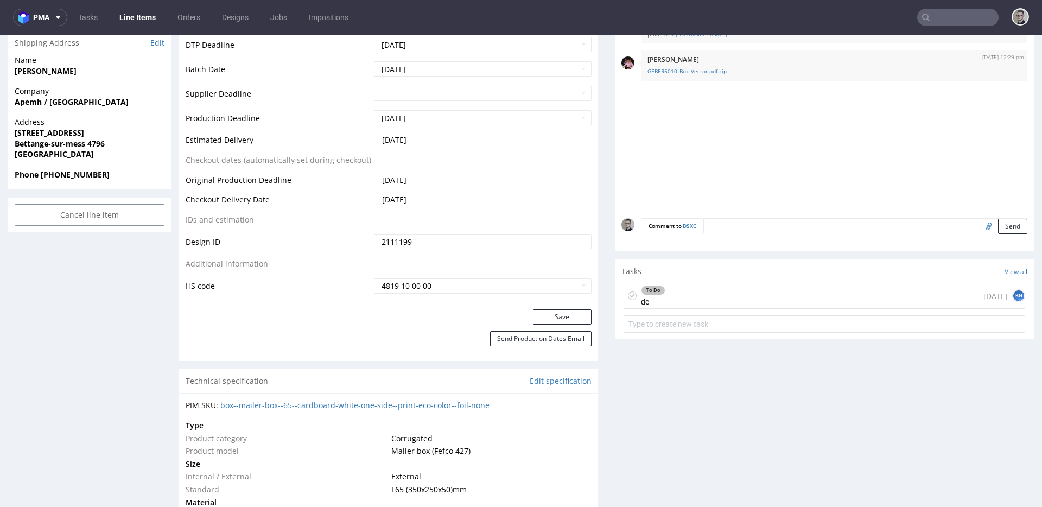
scroll to position [427, 0]
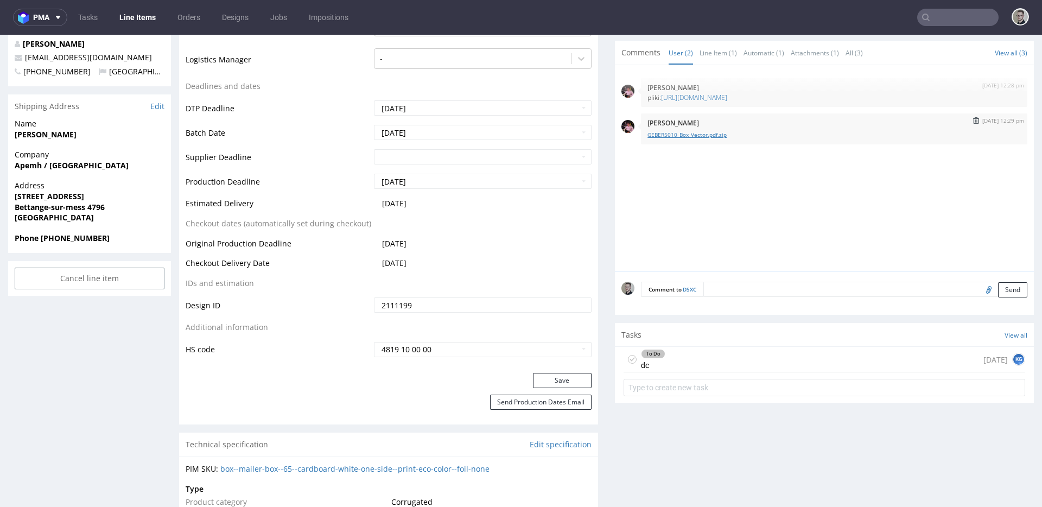
click at [687, 137] on link "GEBER5010_Box_Vector.pdf.zip" at bounding box center [834, 135] width 373 height 8
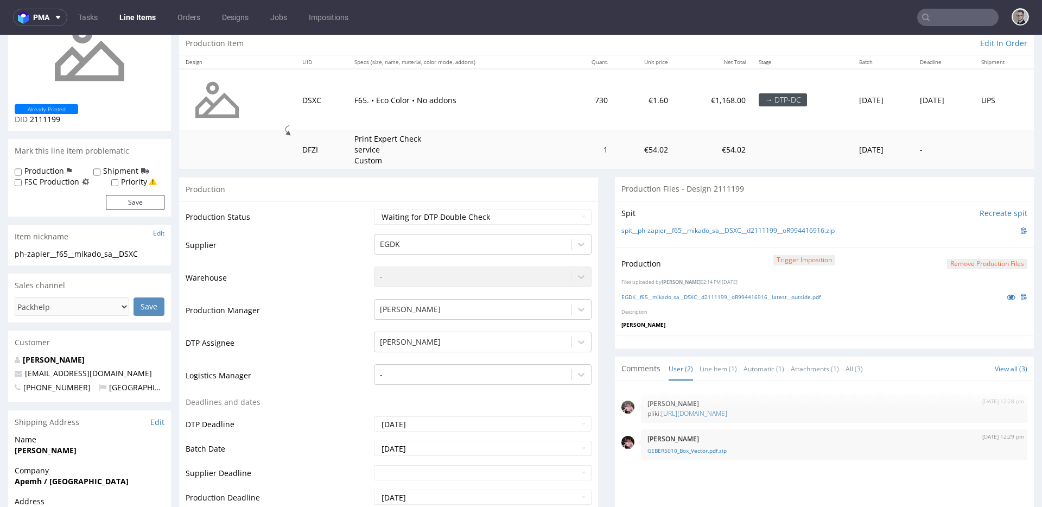
scroll to position [73, 0]
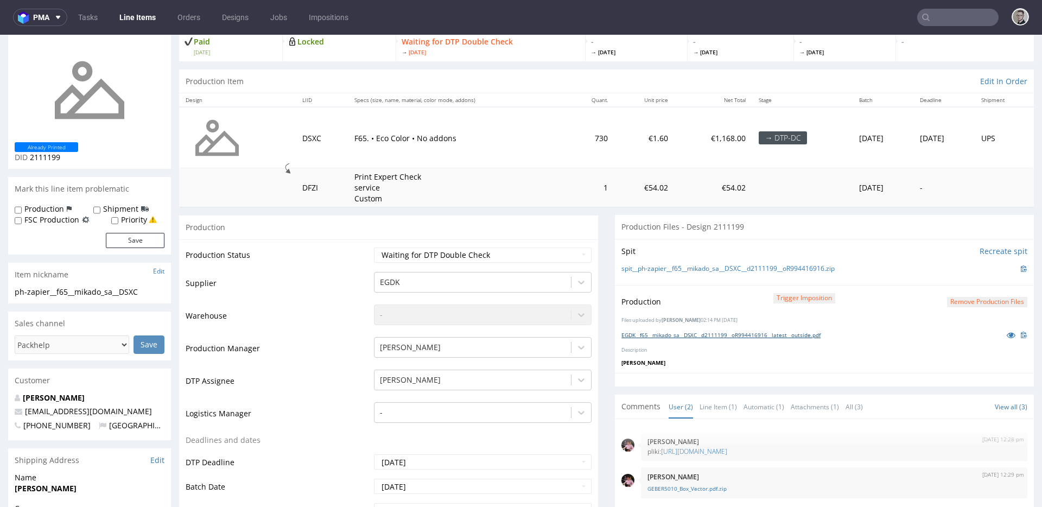
click at [731, 337] on link "EGDK__f65__mikado_sa__DSXC__d2111199__oR994416916__latest__outside.pdf" at bounding box center [720, 335] width 199 height 8
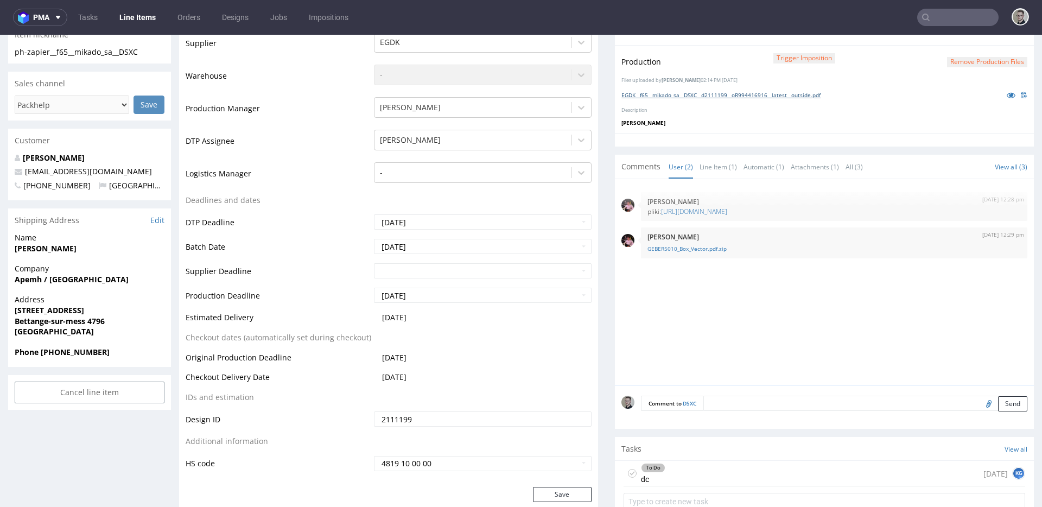
scroll to position [423, 0]
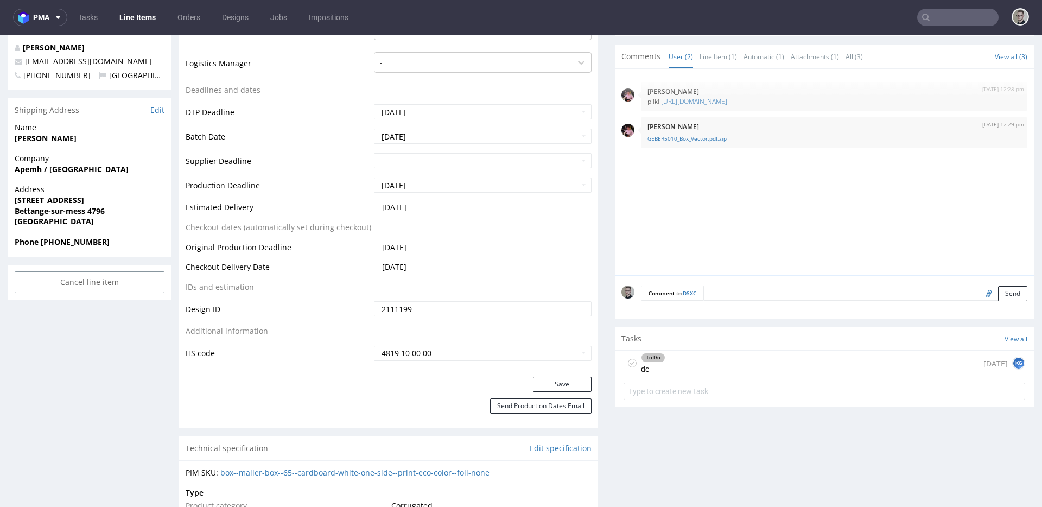
click at [629, 358] on div "To Do dc" at bounding box center [645, 363] width 42 height 25
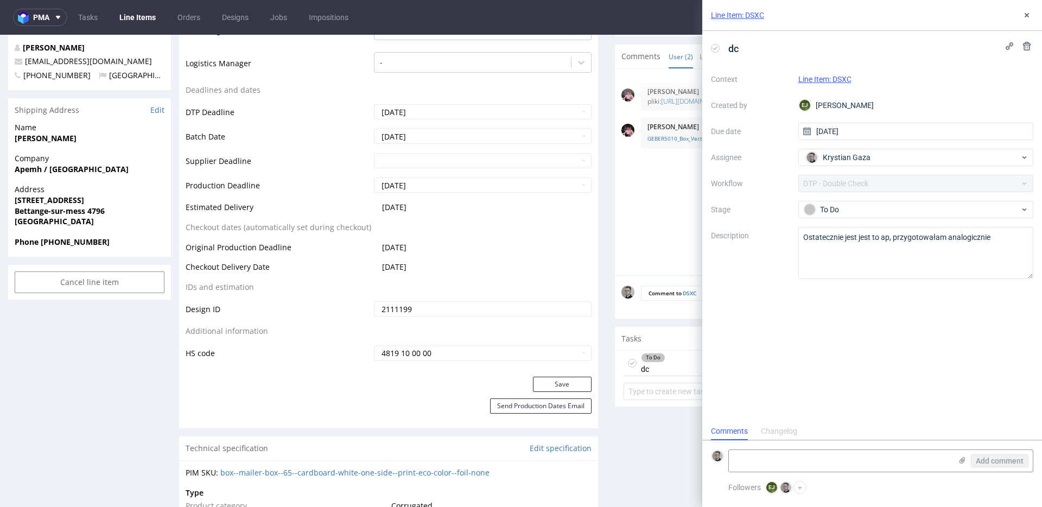
scroll to position [9, 0]
drag, startPoint x: 1026, startPoint y: 11, endPoint x: 1005, endPoint y: 30, distance: 28.8
click at [1027, 11] on icon at bounding box center [1027, 15] width 9 height 9
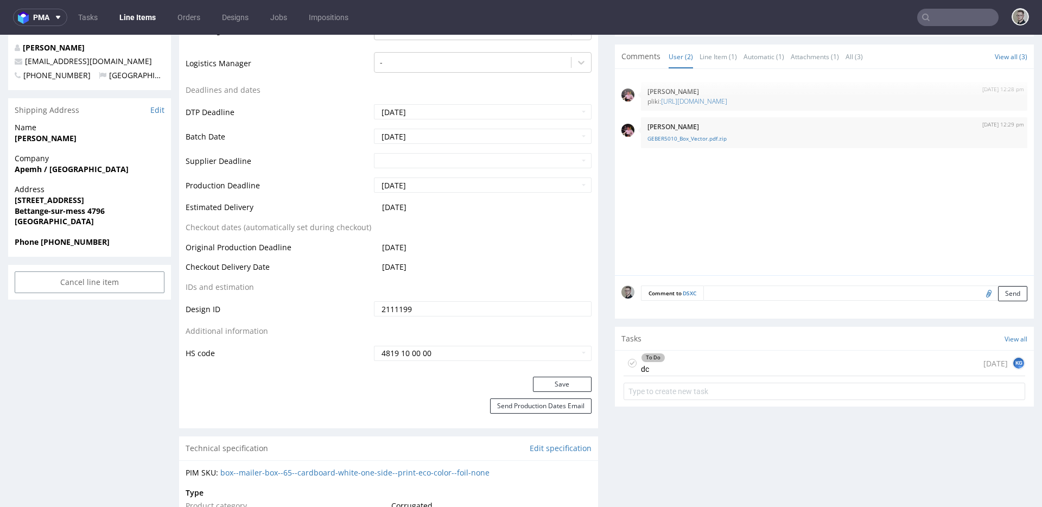
click at [628, 364] on icon at bounding box center [632, 363] width 9 height 9
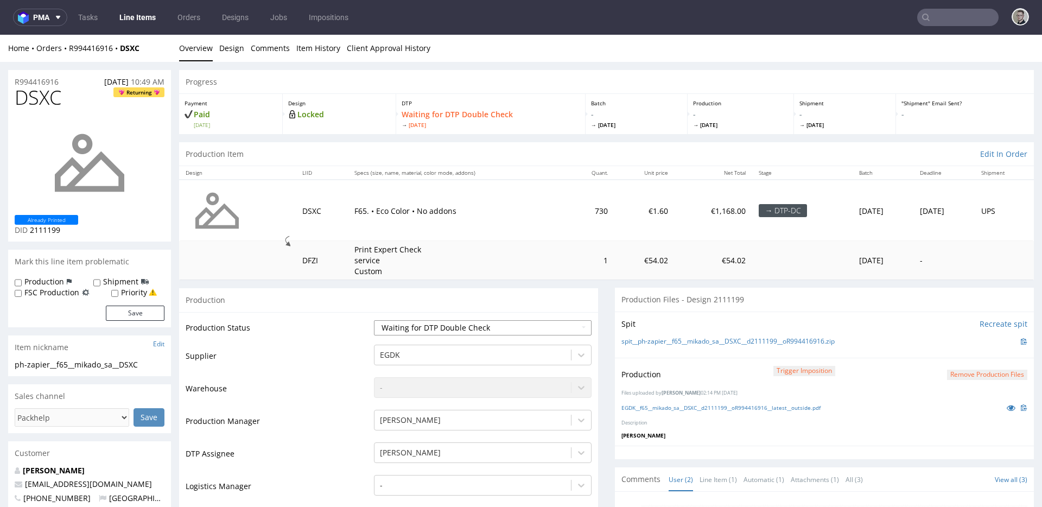
click at [490, 321] on select "Waiting for Artwork Waiting for Diecut Waiting for Mockup Waiting for DTP Waiti…" at bounding box center [483, 327] width 218 height 15
select select "dtp_dc_done"
click at [374, 320] on select "Waiting for Artwork Waiting for Diecut Waiting for Mockup Waiting for DTP Waiti…" at bounding box center [483, 327] width 218 height 15
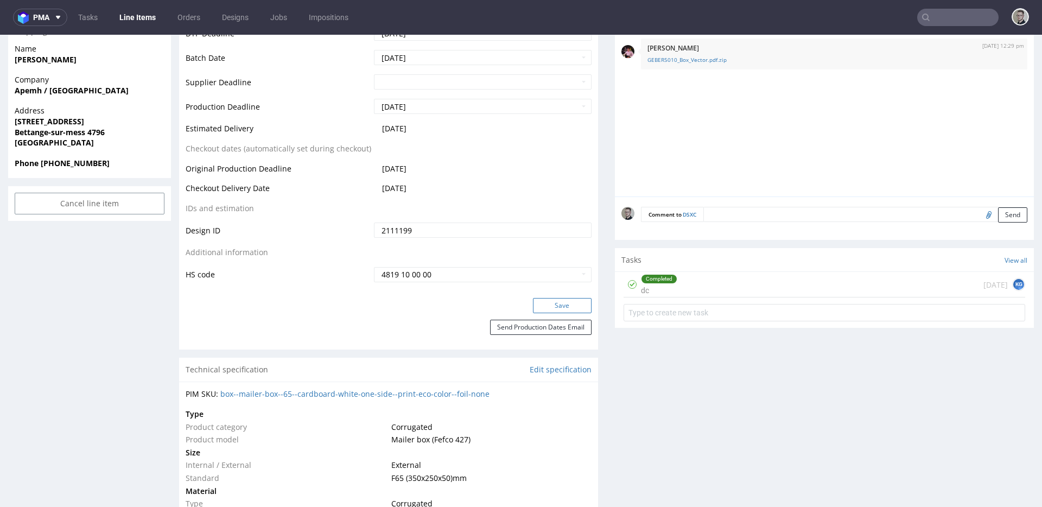
click at [570, 307] on button "Save" at bounding box center [562, 305] width 59 height 15
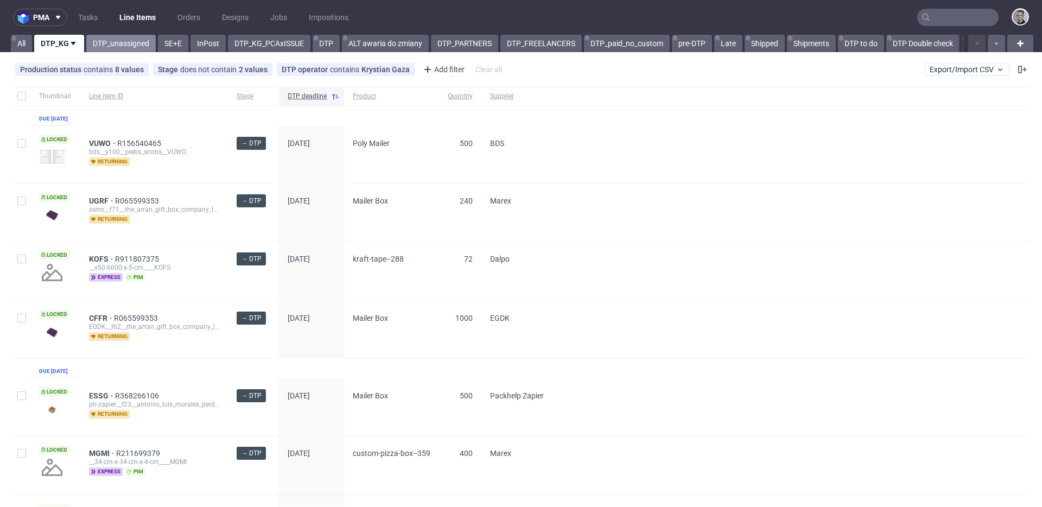
click at [113, 47] on link "DTP_unassigned" at bounding box center [120, 43] width 69 height 17
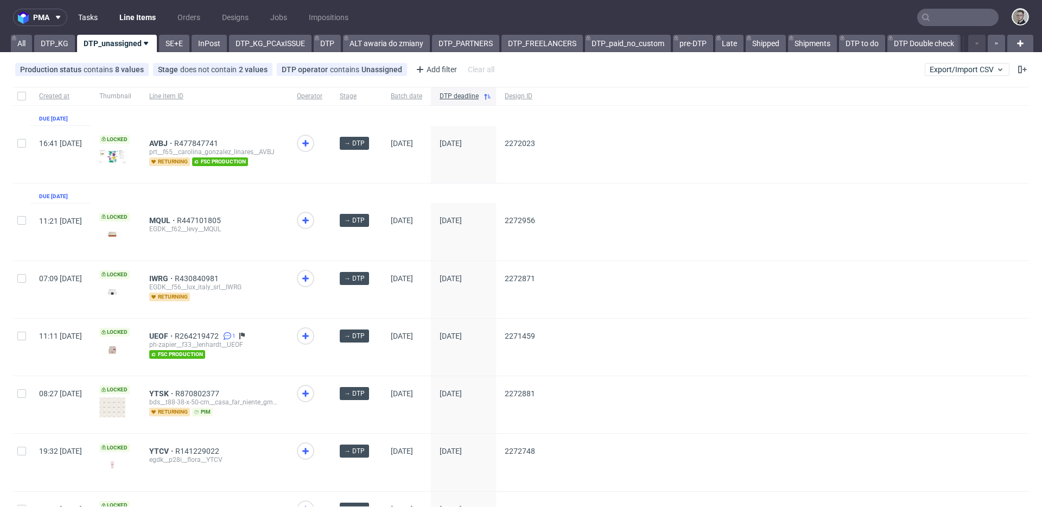
click at [93, 16] on link "Tasks" at bounding box center [88, 17] width 33 height 17
